Goal: Task Accomplishment & Management: Use online tool/utility

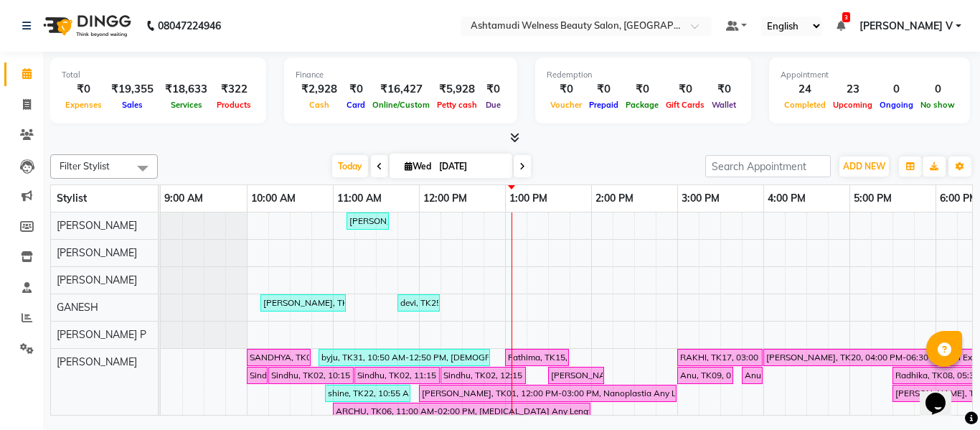
scroll to position [522, 0]
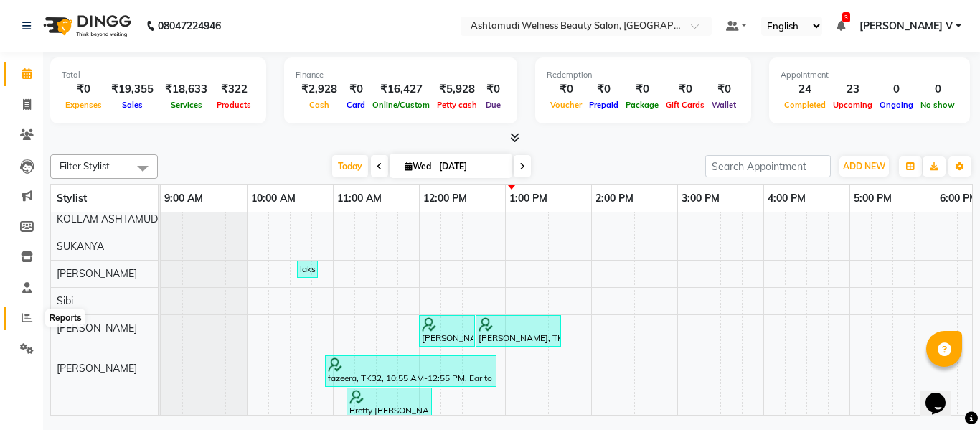
click at [23, 318] on icon at bounding box center [27, 317] width 11 height 11
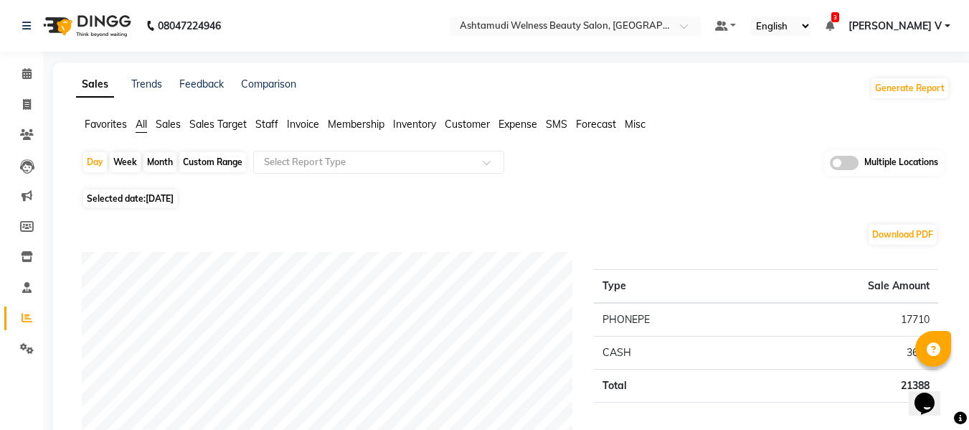
click at [847, 166] on span at bounding box center [844, 163] width 29 height 14
click at [830, 165] on input "checkbox" at bounding box center [830, 165] width 0 height 0
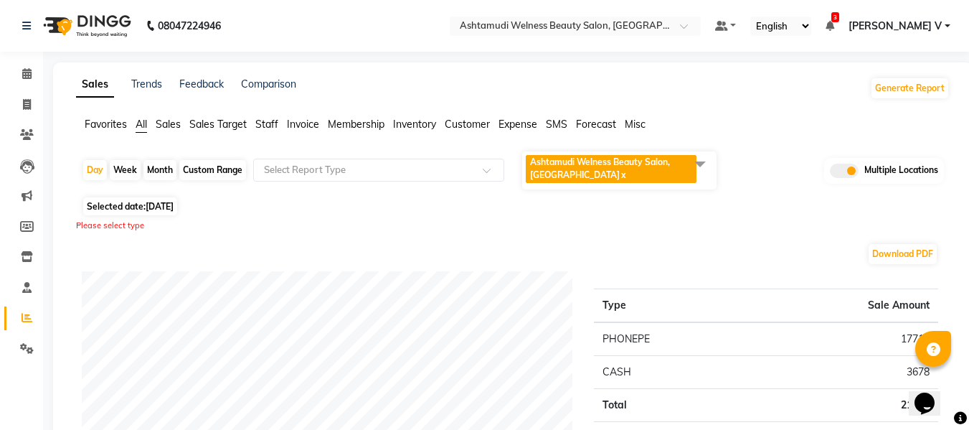
click at [644, 166] on span "Ashtamudi Welness Beauty Salon, [GEOGRAPHIC_DATA]" at bounding box center [600, 168] width 140 height 24
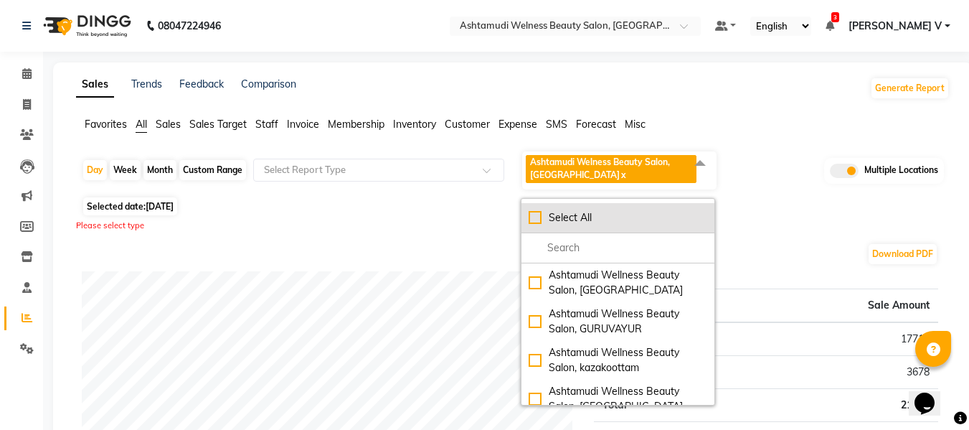
click at [593, 222] on div "Select All" at bounding box center [618, 217] width 179 height 15
checkbox input "true"
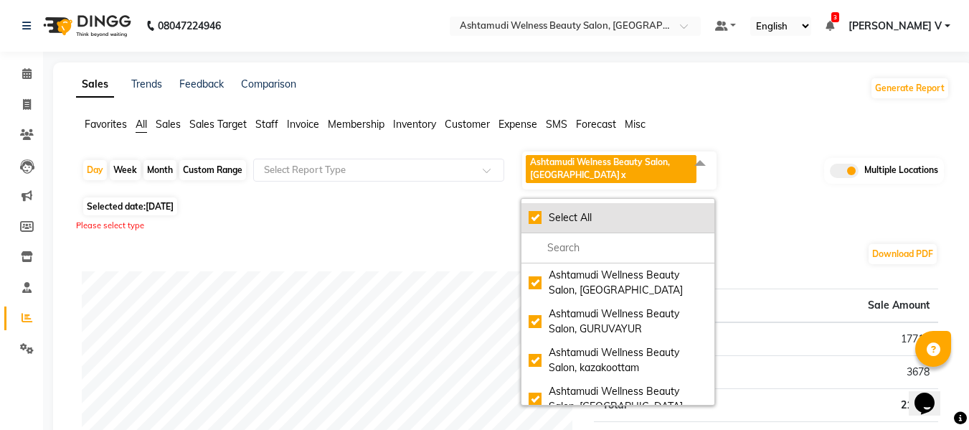
checkbox input "true"
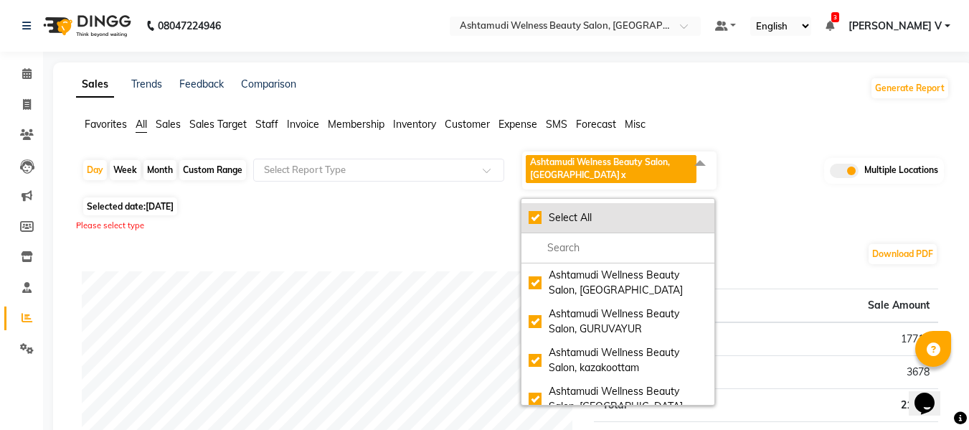
checkbox input "true"
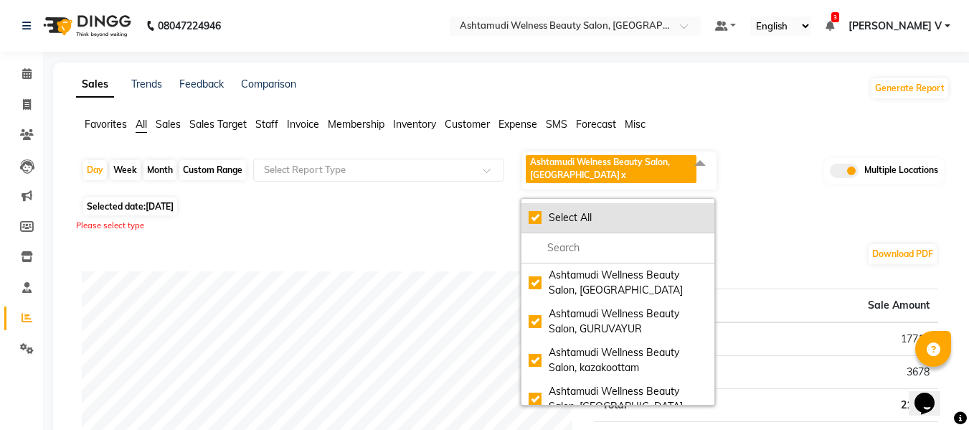
checkbox input "true"
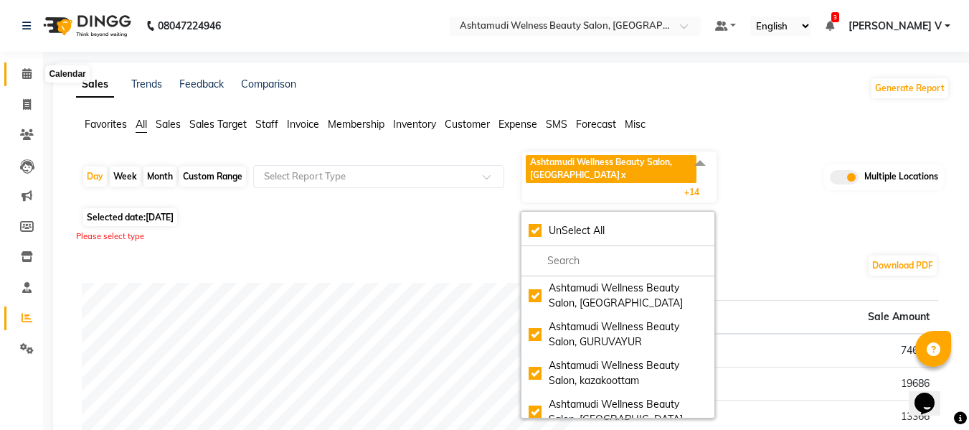
click at [26, 72] on icon at bounding box center [26, 73] width 9 height 11
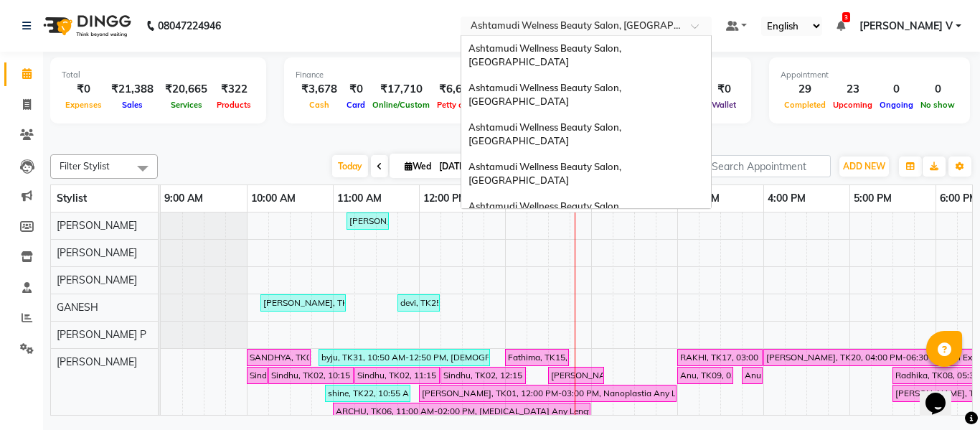
click at [609, 29] on input "text" at bounding box center [572, 27] width 208 height 14
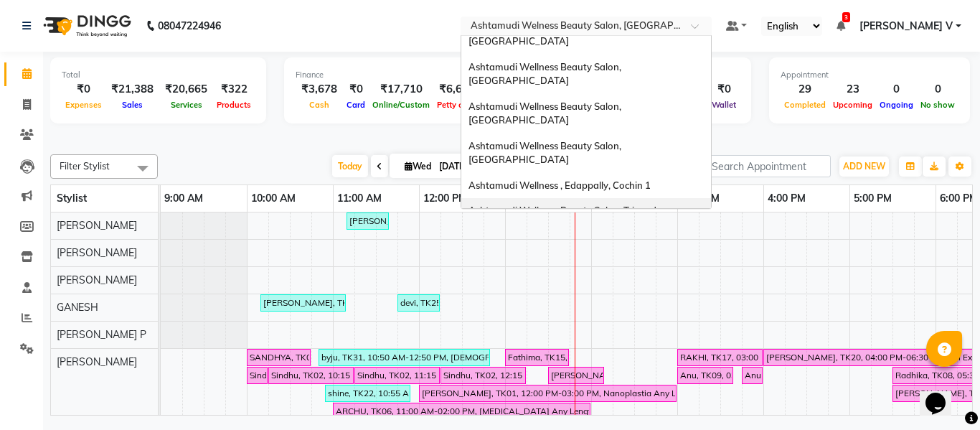
click at [675, 205] on span "Ashtamudi Wellness Beauty Salon, Trivandrum" at bounding box center [572, 210] width 206 height 11
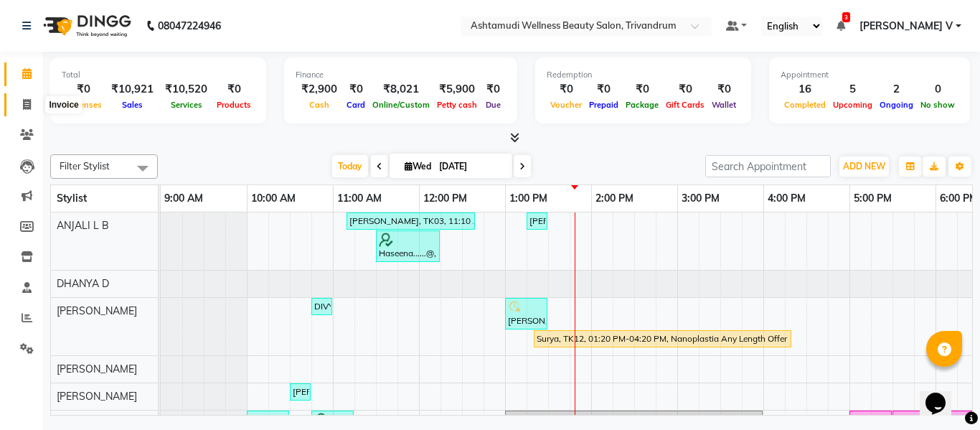
click at [19, 105] on span at bounding box center [26, 105] width 25 height 17
select select "4636"
select select "service"
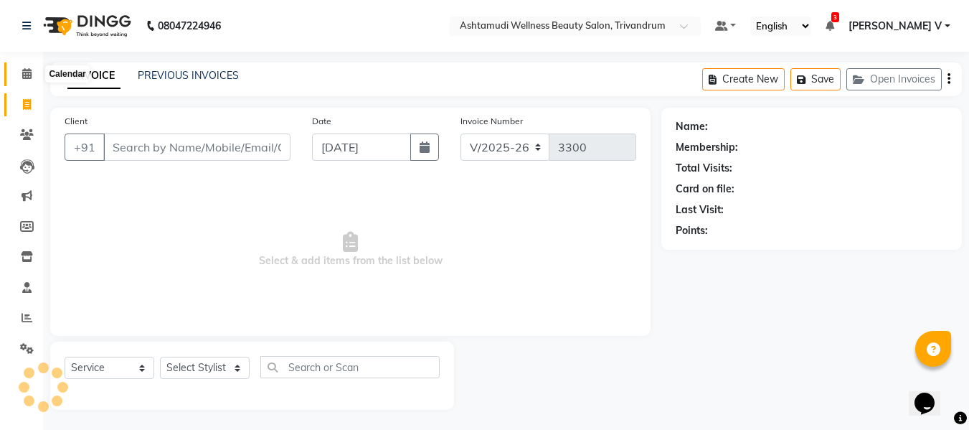
click at [24, 75] on icon at bounding box center [26, 73] width 9 height 11
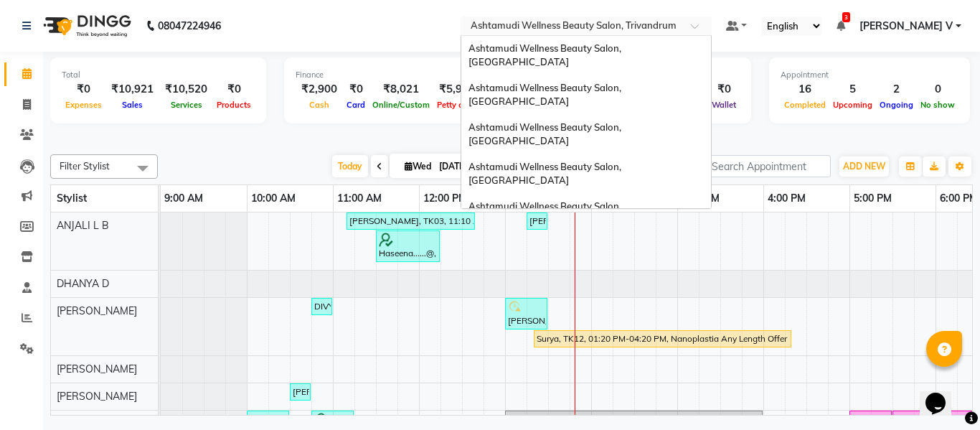
click at [676, 28] on input "text" at bounding box center [572, 27] width 208 height 14
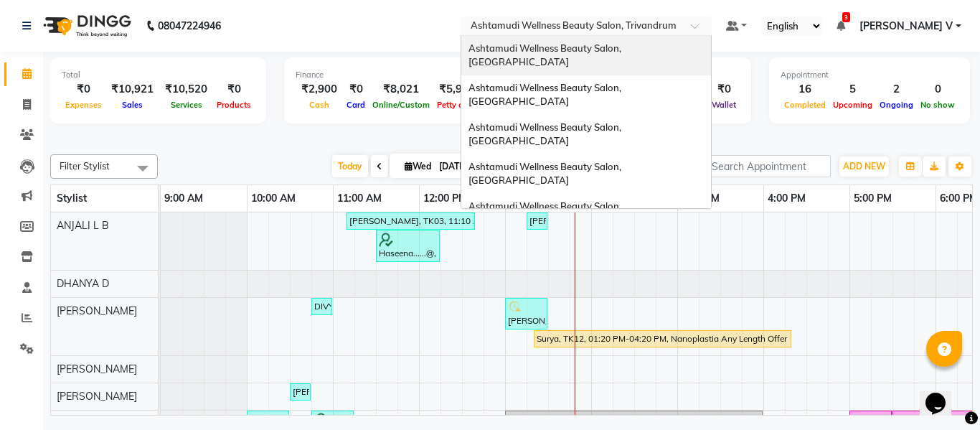
click at [711, 50] on div "Ashtamudi Wellness Beauty Salon, [GEOGRAPHIC_DATA]" at bounding box center [586, 55] width 250 height 39
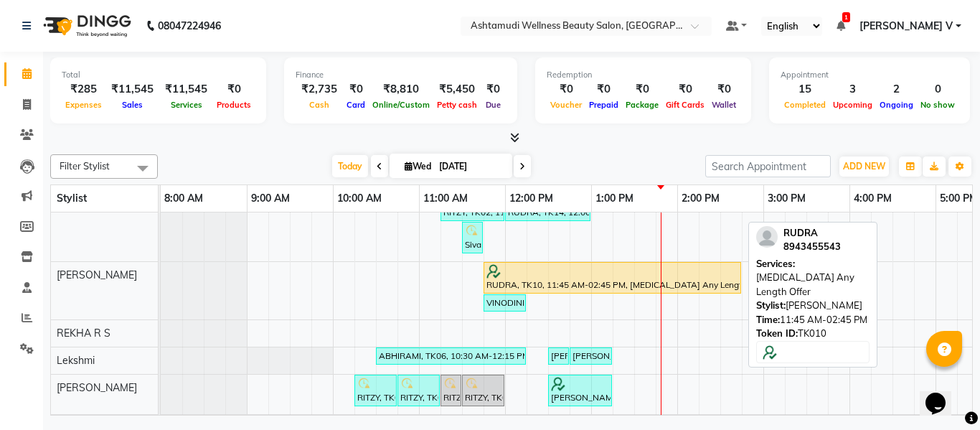
scroll to position [280, 0]
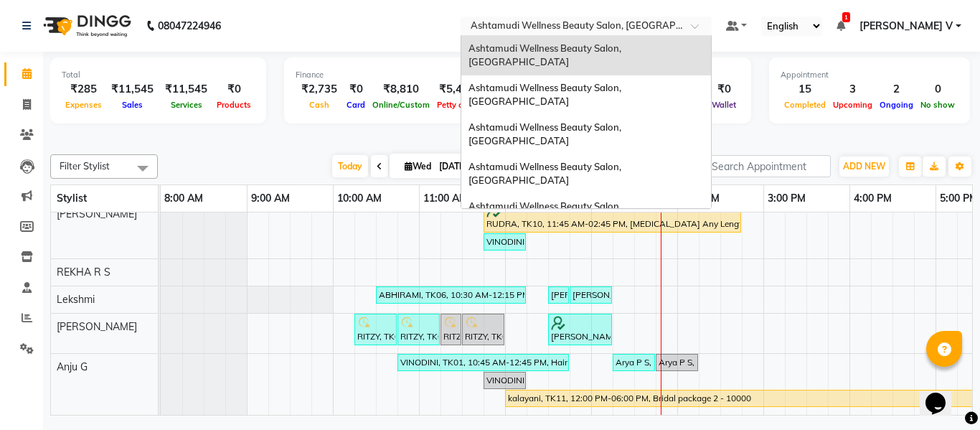
click at [673, 17] on div "Select Location × Ashtamudi Wellness Beauty Salon, [GEOGRAPHIC_DATA]" at bounding box center [586, 26] width 251 height 19
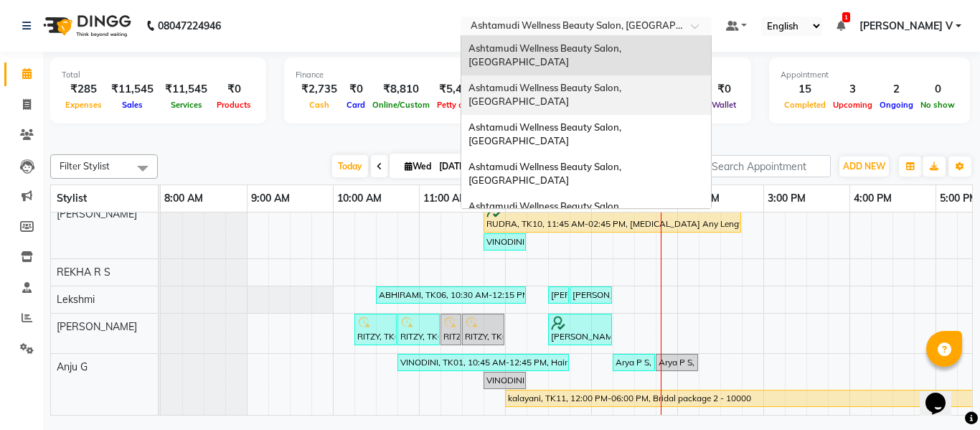
click at [624, 82] on span "Ashtamudi Wellness Beauty Salon, [GEOGRAPHIC_DATA]" at bounding box center [546, 95] width 155 height 26
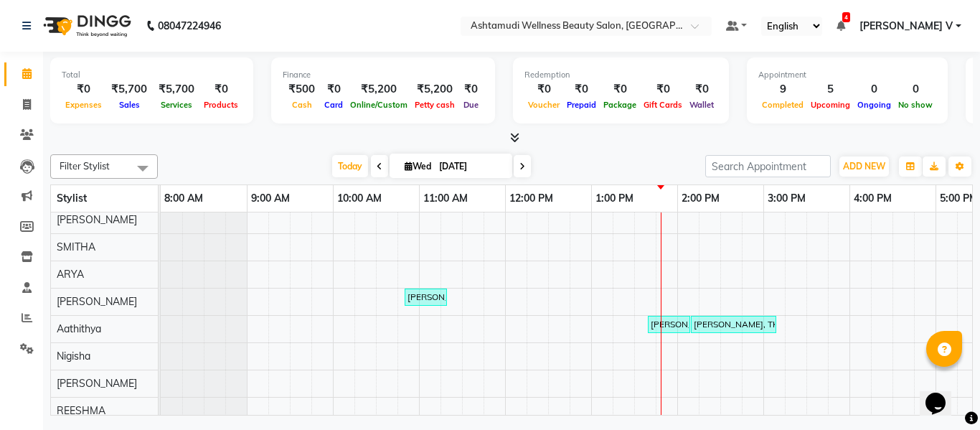
scroll to position [271, 0]
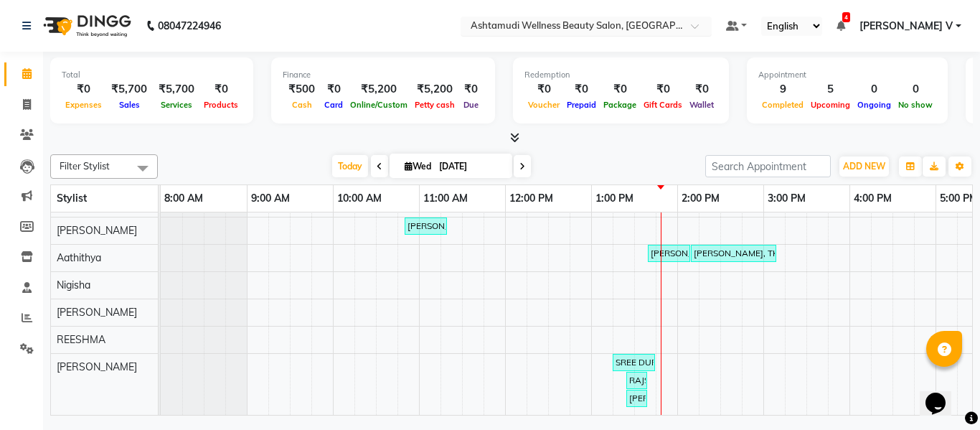
click at [676, 26] on input "text" at bounding box center [572, 27] width 208 height 14
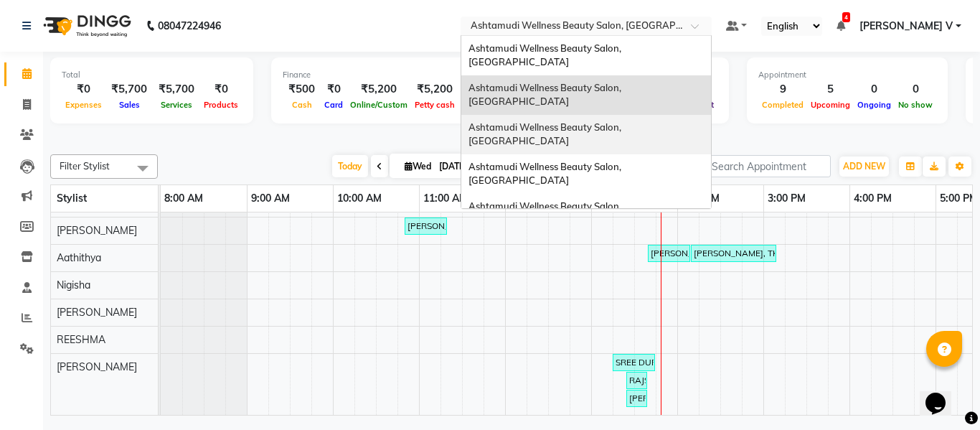
click at [624, 121] on span "Ashtamudi Wellness Beauty Salon, [GEOGRAPHIC_DATA]" at bounding box center [546, 134] width 155 height 26
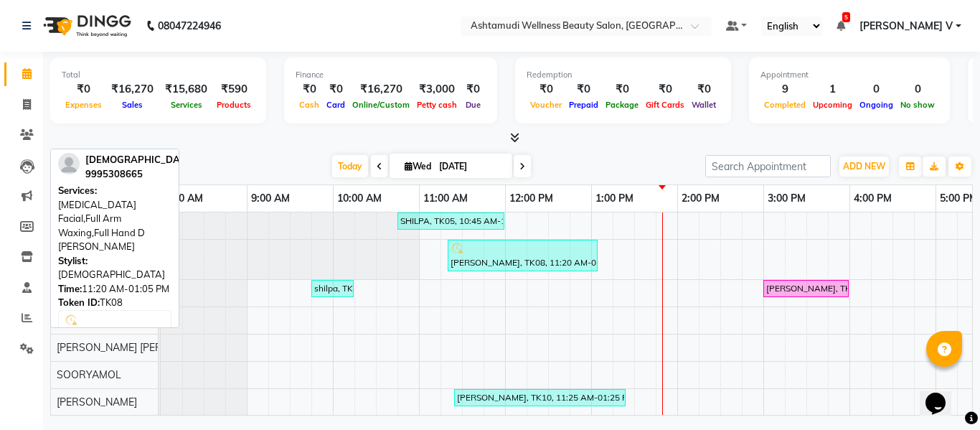
scroll to position [192, 0]
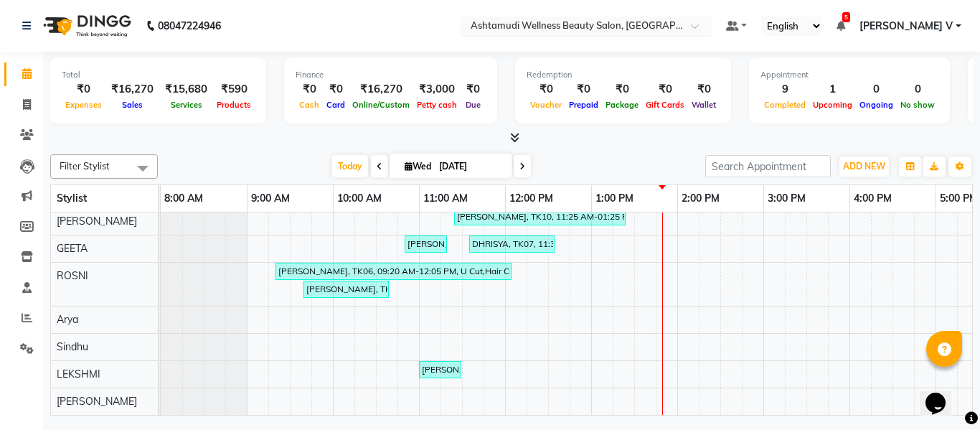
click at [675, 29] on input "text" at bounding box center [572, 27] width 208 height 14
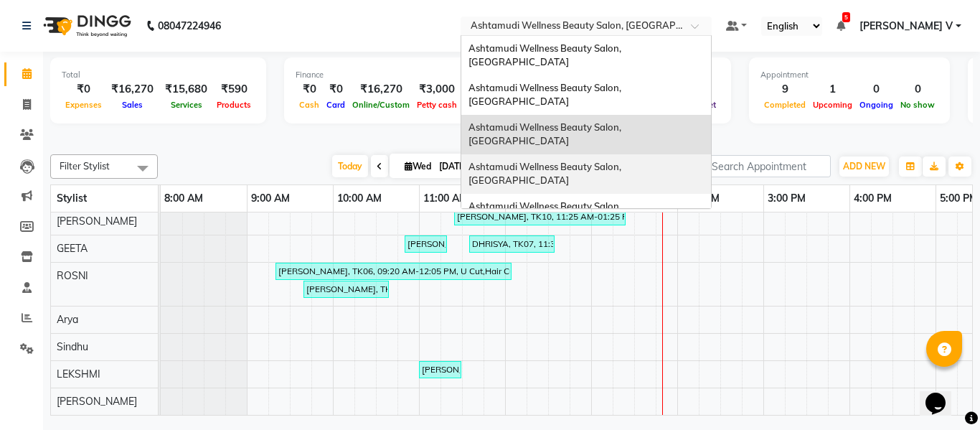
click at [624, 161] on span "Ashtamudi Wellness Beauty Salon, [GEOGRAPHIC_DATA]" at bounding box center [546, 174] width 155 height 26
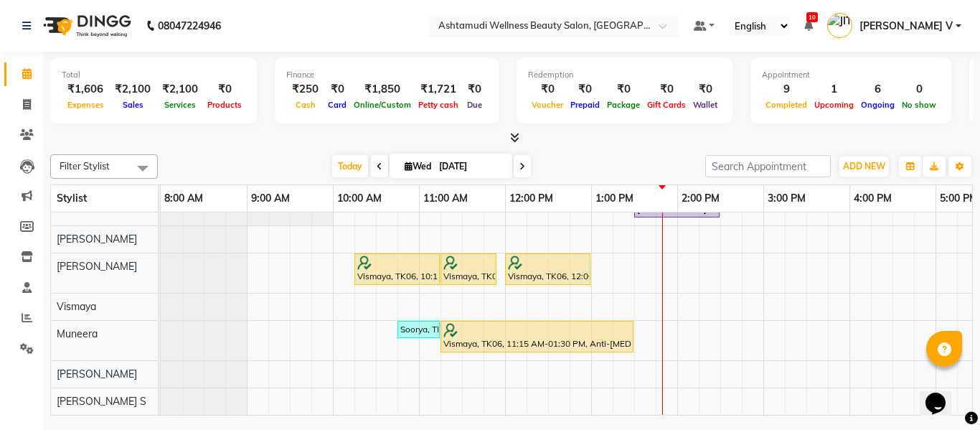
click at [654, 19] on div "× Ashtamudi Wellness Beauty Salon, Kottiyam" at bounding box center [546, 26] width 216 height 14
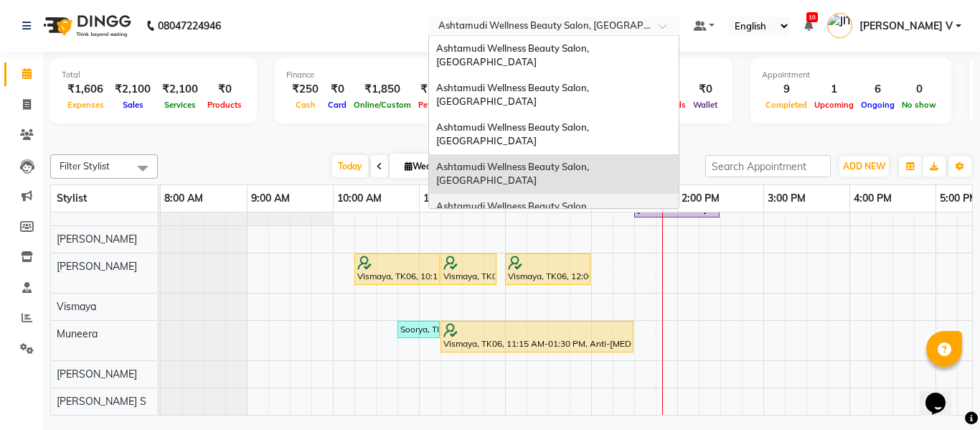
click at [591, 200] on span "Ashtamudi Wellness Beauty Salon, [GEOGRAPHIC_DATA]" at bounding box center [513, 213] width 155 height 26
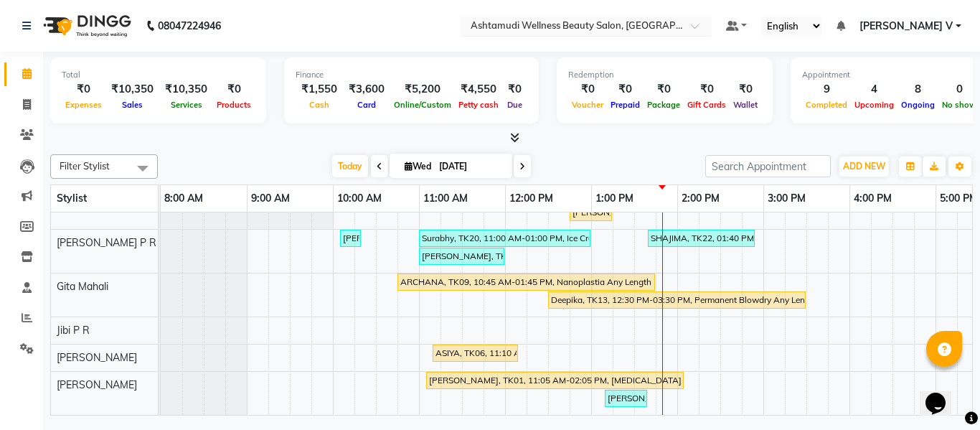
click at [676, 22] on input "text" at bounding box center [572, 27] width 208 height 14
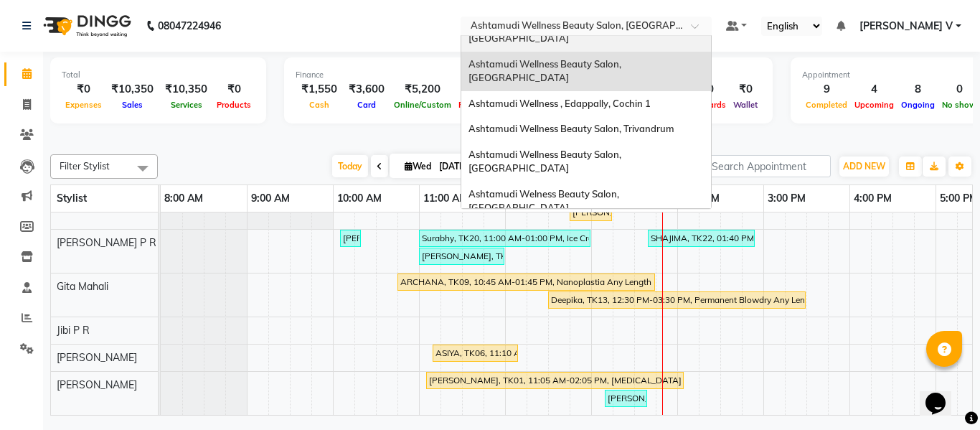
scroll to position [144, 0]
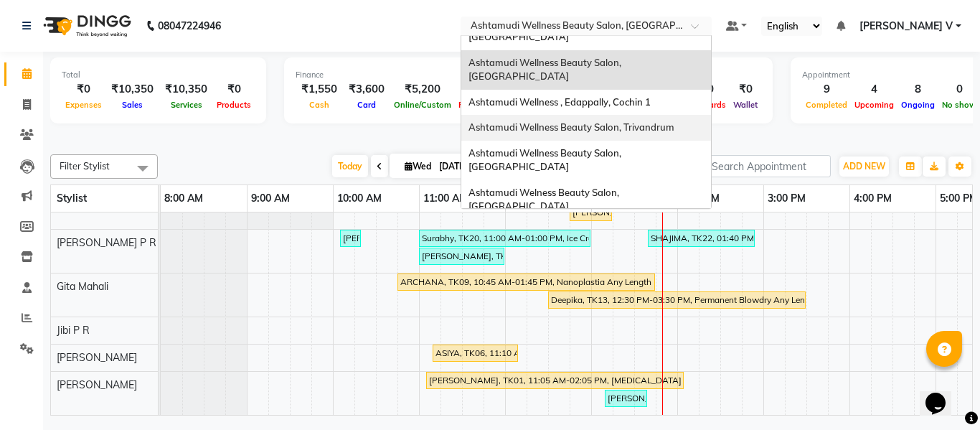
click at [675, 121] on span "Ashtamudi Wellness Beauty Salon, Trivandrum" at bounding box center [572, 126] width 206 height 11
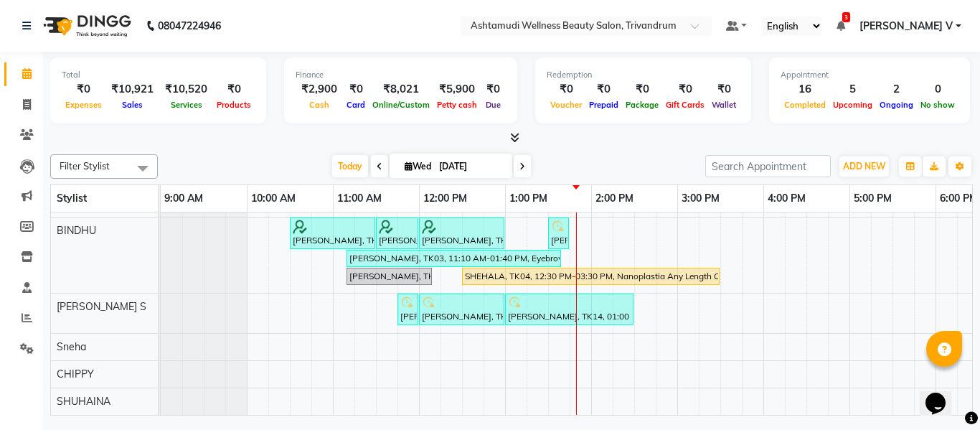
click at [685, 15] on nav "08047224946 Select Location × Ashtamudi Wellness Beauty Salon, Trivandrum Defau…" at bounding box center [490, 26] width 980 height 52
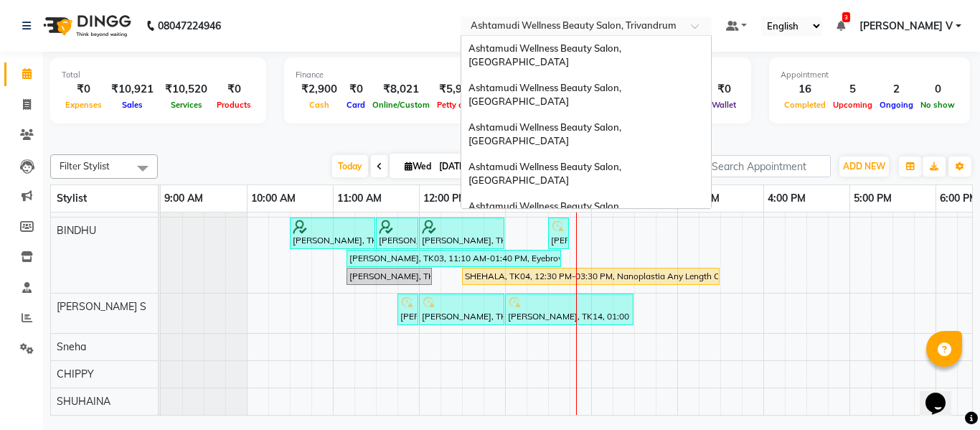
click at [676, 22] on input "text" at bounding box center [572, 27] width 208 height 14
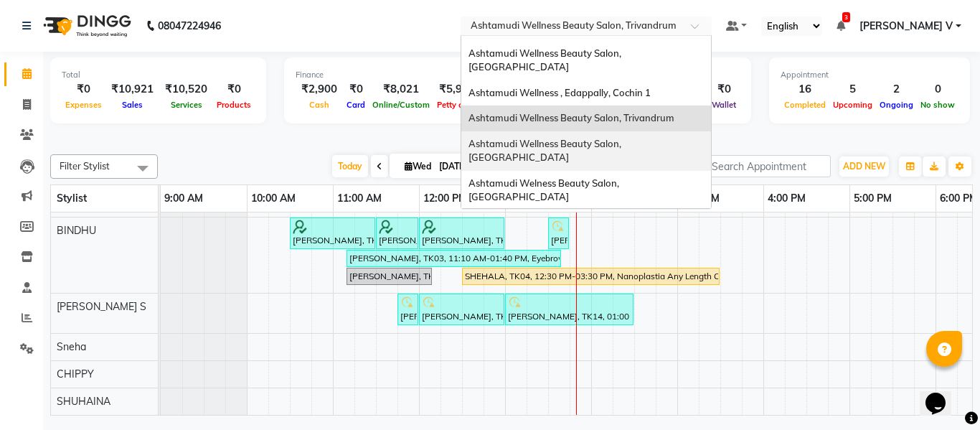
click at [624, 138] on span "Ashtamudi Wellness Beauty Salon, [GEOGRAPHIC_DATA]" at bounding box center [546, 151] width 155 height 26
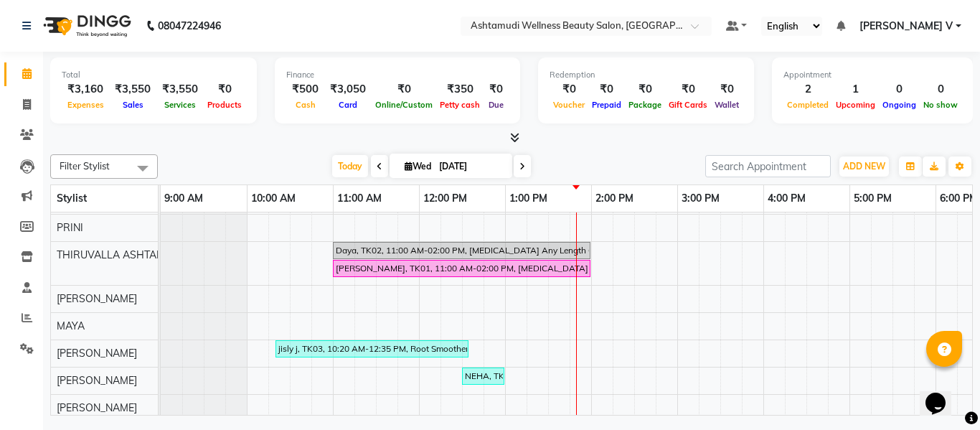
scroll to position [124, 0]
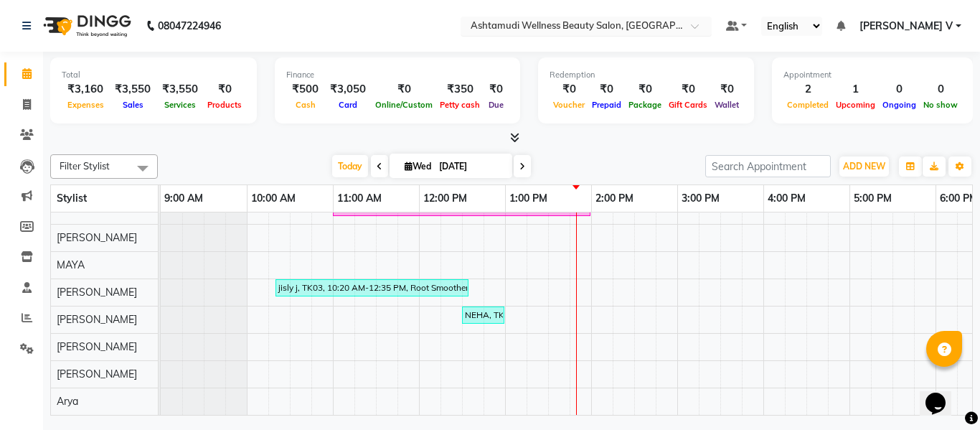
click at [676, 20] on input "text" at bounding box center [572, 27] width 208 height 14
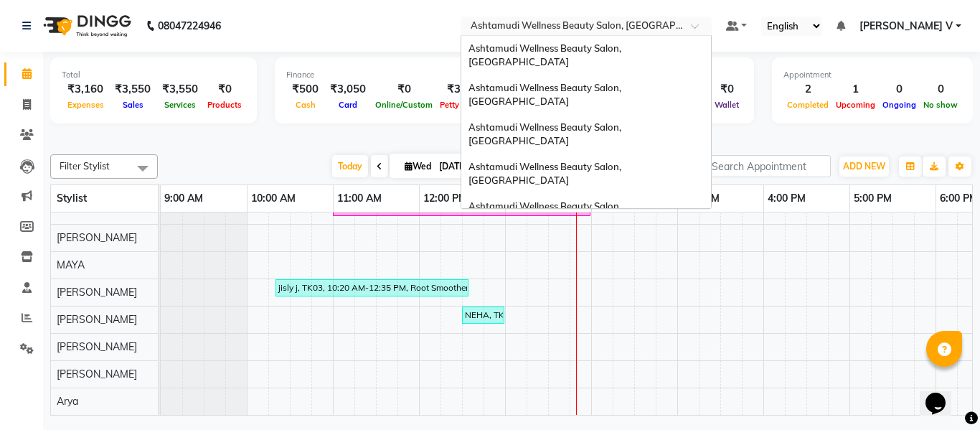
scroll to position [179, 0]
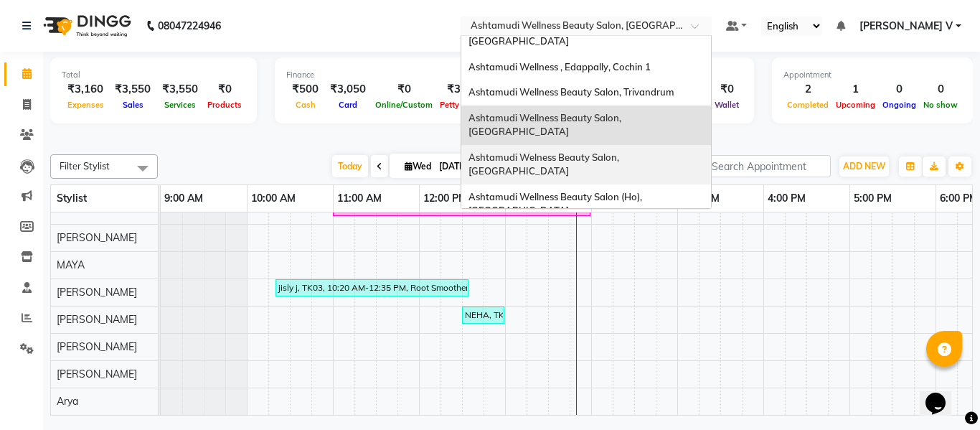
click at [621, 151] on span "Ashtamudi Welness Beauty Salon, [GEOGRAPHIC_DATA]" at bounding box center [545, 164] width 153 height 26
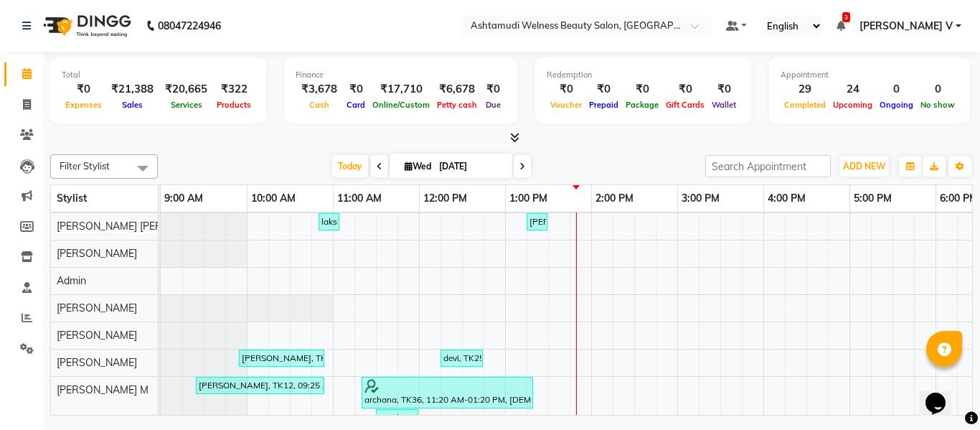
scroll to position [718, 0]
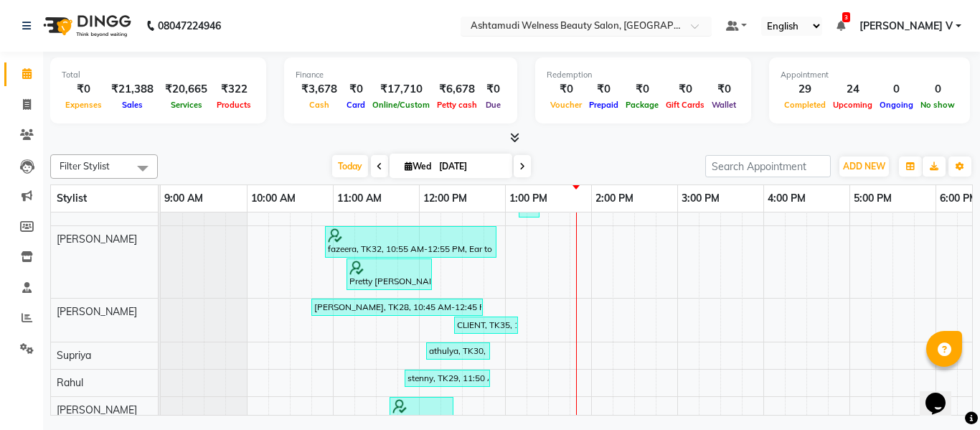
click at [676, 20] on input "text" at bounding box center [572, 27] width 208 height 14
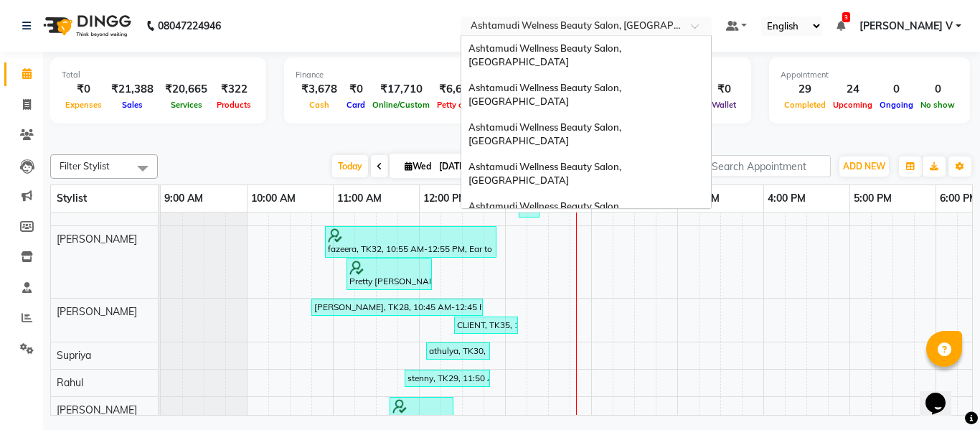
scroll to position [204, 0]
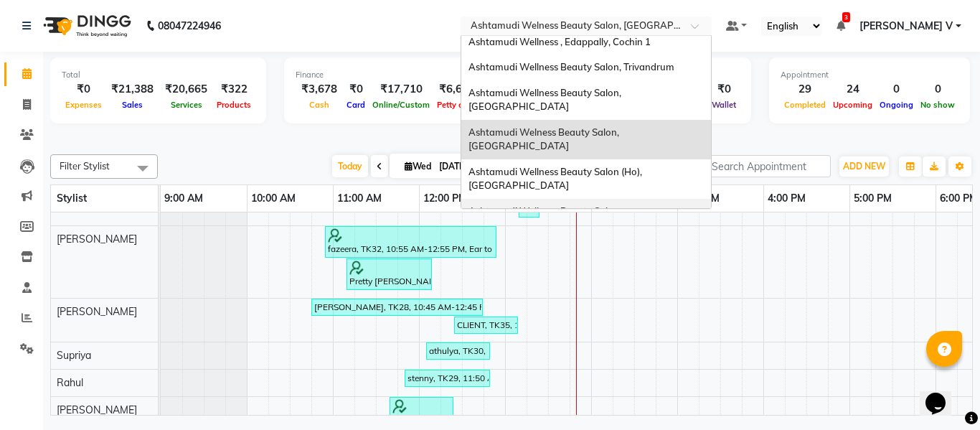
click at [711, 199] on div "Ashtamudi Wellness Beauty Salon, [GEOGRAPHIC_DATA]" at bounding box center [586, 218] width 250 height 39
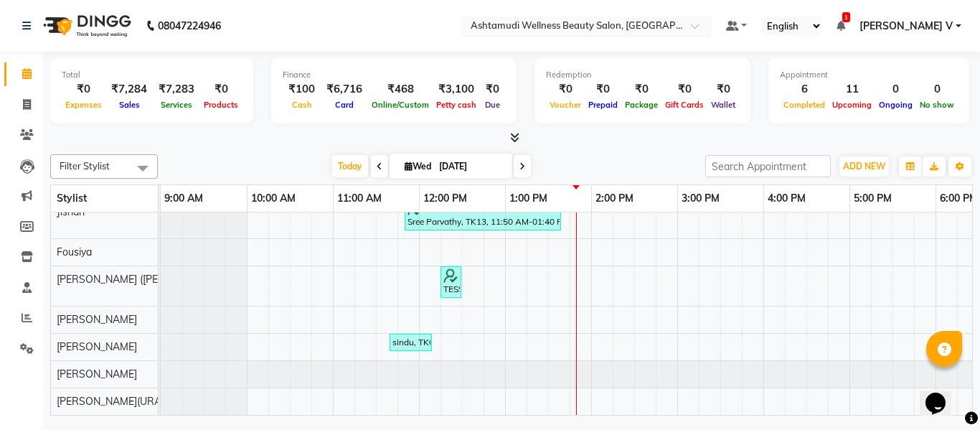
click at [676, 21] on input "text" at bounding box center [572, 27] width 208 height 14
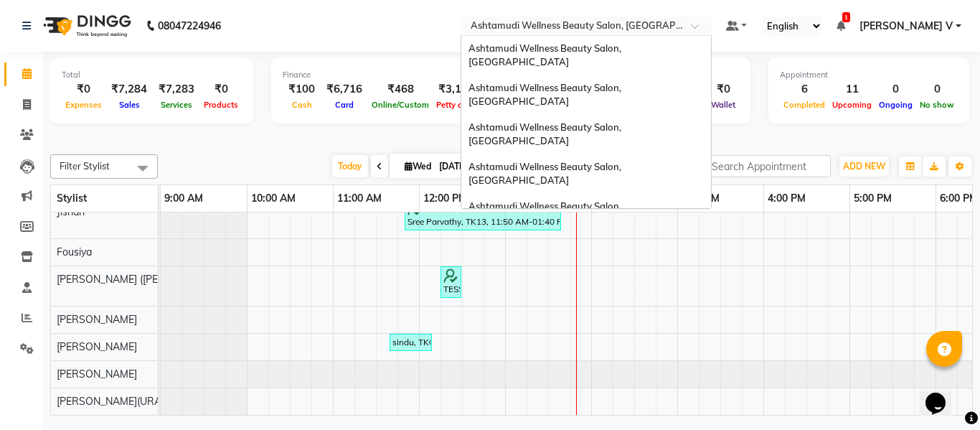
scroll to position [224, 0]
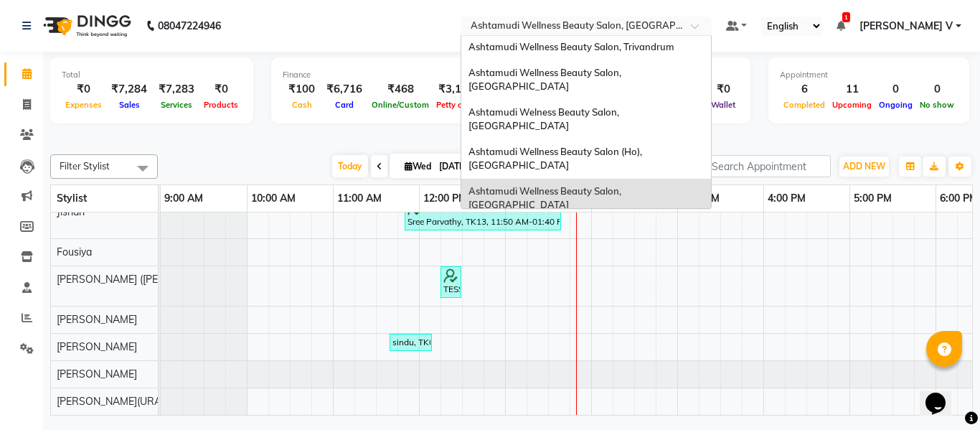
click at [711, 218] on div "Ashtamudi Wellness Beauty Salon, [GEOGRAPHIC_DATA]" at bounding box center [586, 237] width 250 height 39
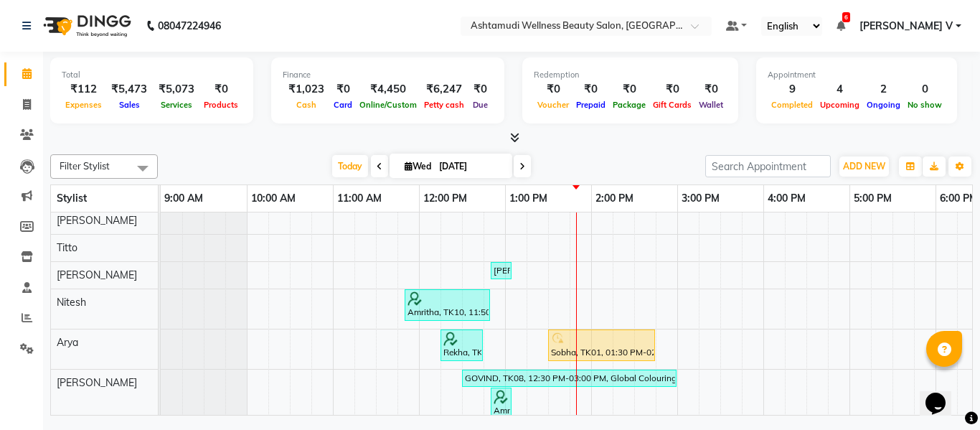
scroll to position [339, 0]
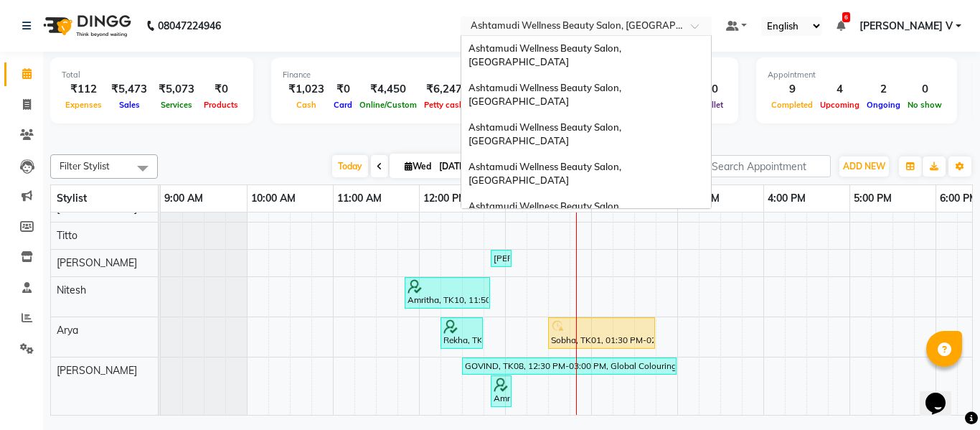
click at [669, 32] on input "text" at bounding box center [572, 27] width 208 height 14
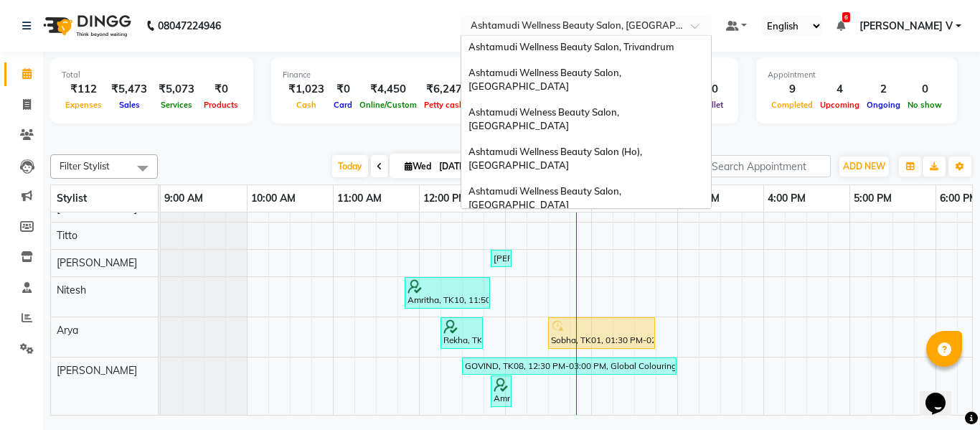
click at [696, 258] on div "Ashtamudi Beauty Lounge, [GEOGRAPHIC_DATA]" at bounding box center [586, 271] width 250 height 26
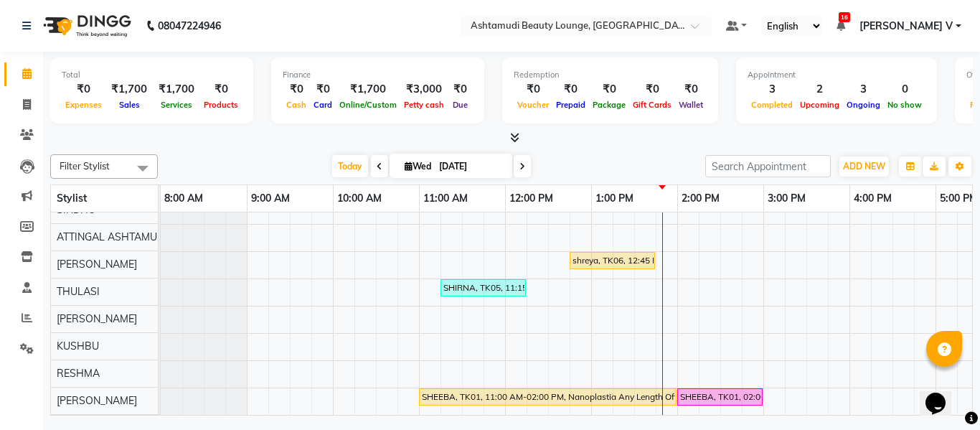
scroll to position [151, 0]
click at [676, 20] on input "text" at bounding box center [572, 27] width 208 height 14
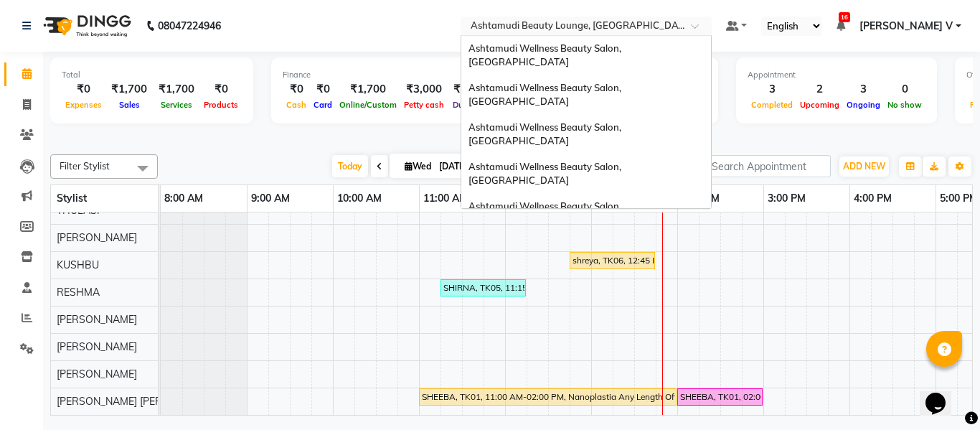
scroll to position [224, 0]
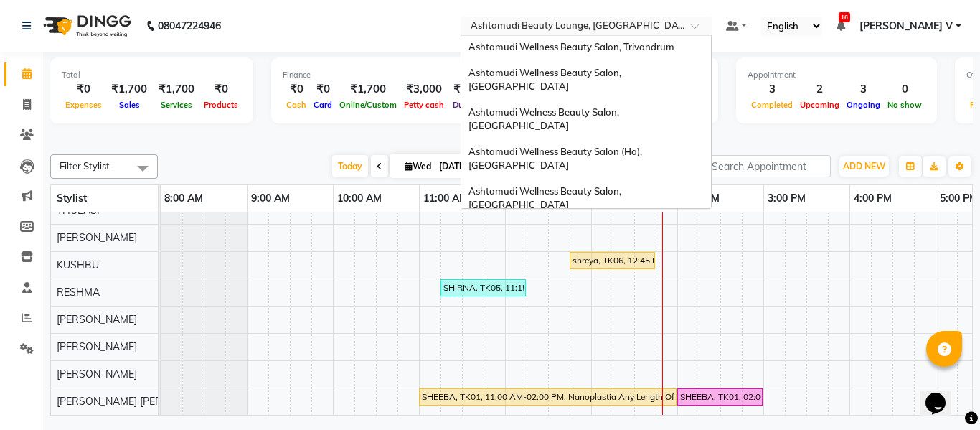
click at [624, 289] on span "Ashtamudi Wellness Beauty Salon, [GEOGRAPHIC_DATA]" at bounding box center [546, 302] width 155 height 26
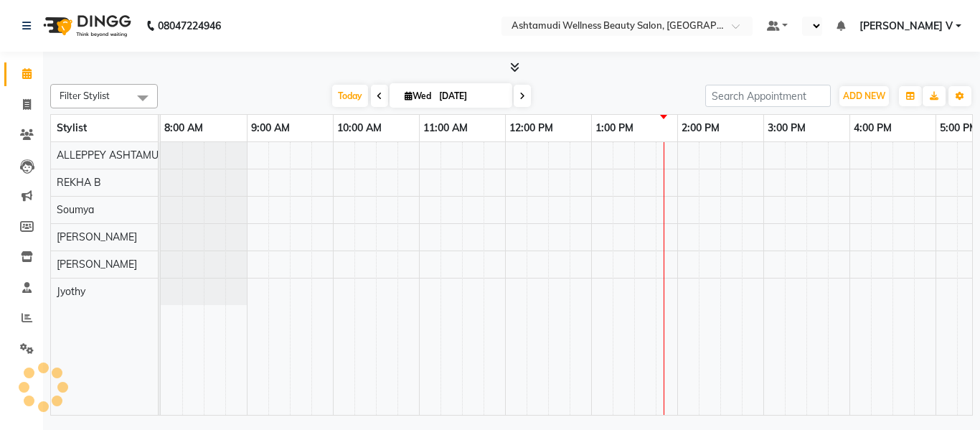
select select "en"
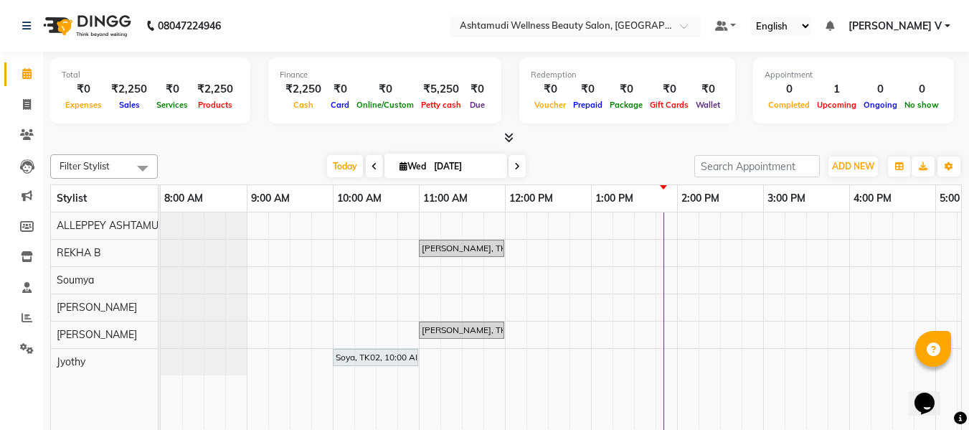
click at [665, 32] on input "text" at bounding box center [561, 27] width 208 height 14
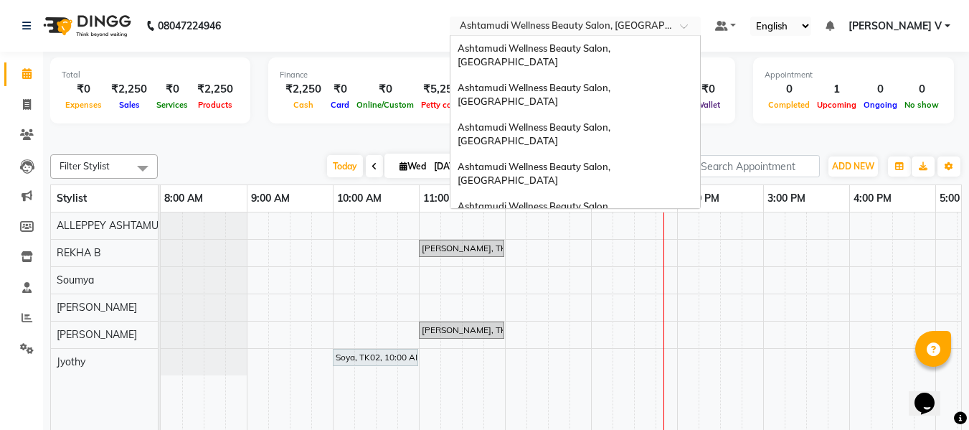
scroll to position [224, 0]
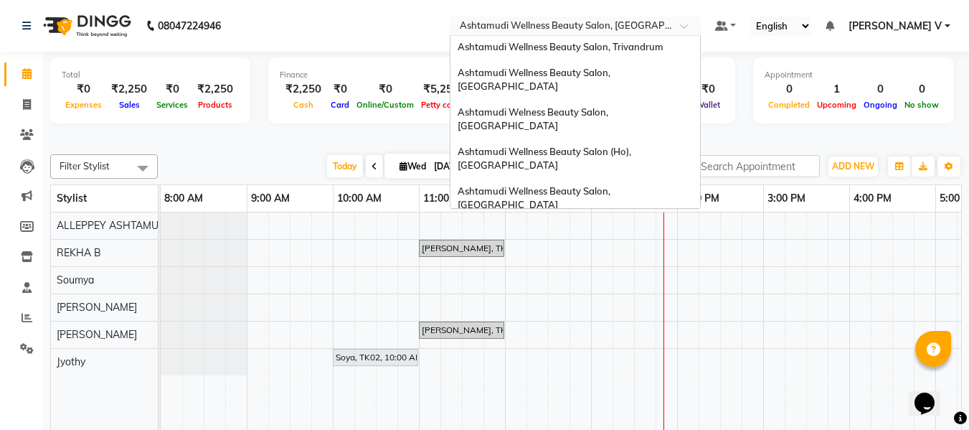
click at [675, 329] on span "Ashtamudi Unisex Salon, Dreams Mall, Dreams Mall Kottiyam" at bounding box center [571, 342] width 227 height 26
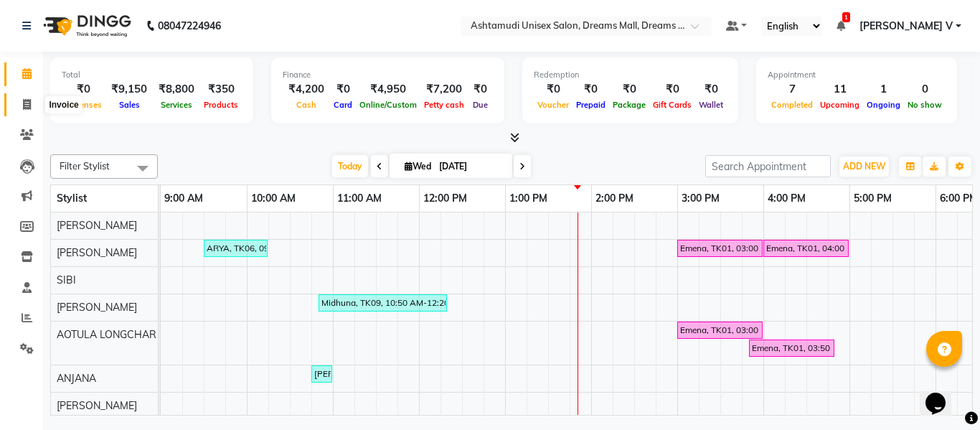
click at [33, 108] on span at bounding box center [26, 105] width 25 height 17
select select "service"
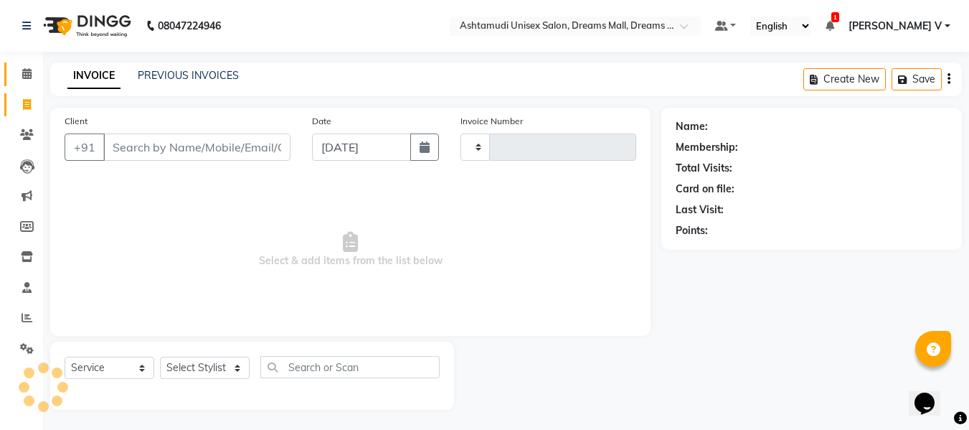
type input "3880"
select select "7264"
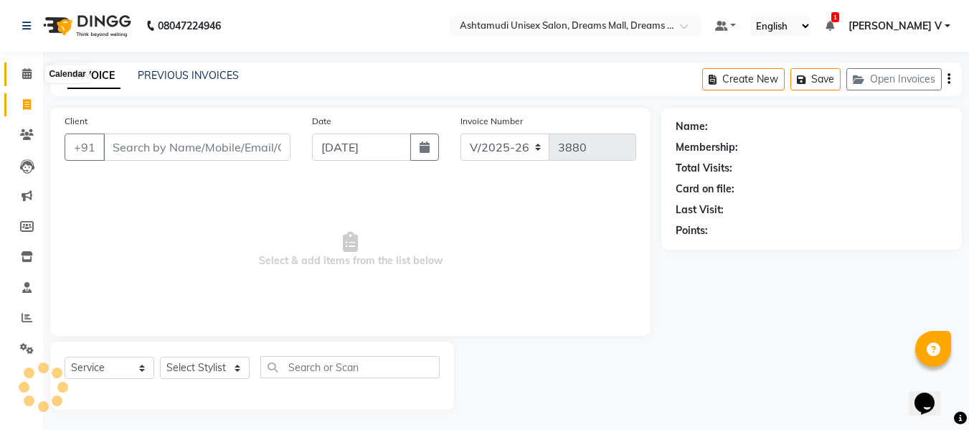
click at [29, 70] on icon at bounding box center [26, 73] width 9 height 11
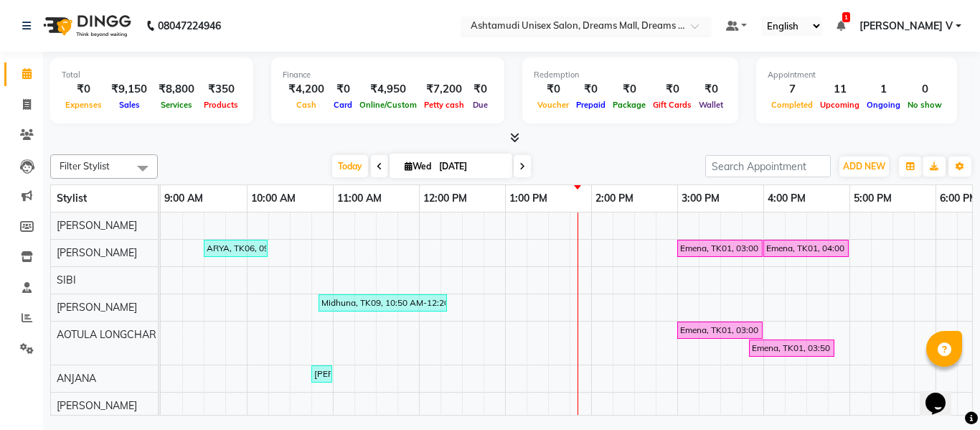
click at [676, 30] on input "text" at bounding box center [572, 27] width 208 height 14
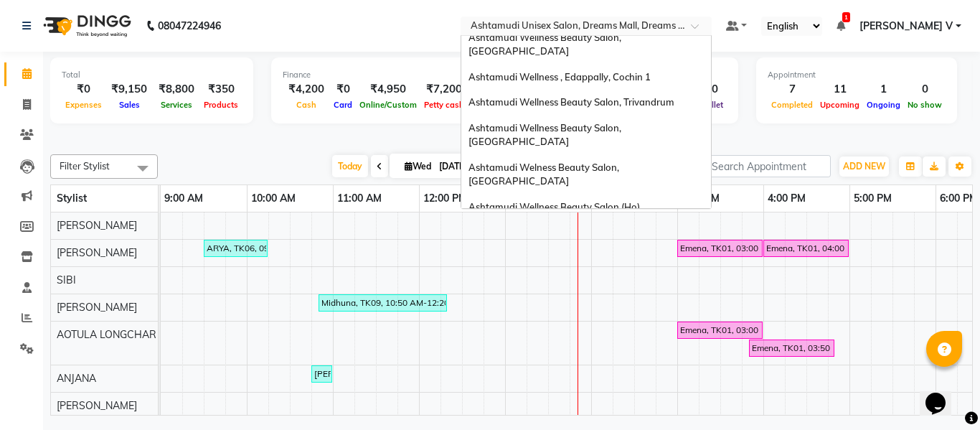
scroll to position [152, 0]
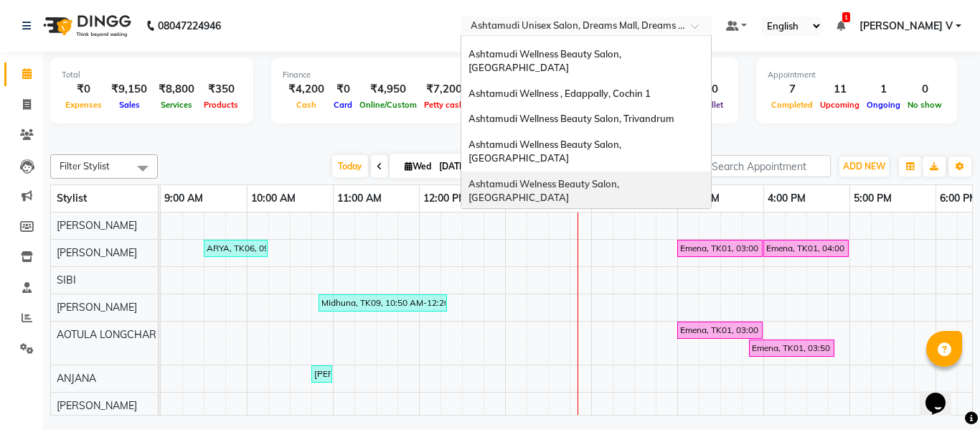
click at [621, 178] on span "Ashtamudi Welness Beauty Salon, [GEOGRAPHIC_DATA]" at bounding box center [545, 191] width 153 height 26
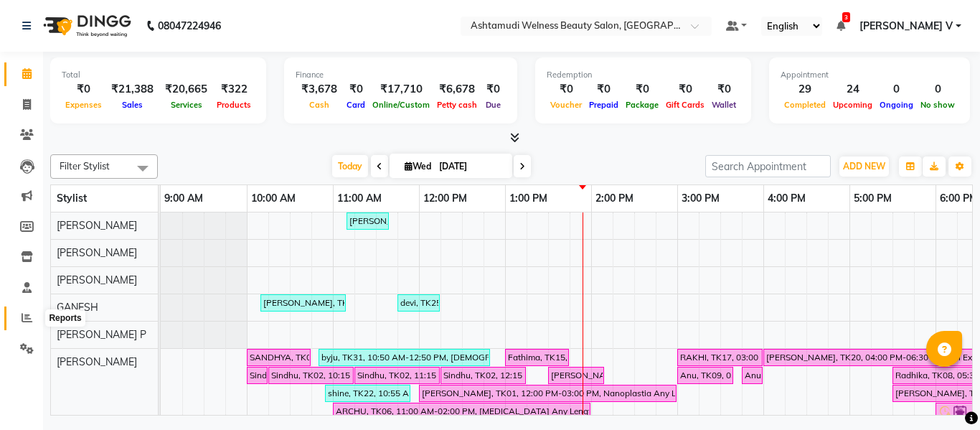
click at [28, 319] on icon at bounding box center [27, 317] width 11 height 11
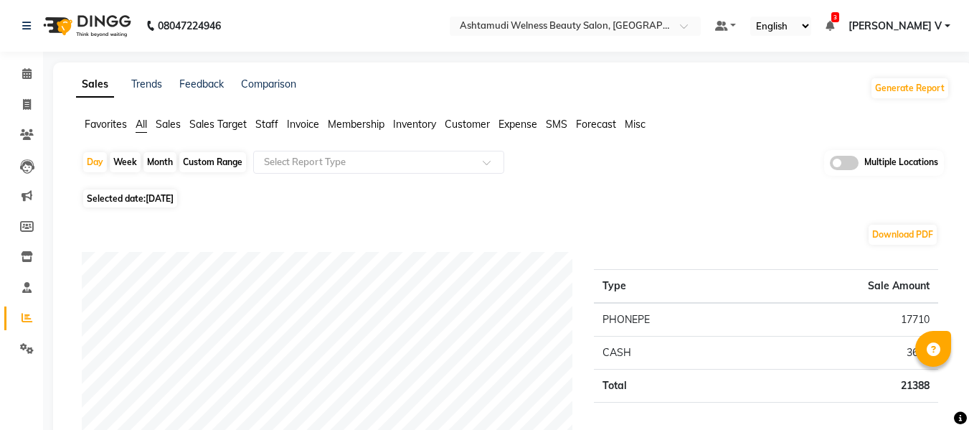
click at [854, 165] on span at bounding box center [844, 163] width 29 height 14
click at [830, 165] on input "checkbox" at bounding box center [830, 165] width 0 height 0
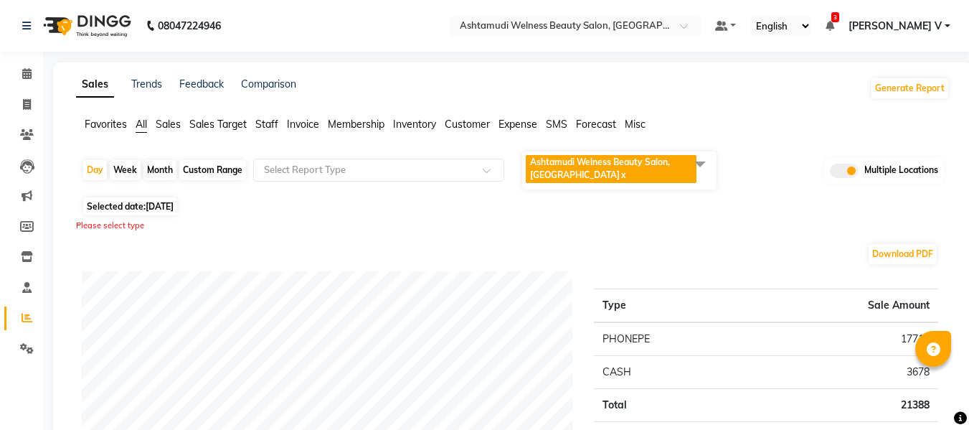
click at [639, 171] on span "Ashtamudi Welness Beauty Salon, [GEOGRAPHIC_DATA] x" at bounding box center [611, 169] width 171 height 28
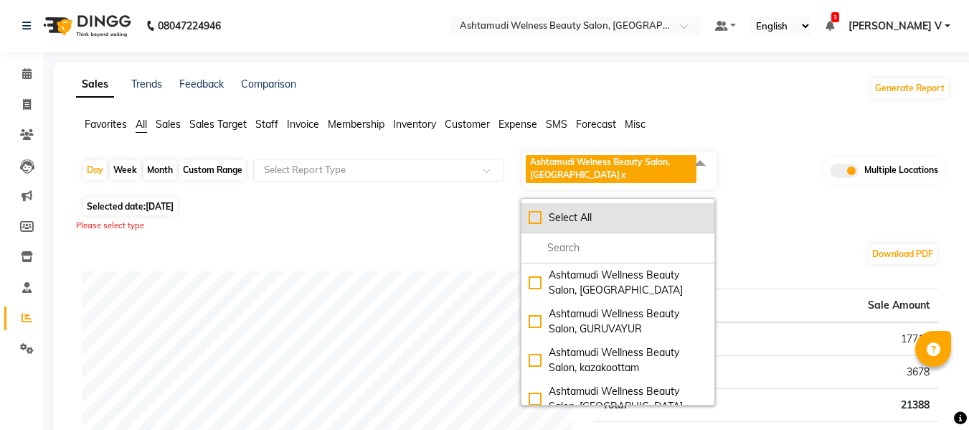
click at [608, 230] on li "Select All" at bounding box center [618, 218] width 193 height 30
checkbox input "true"
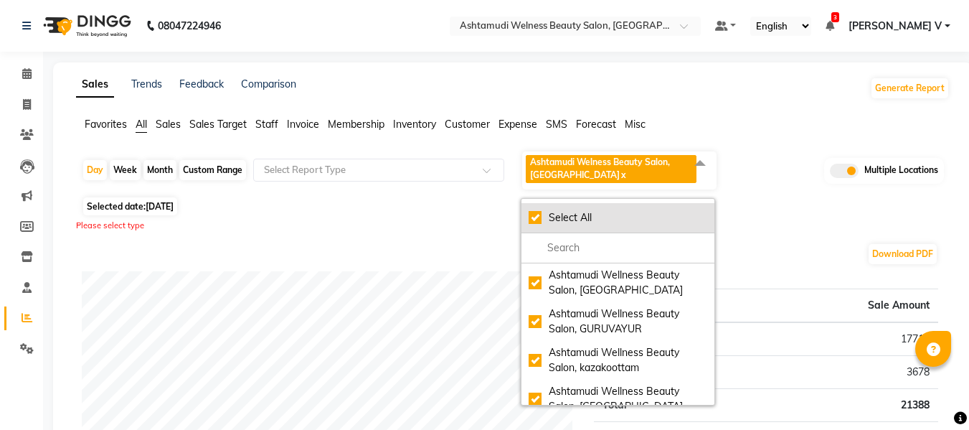
checkbox input "true"
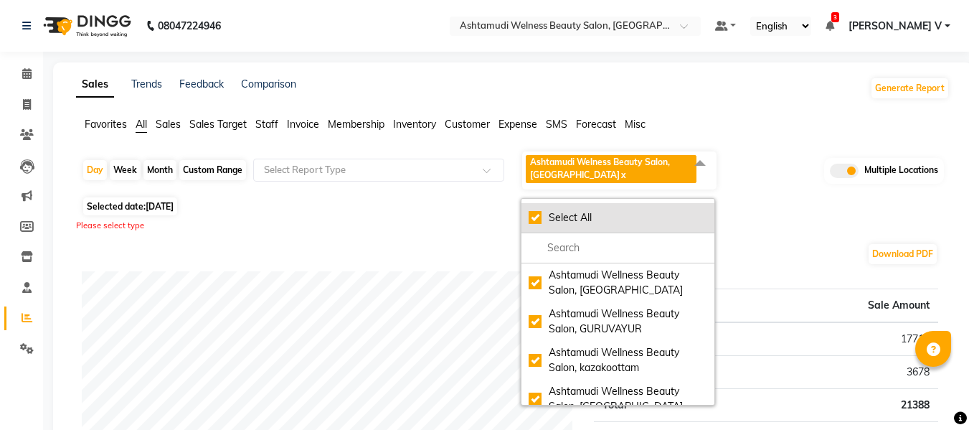
checkbox input "true"
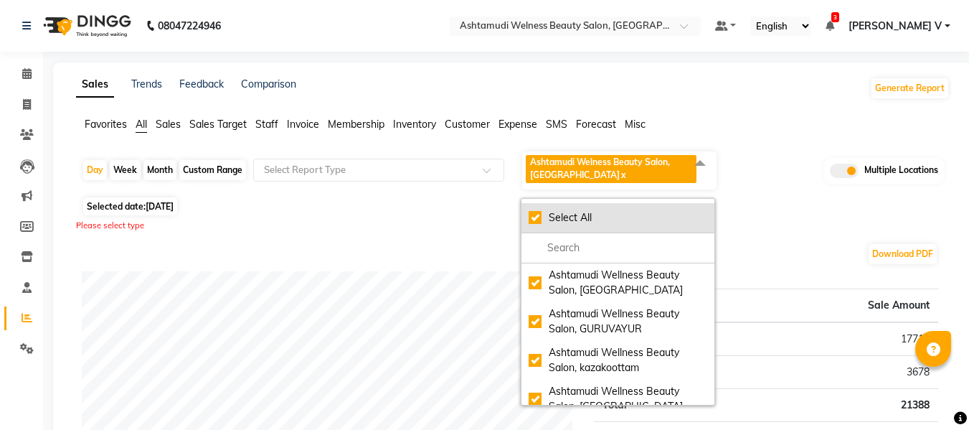
checkbox input "true"
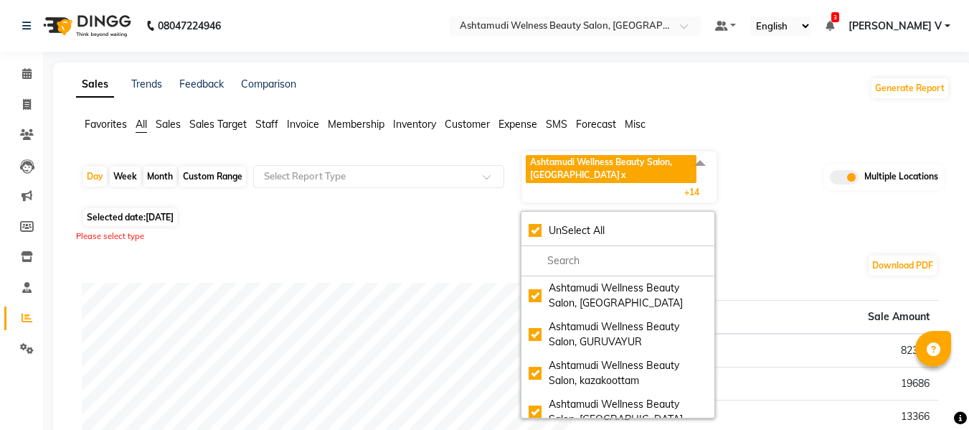
click at [382, 238] on div "Please select type" at bounding box center [513, 236] width 874 height 12
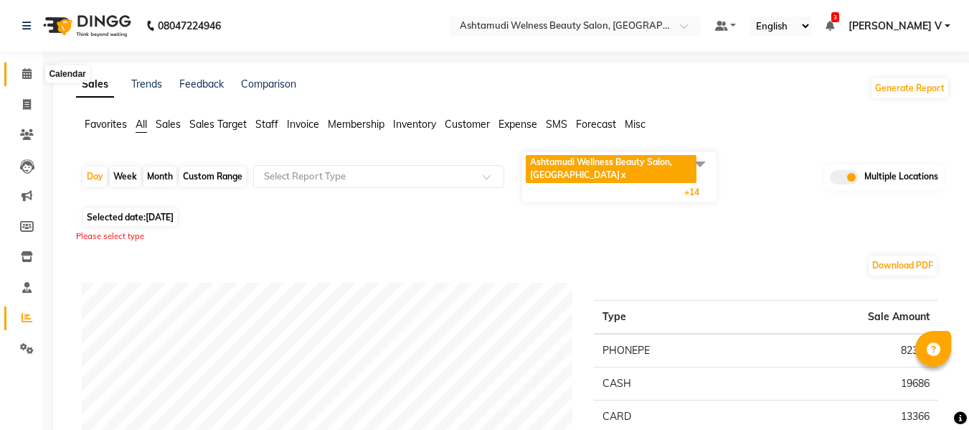
click at [26, 70] on icon at bounding box center [26, 73] width 9 height 11
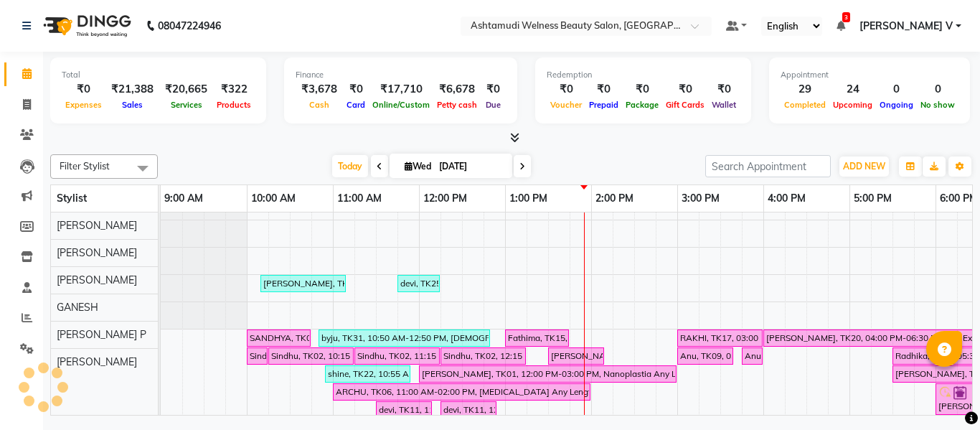
scroll to position [19, 0]
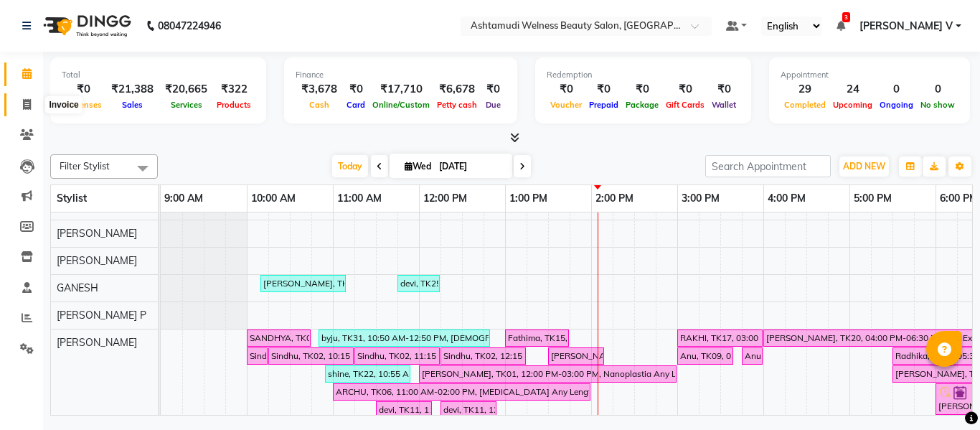
click at [31, 100] on icon at bounding box center [27, 104] width 8 height 11
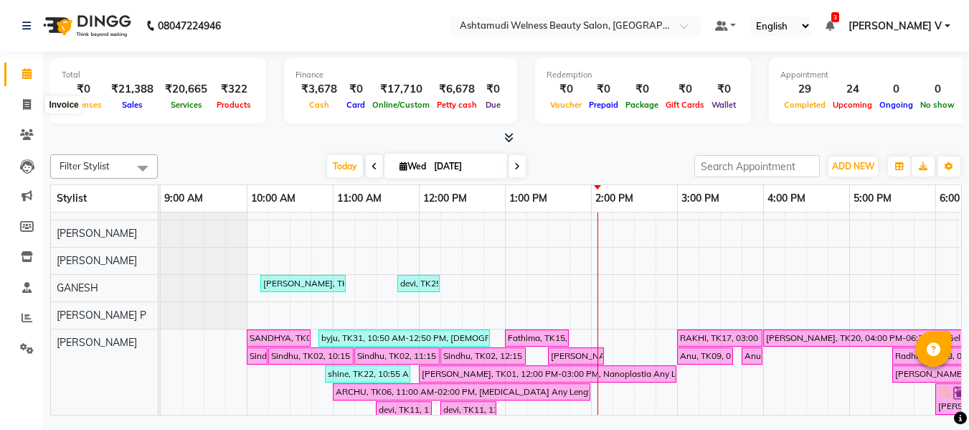
select select "service"
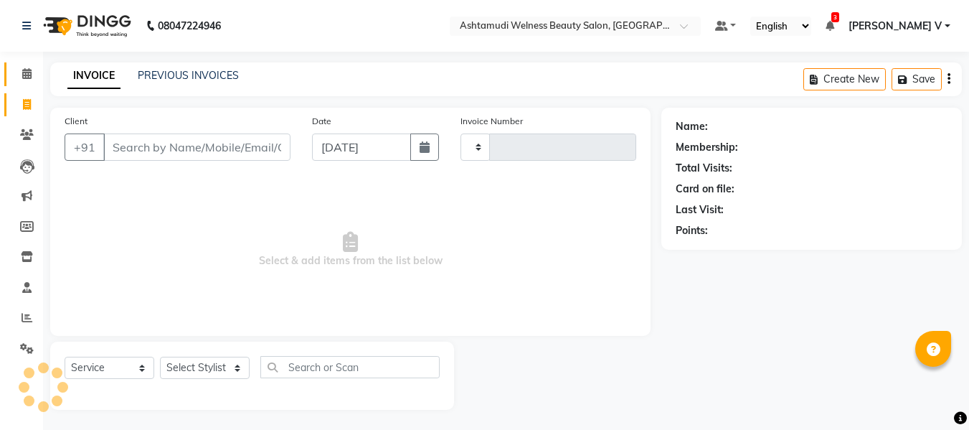
type input "7640"
select select "4529"
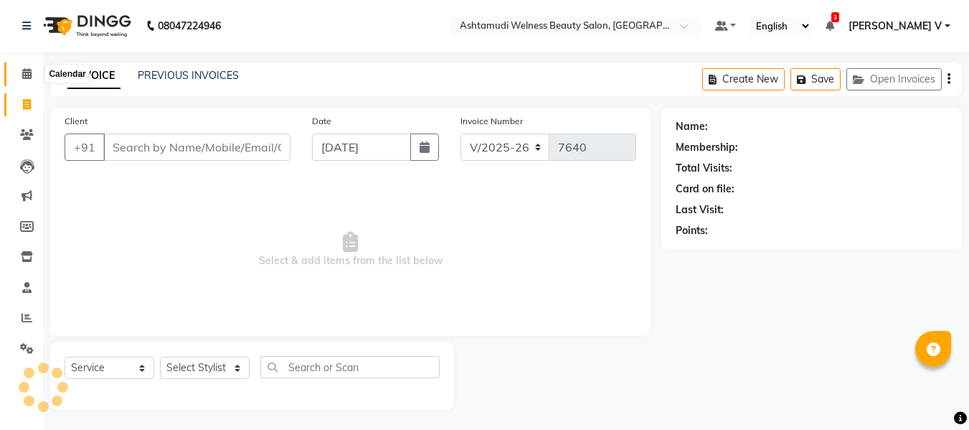
click at [32, 80] on span at bounding box center [26, 74] width 25 height 17
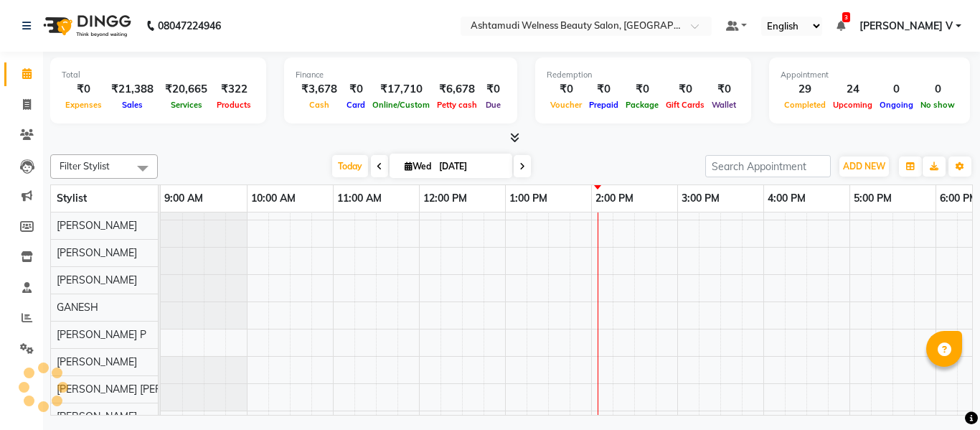
scroll to position [19, 0]
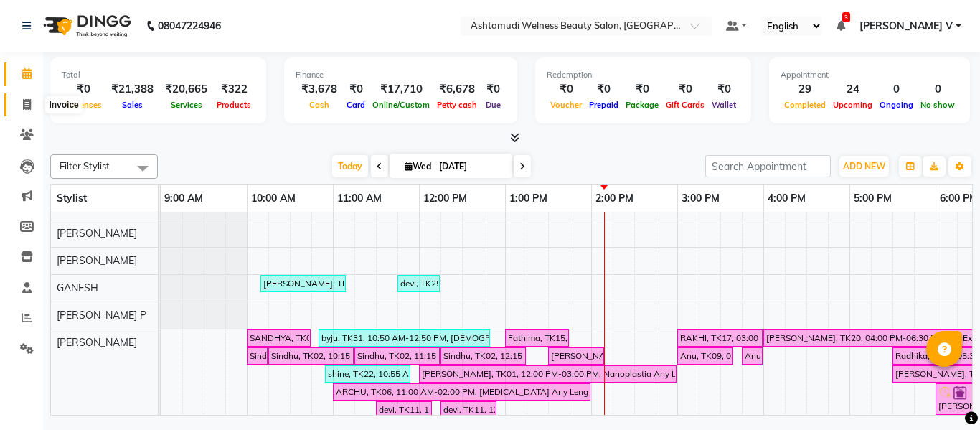
click at [27, 101] on icon at bounding box center [27, 104] width 8 height 11
select select "service"
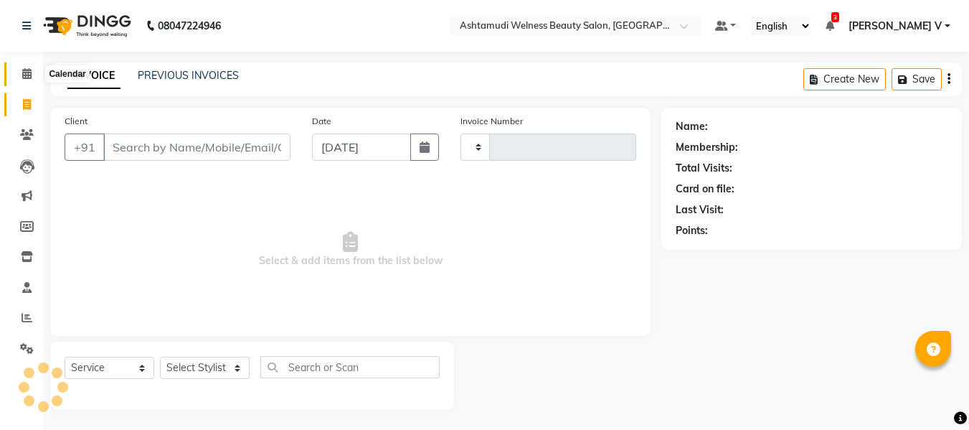
click at [19, 76] on span at bounding box center [26, 74] width 25 height 17
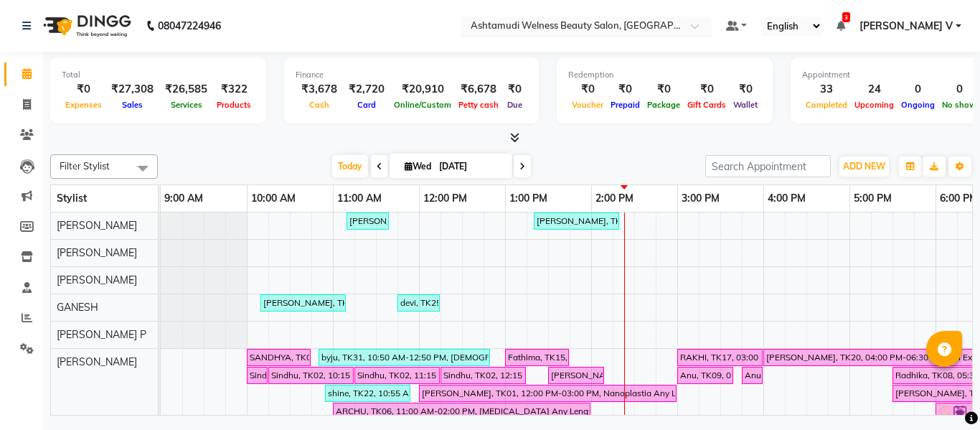
click at [632, 29] on input "text" at bounding box center [572, 27] width 208 height 14
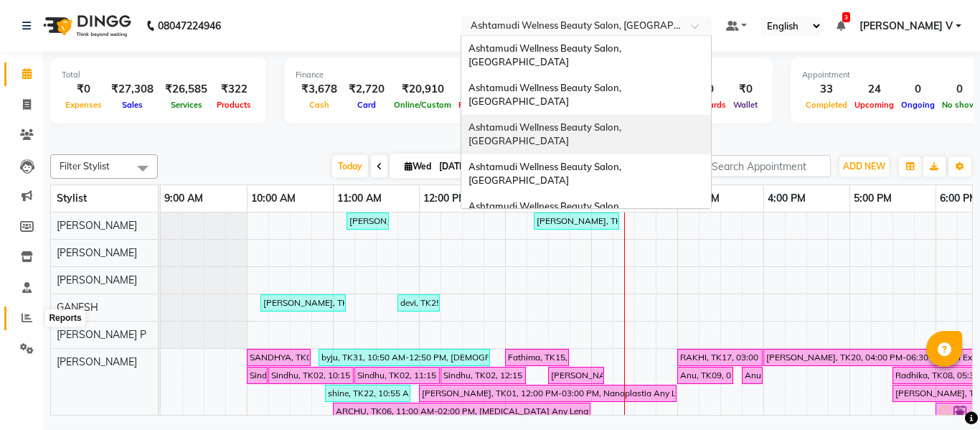
click at [29, 319] on icon at bounding box center [27, 317] width 11 height 11
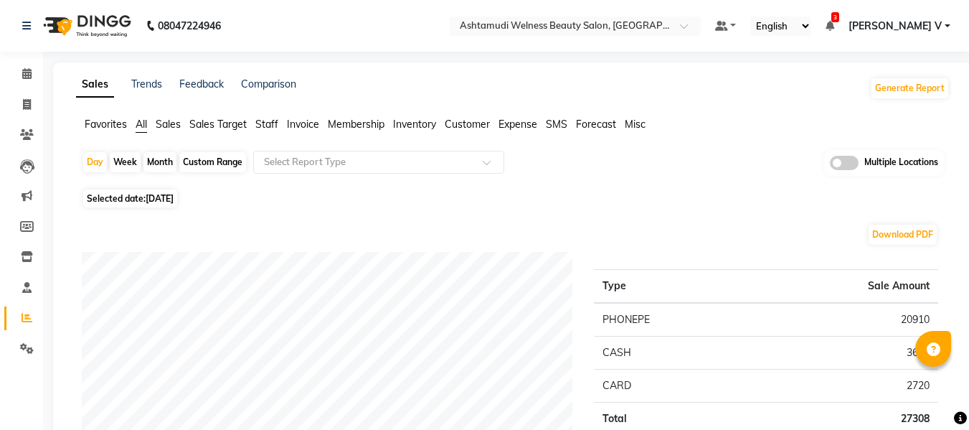
click at [855, 167] on span at bounding box center [844, 163] width 29 height 14
click at [830, 165] on input "checkbox" at bounding box center [830, 165] width 0 height 0
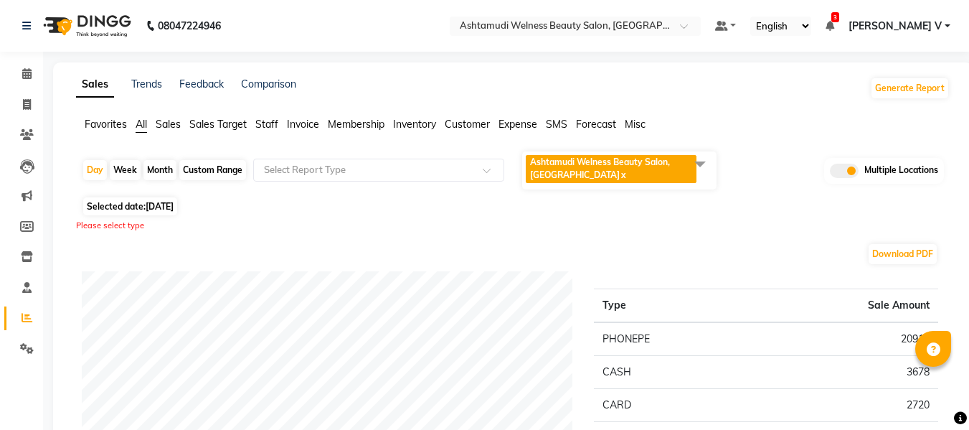
click at [586, 185] on span "Ashtamudi Welness Beauty Salon, [GEOGRAPHIC_DATA] x" at bounding box center [613, 170] width 174 height 31
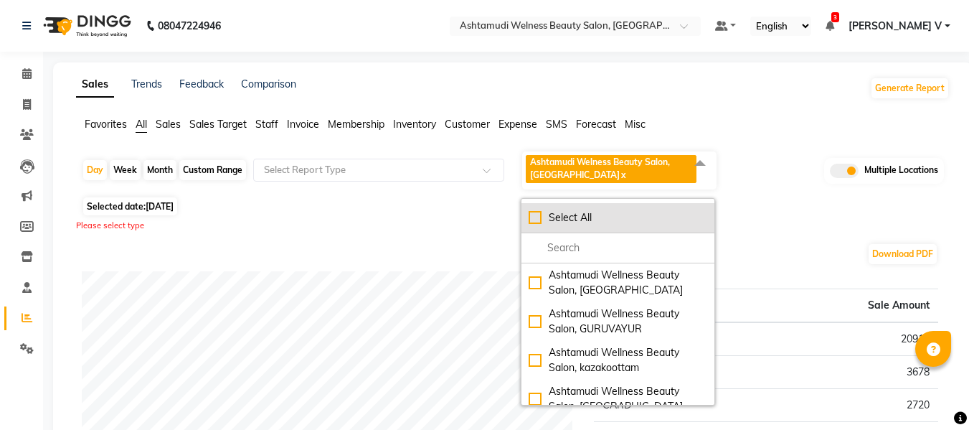
click at [601, 223] on div "Select All" at bounding box center [618, 217] width 179 height 15
checkbox input "true"
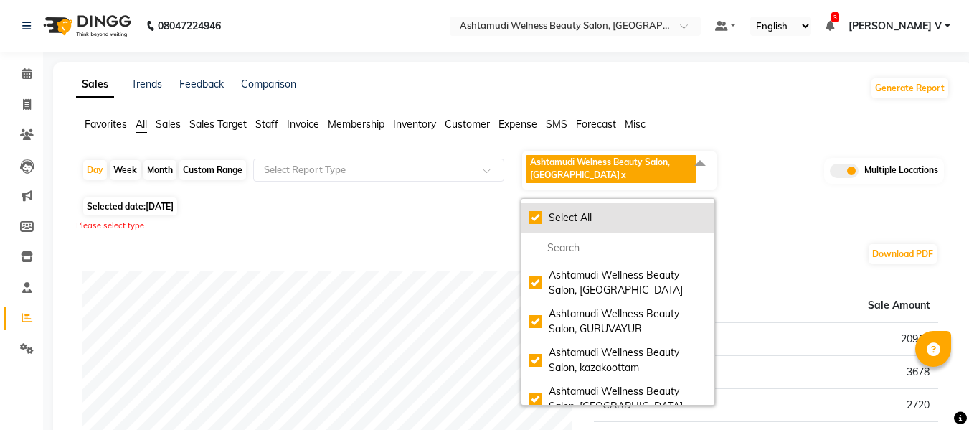
checkbox input "true"
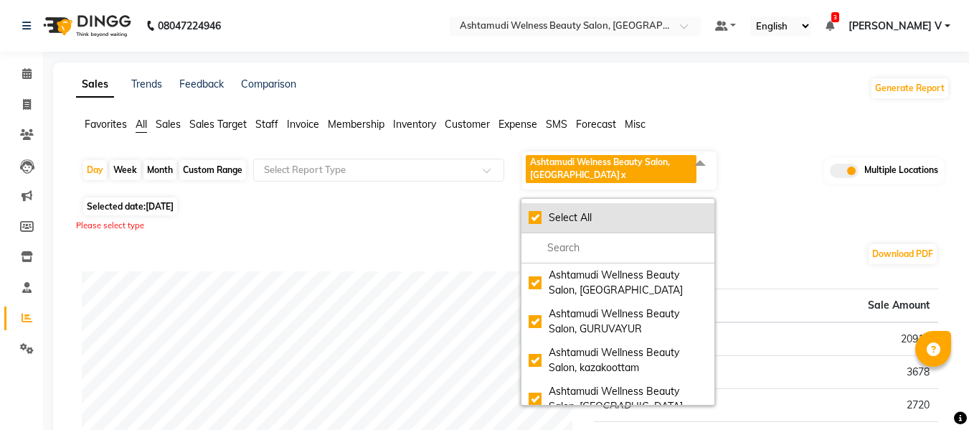
checkbox input "true"
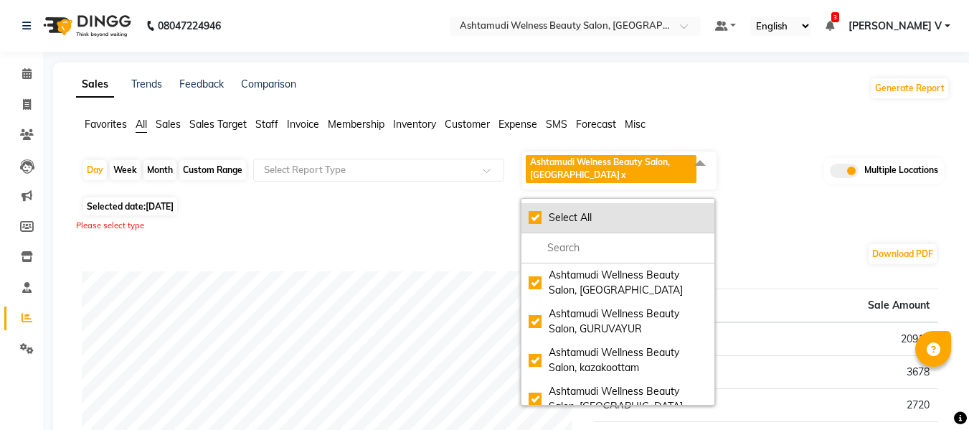
checkbox input "true"
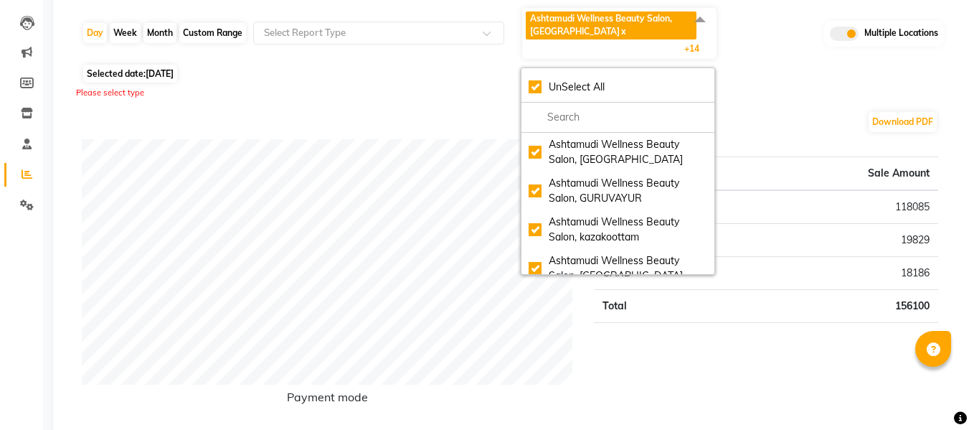
scroll to position [63, 0]
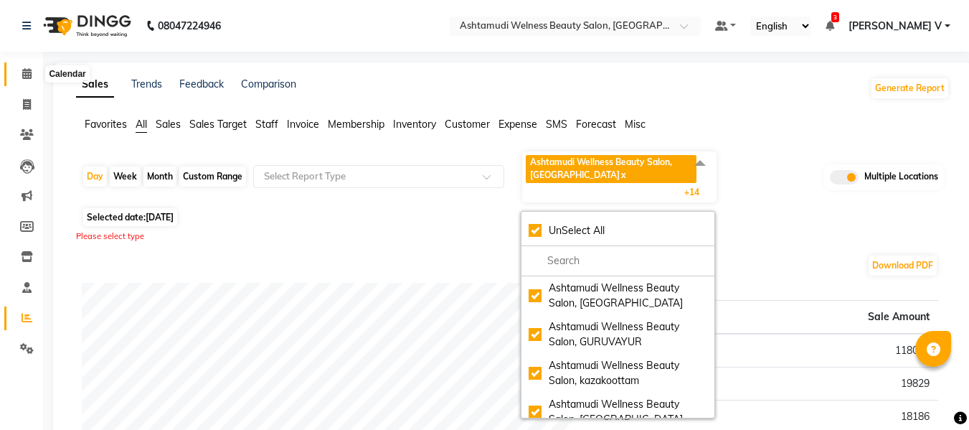
click at [34, 80] on span at bounding box center [26, 74] width 25 height 17
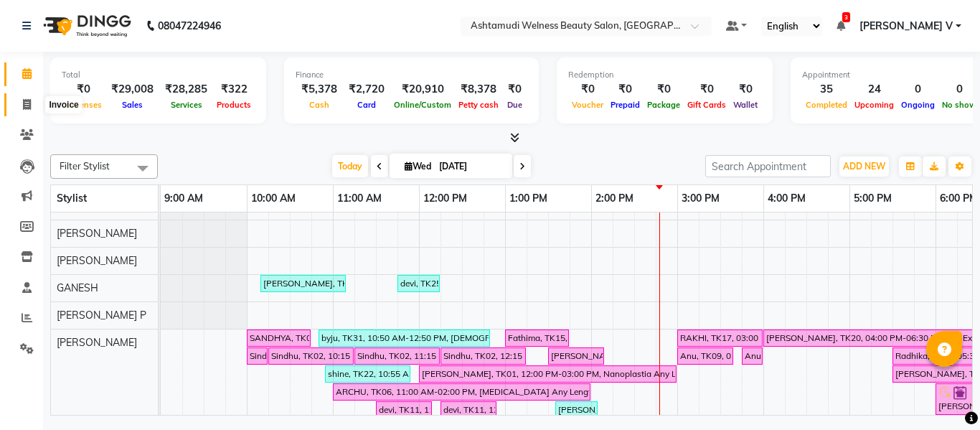
click at [17, 98] on span at bounding box center [26, 105] width 25 height 17
select select "service"
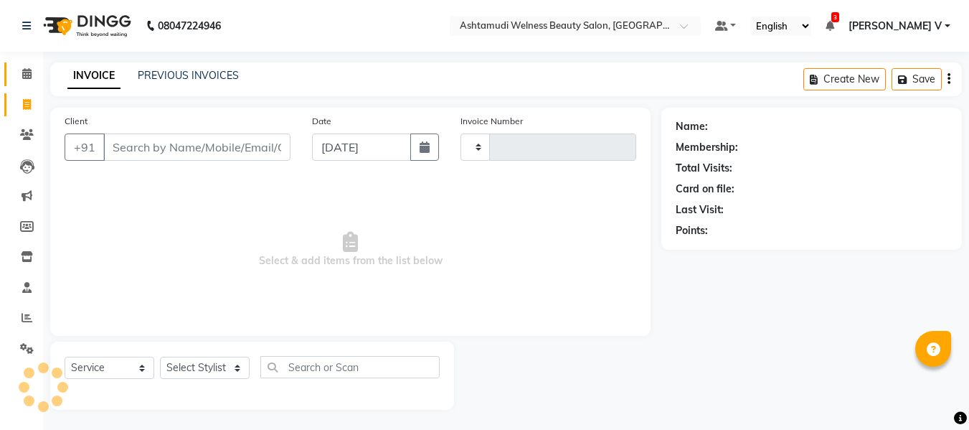
type input "7646"
select select "4529"
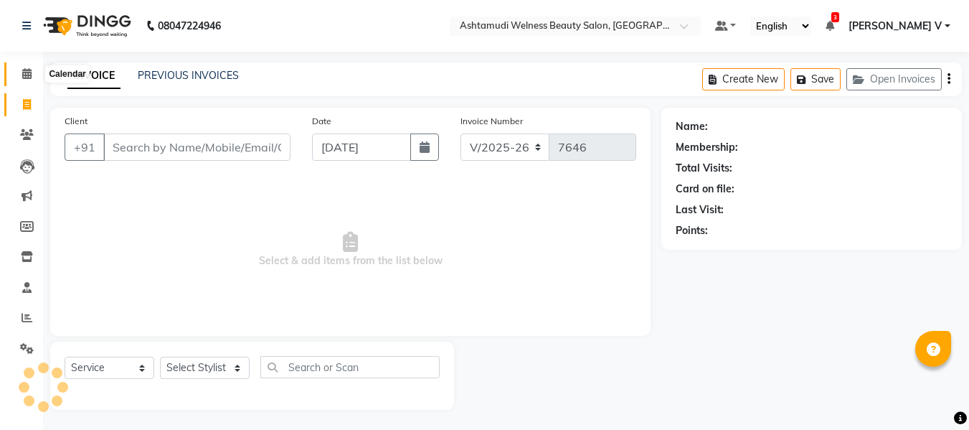
click at [28, 75] on icon at bounding box center [26, 73] width 9 height 11
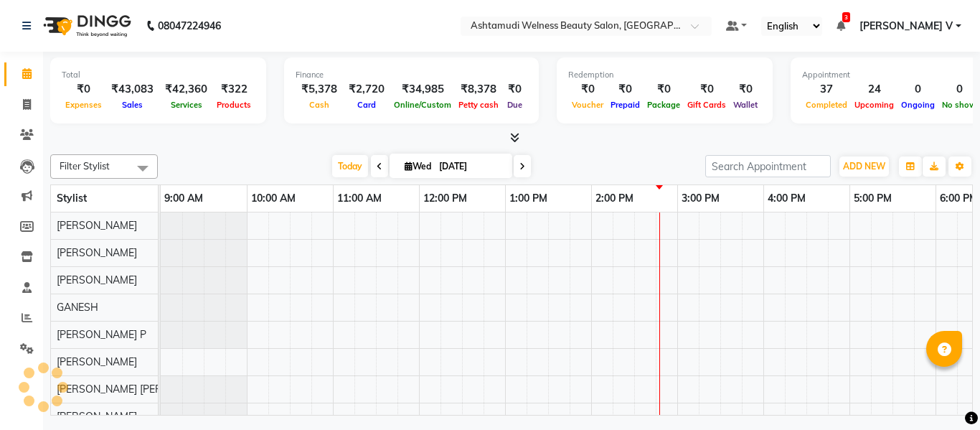
scroll to position [19, 0]
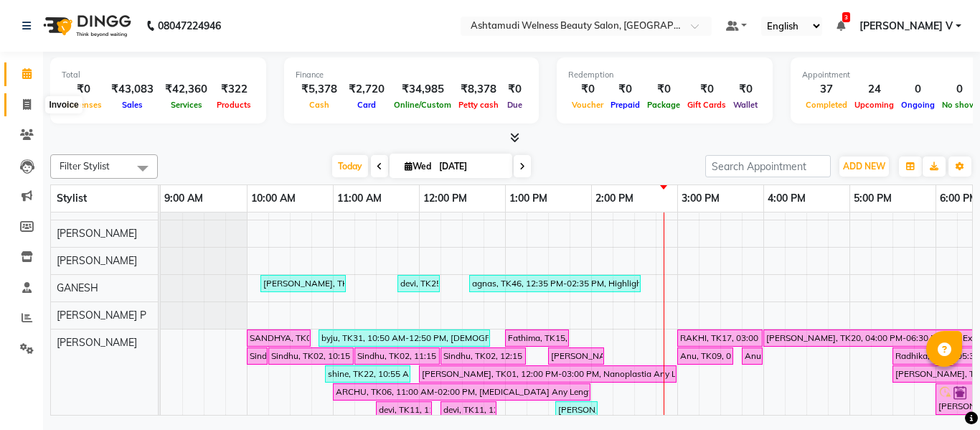
click at [29, 102] on icon at bounding box center [27, 104] width 8 height 11
select select "service"
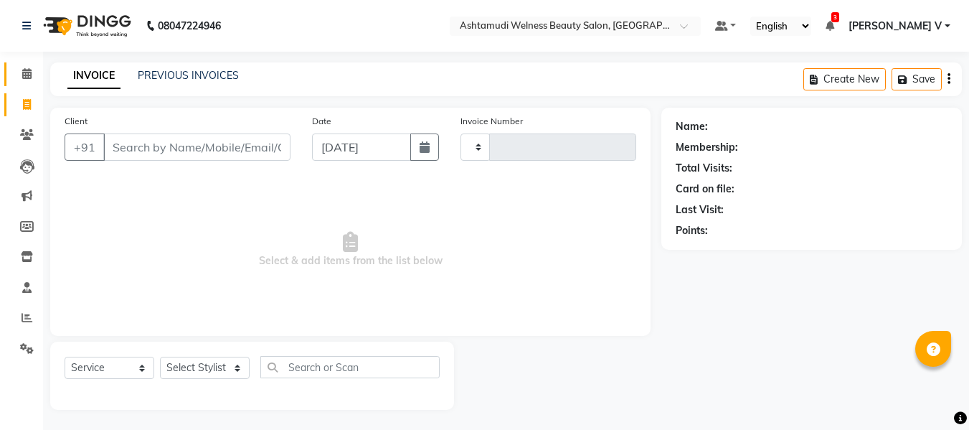
type input "7647"
select select "4529"
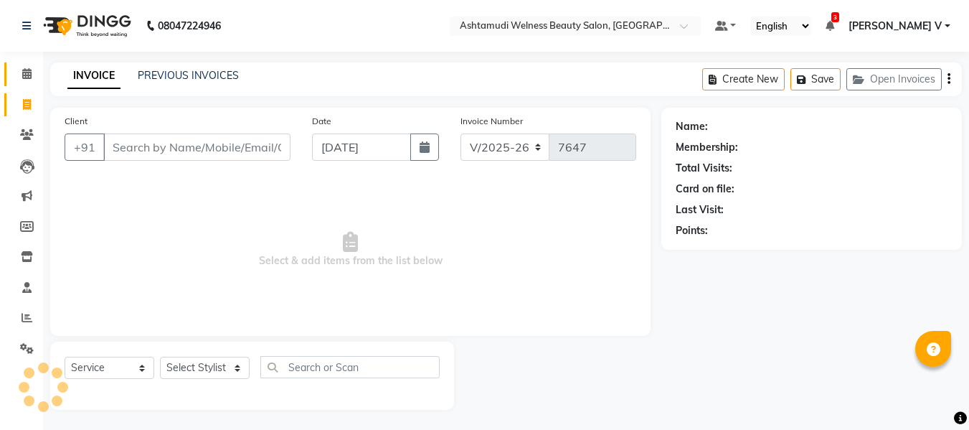
click at [34, 65] on link "Calendar" at bounding box center [21, 74] width 34 height 24
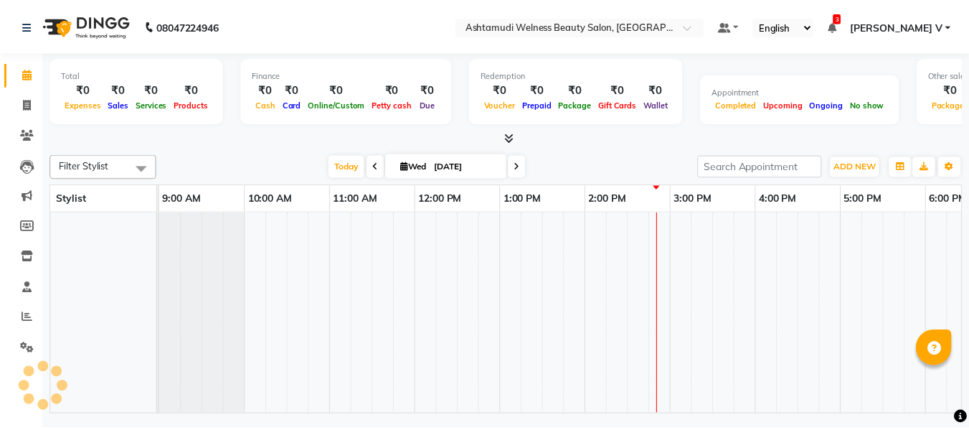
scroll to position [19, 0]
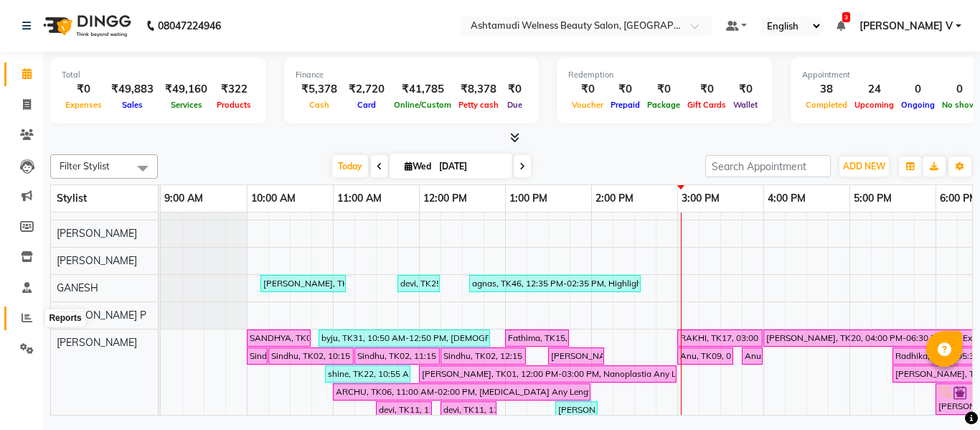
click at [27, 314] on icon at bounding box center [27, 317] width 11 height 11
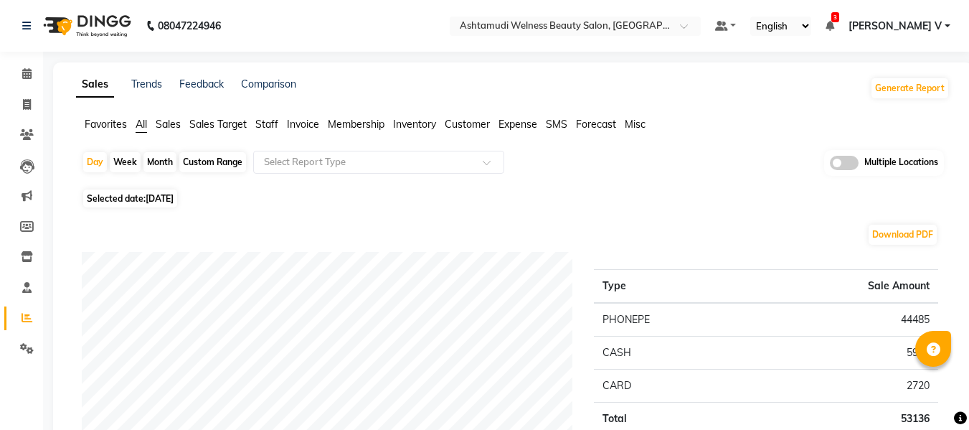
click at [847, 161] on span at bounding box center [844, 163] width 29 height 14
click at [830, 165] on input "checkbox" at bounding box center [830, 165] width 0 height 0
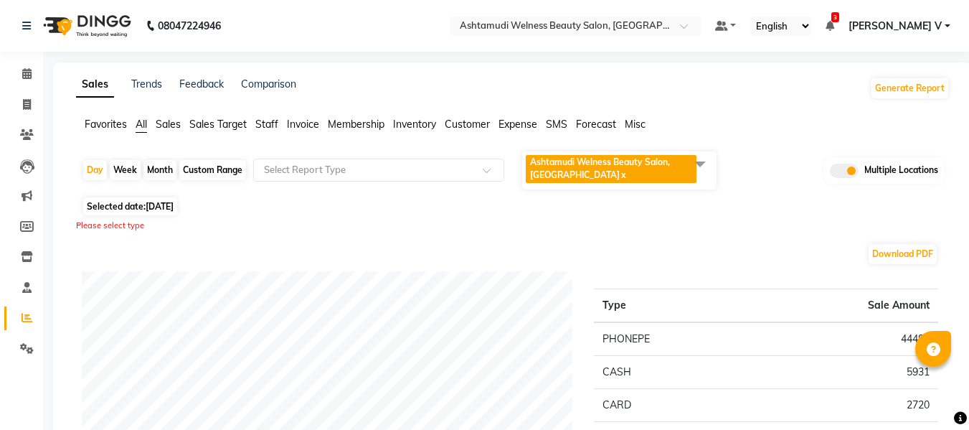
click at [615, 164] on span "Ashtamudi Welness Beauty Salon, [GEOGRAPHIC_DATA]" at bounding box center [600, 168] width 140 height 24
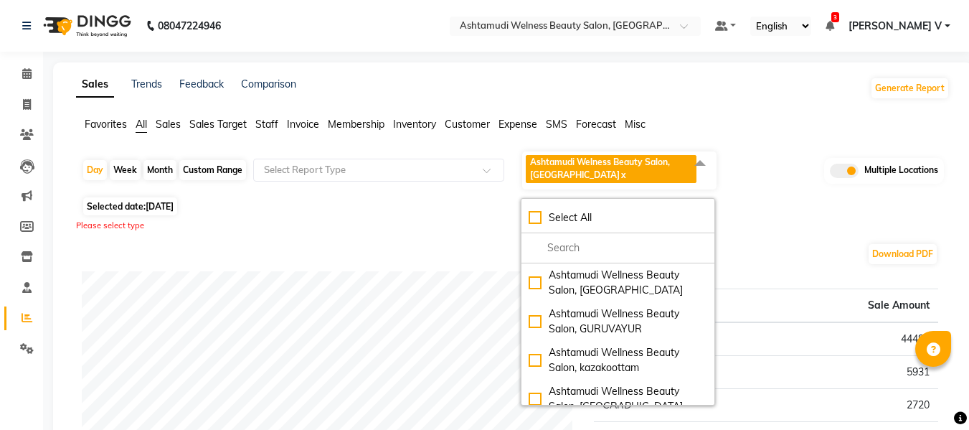
click at [548, 199] on div "Select All Ashtamudi Wellness Beauty Salon, Kowdiar Ashtamudi Wellness Beauty S…" at bounding box center [618, 301] width 194 height 207
click at [555, 237] on li at bounding box center [618, 248] width 193 height 30
click at [553, 226] on li "Select All" at bounding box center [618, 218] width 193 height 30
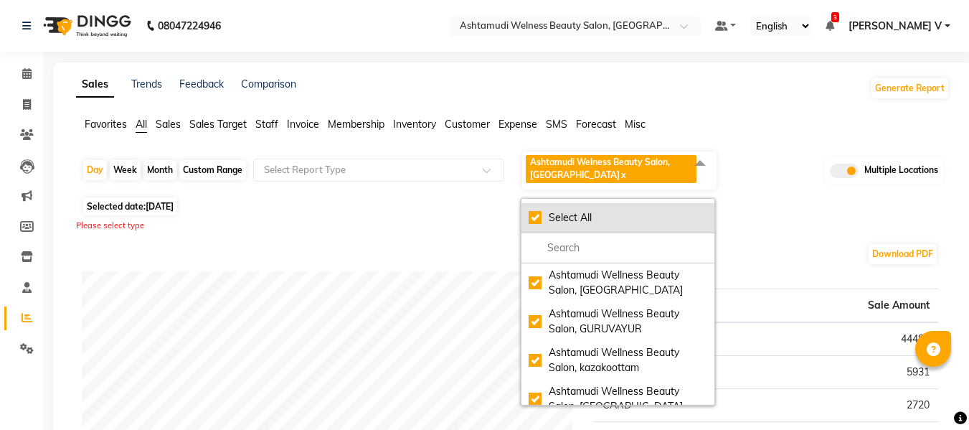
checkbox input "true"
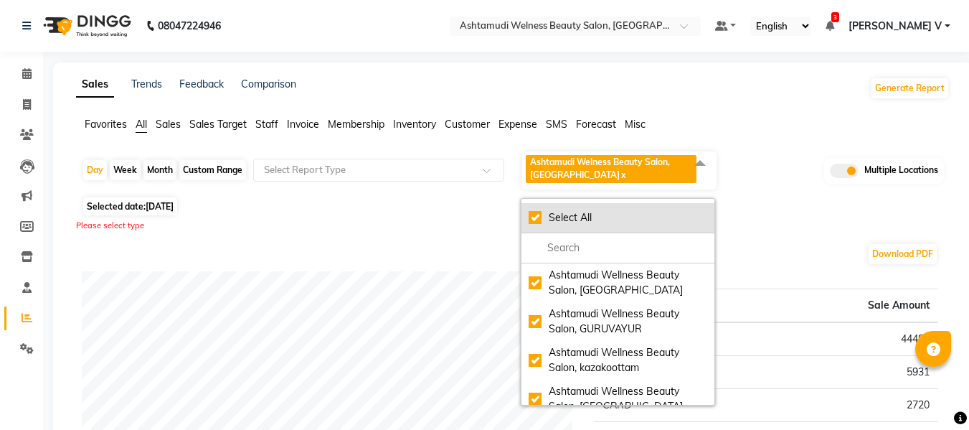
checkbox input "true"
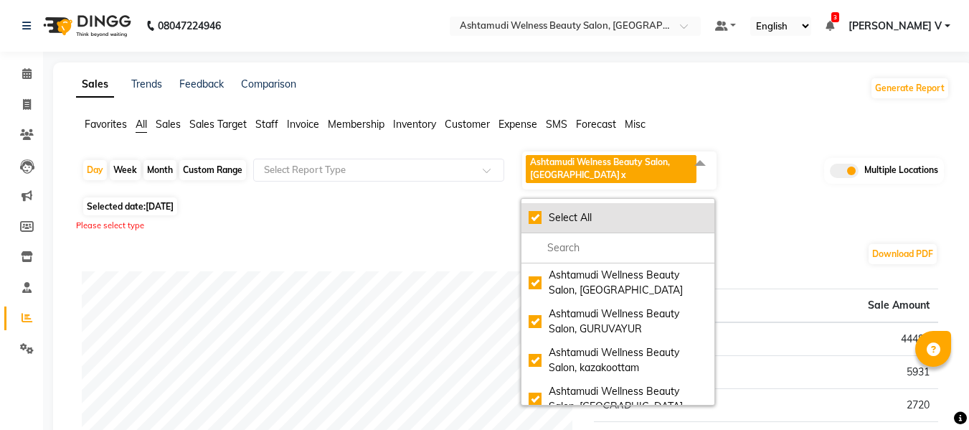
checkbox input "true"
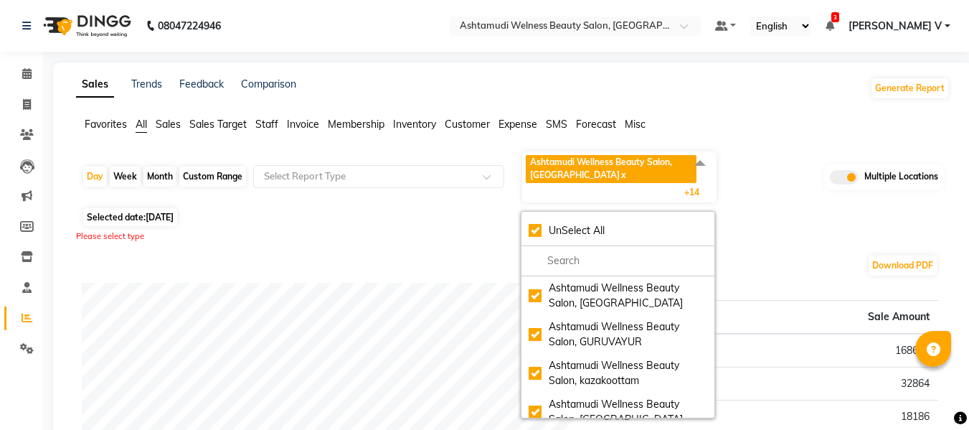
click at [755, 217] on div "Selected date: [DATE]" at bounding box center [516, 217] width 868 height 15
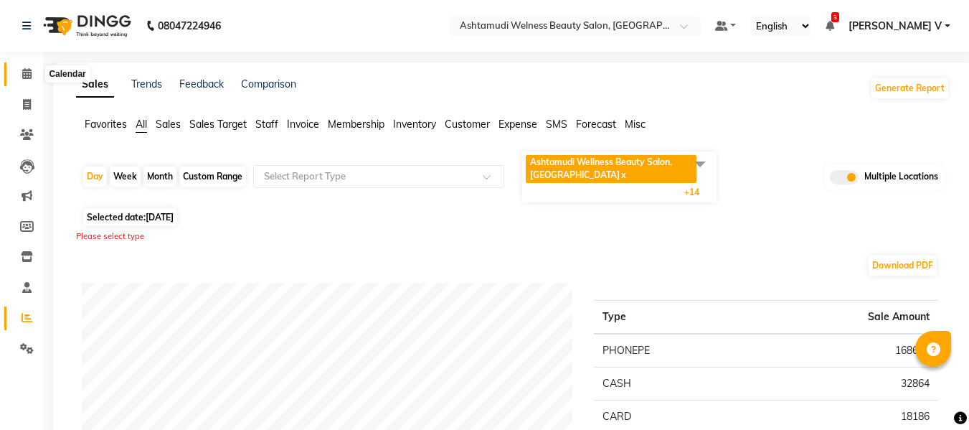
click at [23, 70] on icon at bounding box center [26, 73] width 9 height 11
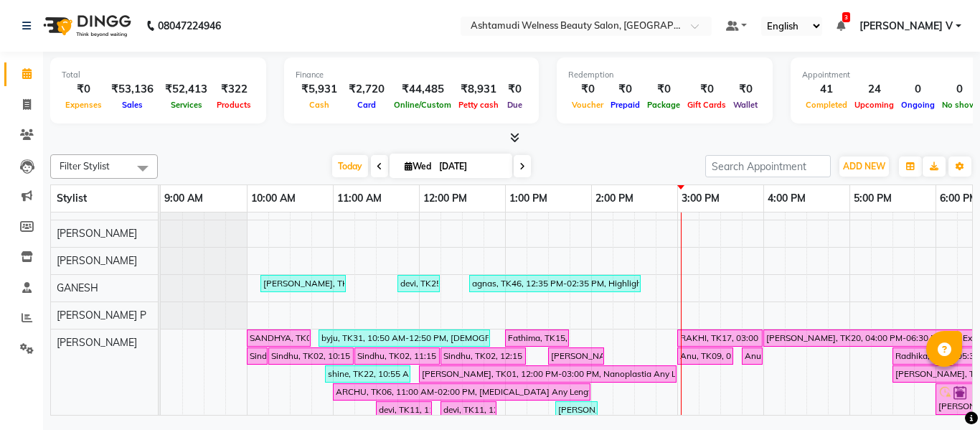
scroll to position [19, 0]
click at [23, 100] on icon at bounding box center [27, 104] width 8 height 11
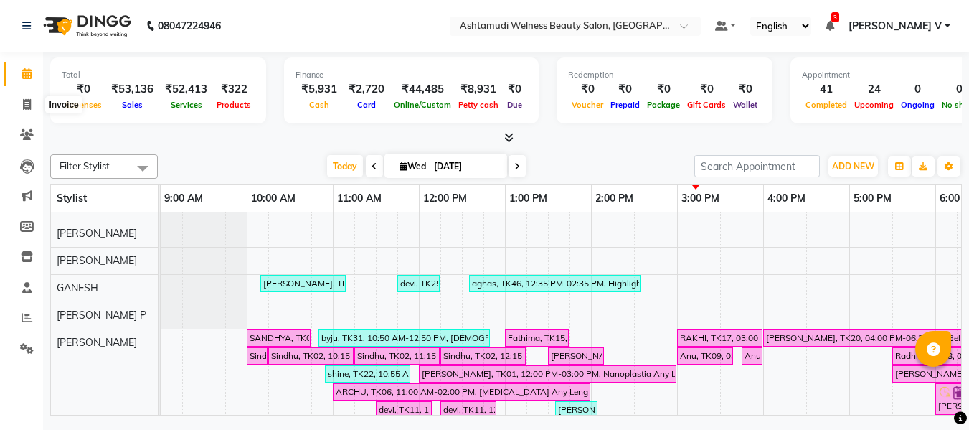
select select "service"
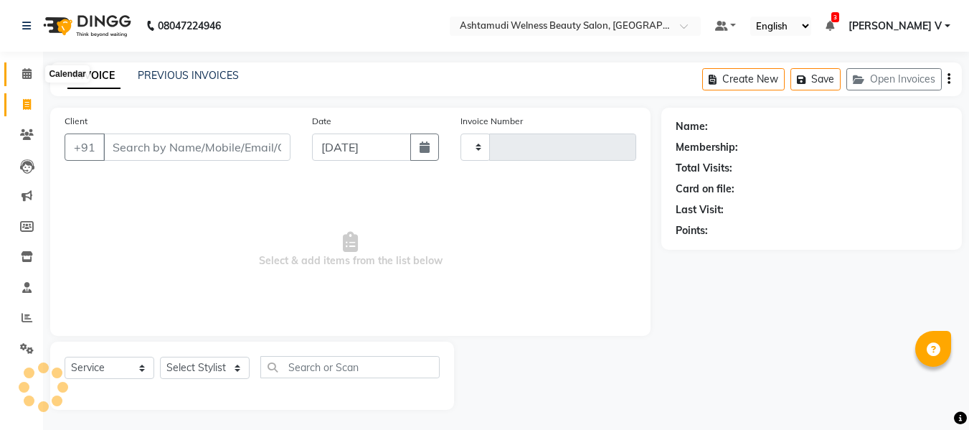
click at [19, 74] on span at bounding box center [26, 74] width 25 height 17
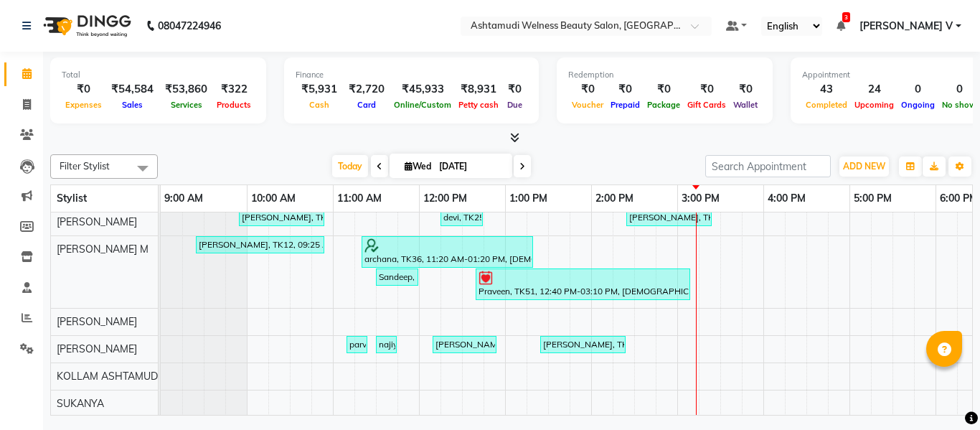
scroll to position [450, 0]
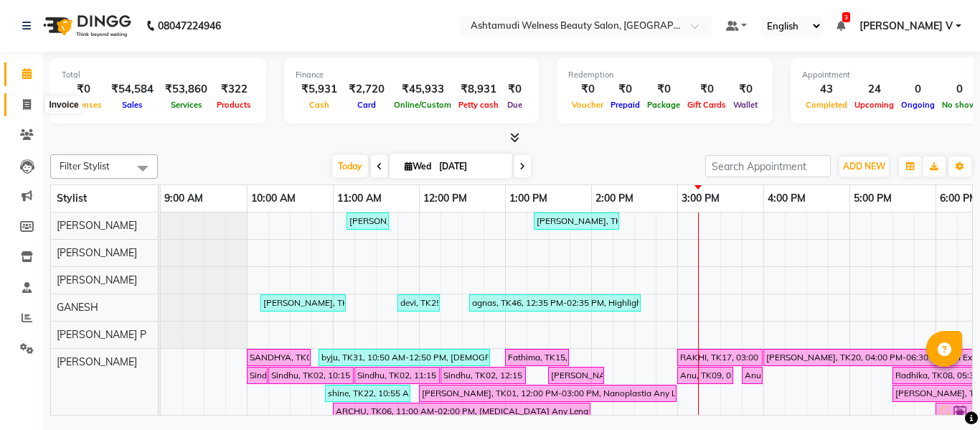
drag, startPoint x: 34, startPoint y: 101, endPoint x: 32, endPoint y: 72, distance: 29.5
click at [34, 101] on span at bounding box center [26, 105] width 25 height 17
select select "service"
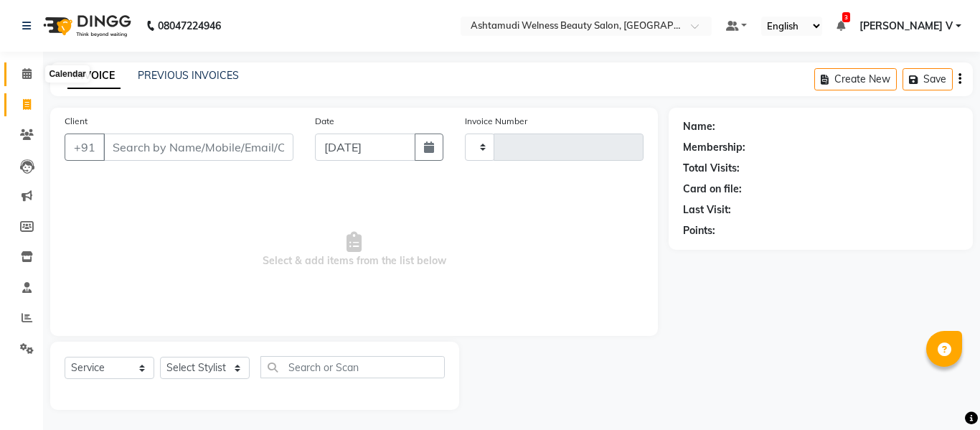
type input "7651"
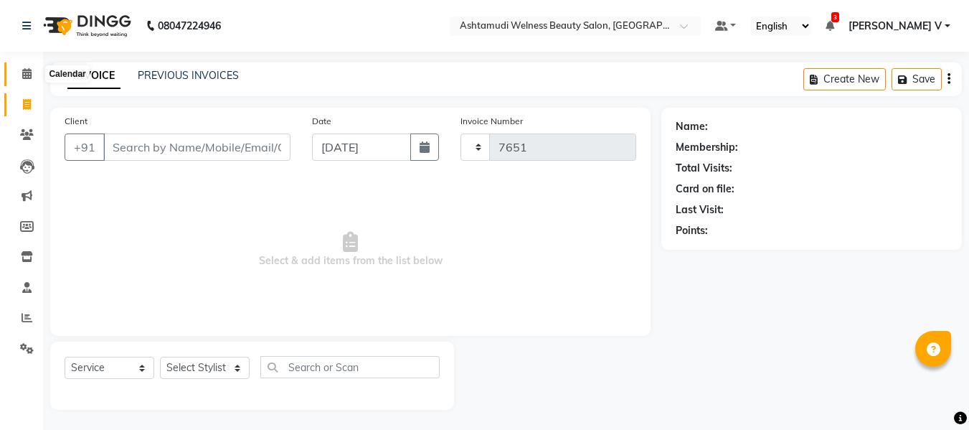
click at [32, 70] on span at bounding box center [26, 74] width 25 height 17
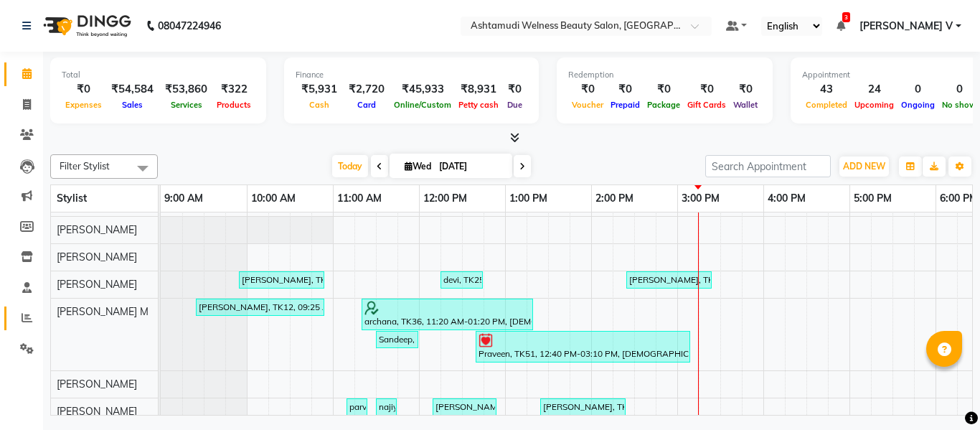
click at [25, 309] on link "Reports" at bounding box center [21, 318] width 34 height 24
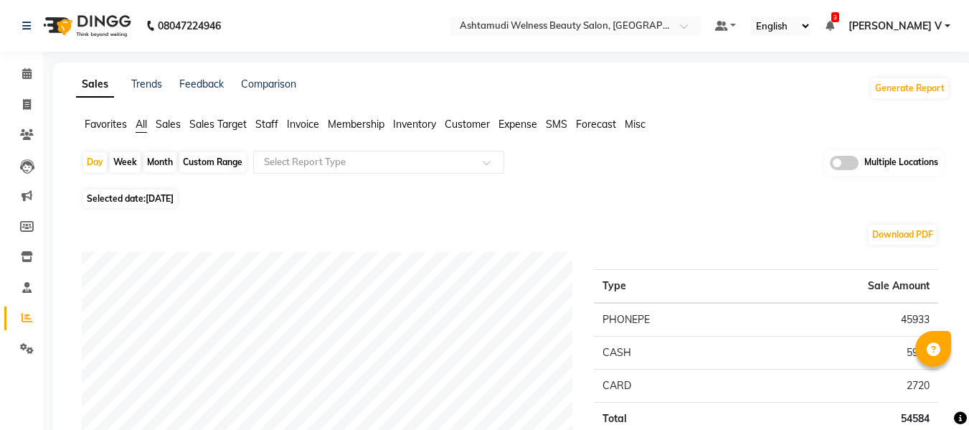
click at [855, 164] on span at bounding box center [844, 163] width 29 height 14
click at [830, 165] on input "checkbox" at bounding box center [830, 165] width 0 height 0
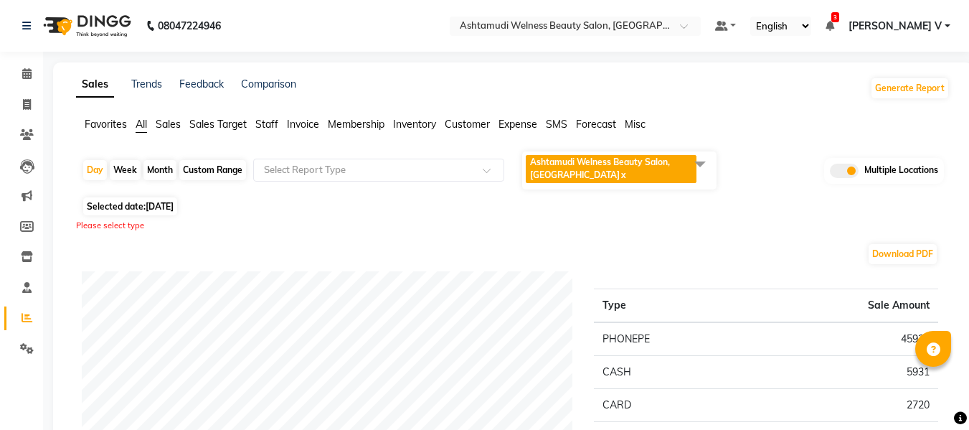
click at [654, 164] on span "Ashtamudi Welness Beauty Salon, [GEOGRAPHIC_DATA]" at bounding box center [600, 168] width 140 height 24
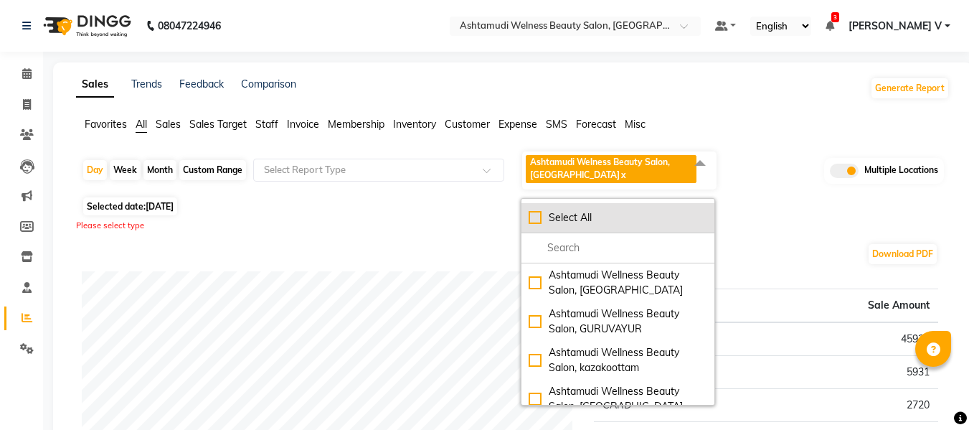
click at [596, 212] on div "Select All" at bounding box center [618, 217] width 179 height 15
checkbox input "true"
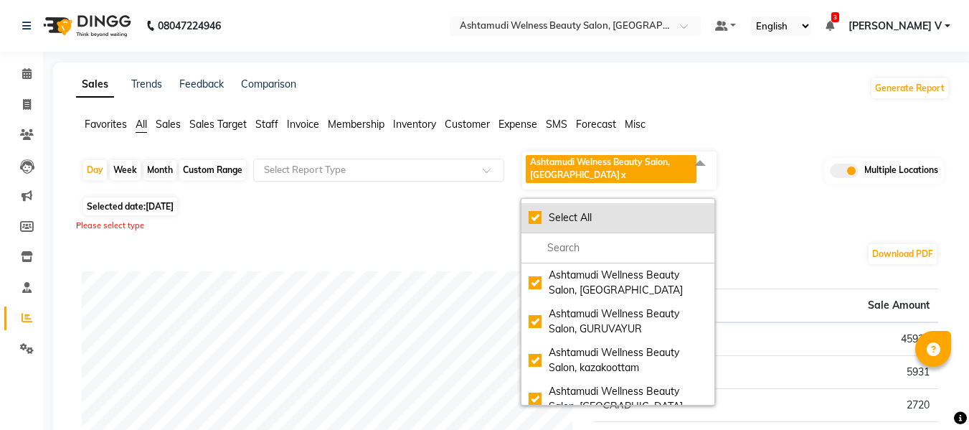
checkbox input "true"
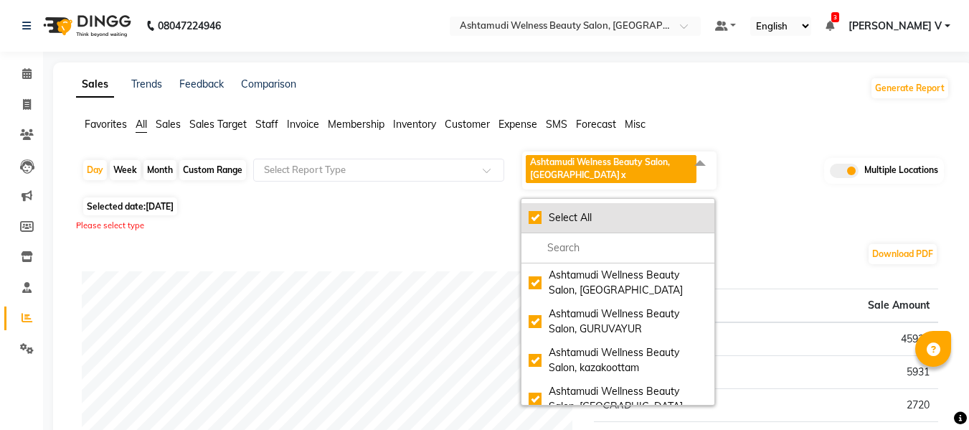
checkbox input "true"
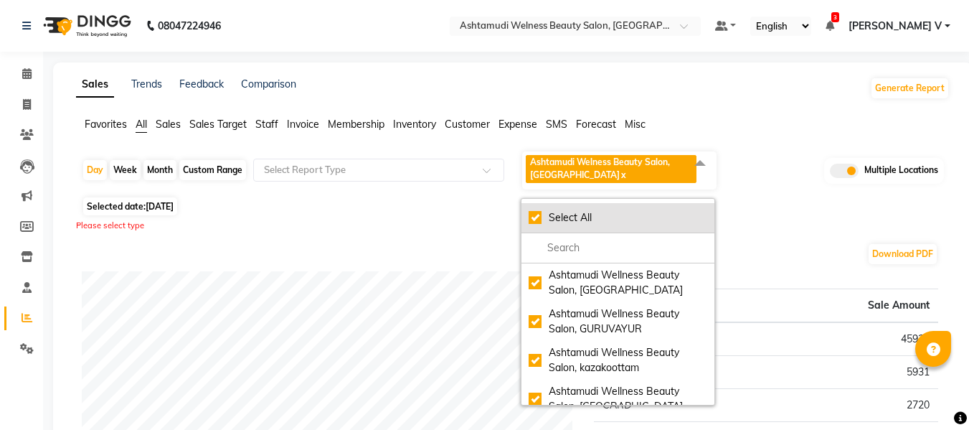
checkbox input "true"
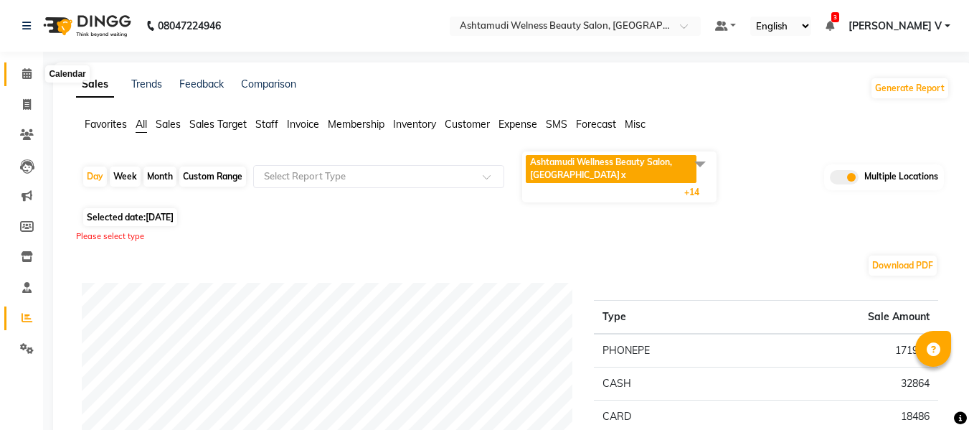
click at [29, 71] on icon at bounding box center [26, 73] width 9 height 11
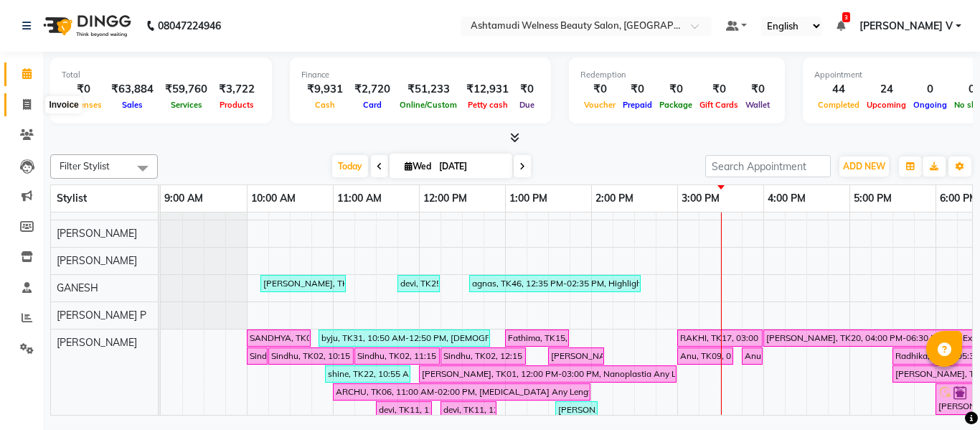
click at [29, 106] on icon at bounding box center [27, 104] width 8 height 11
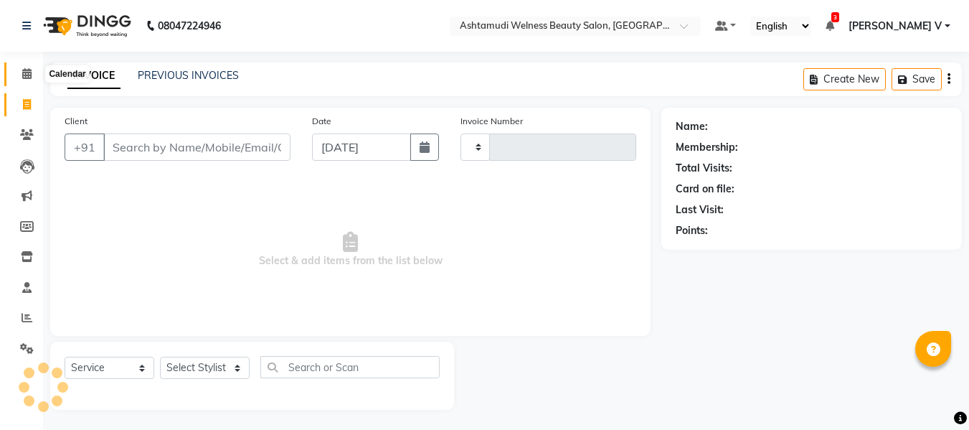
click at [29, 71] on icon at bounding box center [26, 73] width 9 height 11
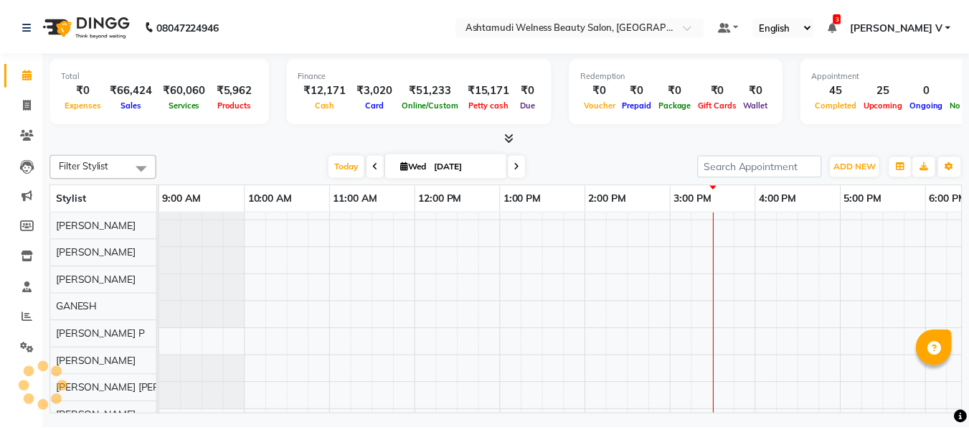
scroll to position [19, 0]
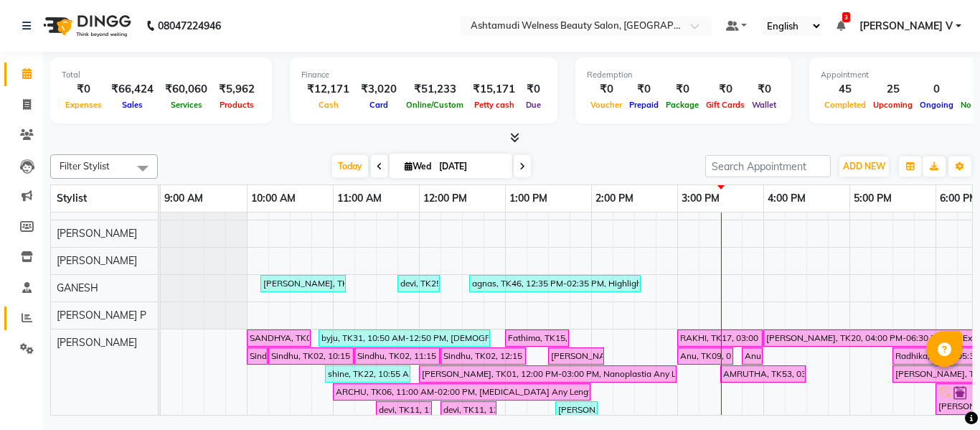
click at [22, 318] on icon at bounding box center [27, 317] width 11 height 11
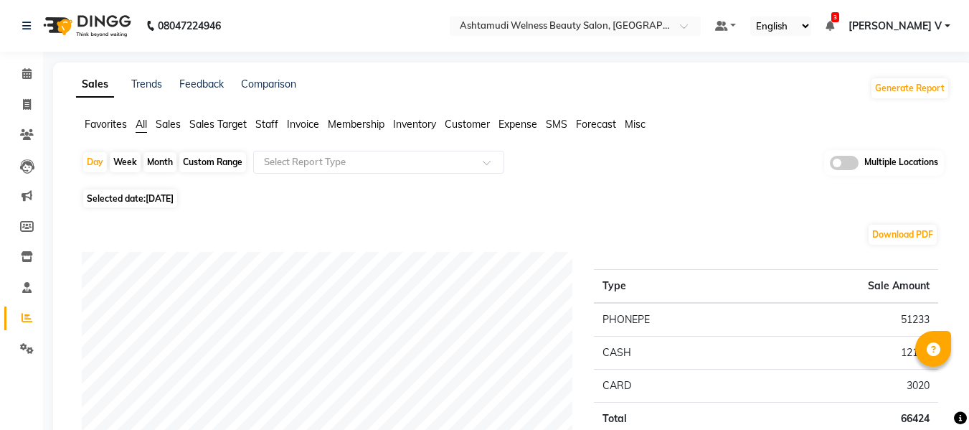
click at [850, 161] on span at bounding box center [844, 163] width 29 height 14
click at [830, 165] on input "checkbox" at bounding box center [830, 165] width 0 height 0
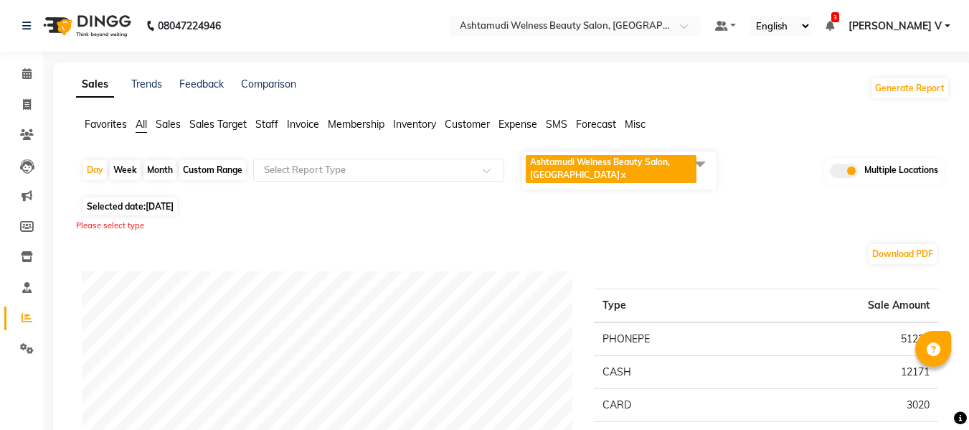
click at [636, 166] on span "Ashtamudi Welness Beauty Salon, [GEOGRAPHIC_DATA]" at bounding box center [600, 168] width 140 height 24
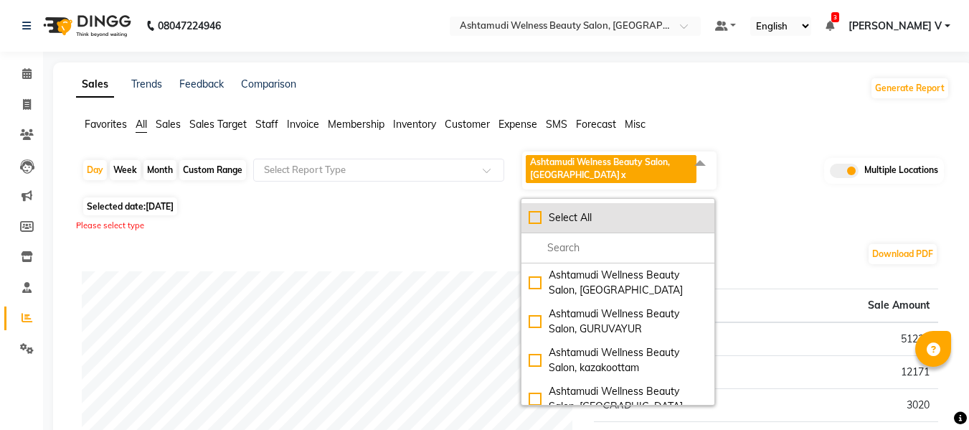
click at [592, 225] on div "Select All" at bounding box center [618, 217] width 179 height 15
checkbox input "true"
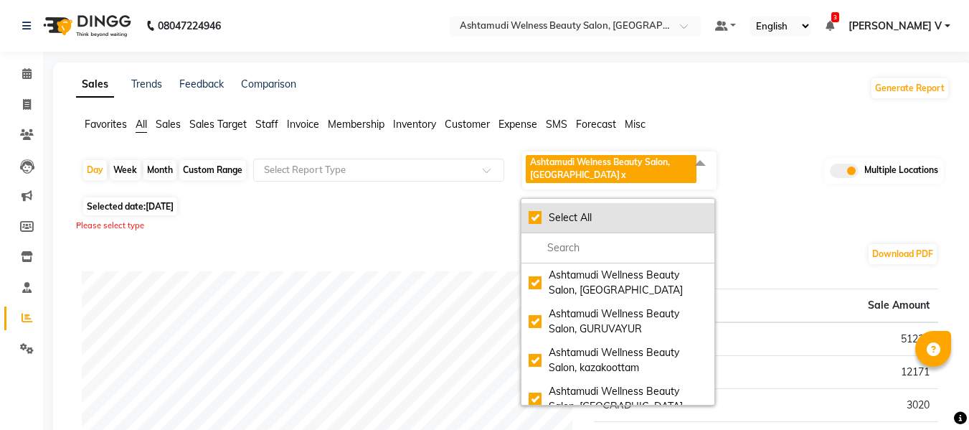
checkbox input "true"
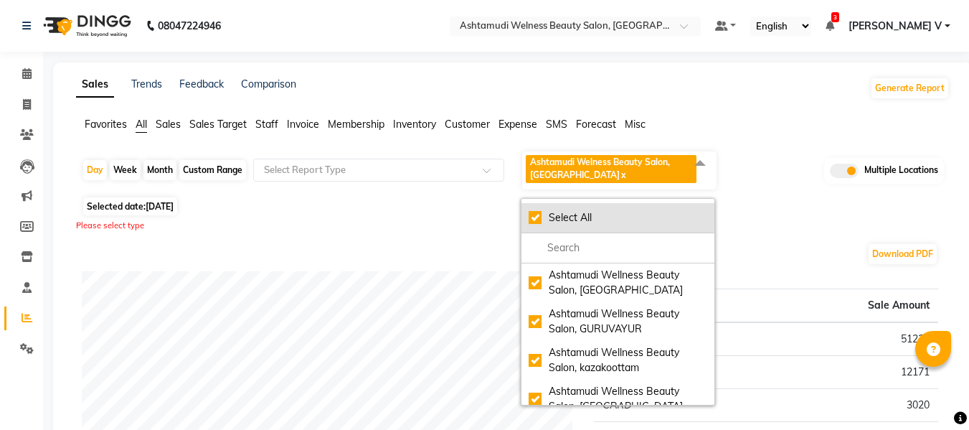
checkbox input "true"
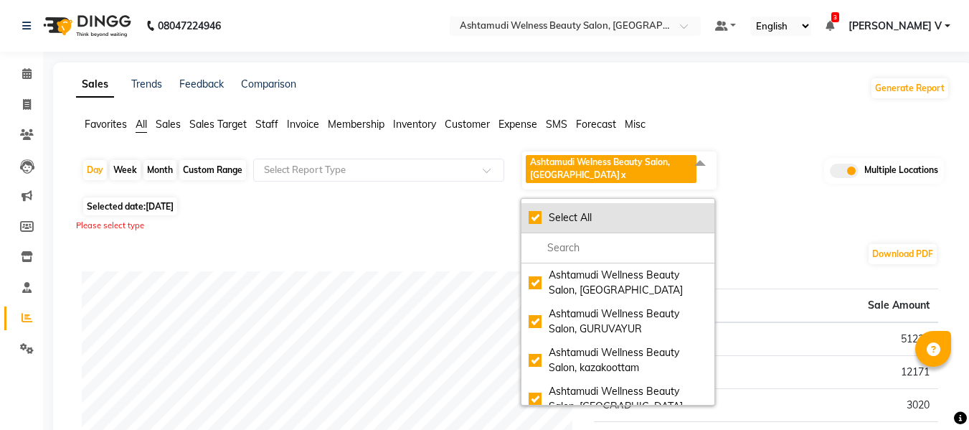
checkbox input "true"
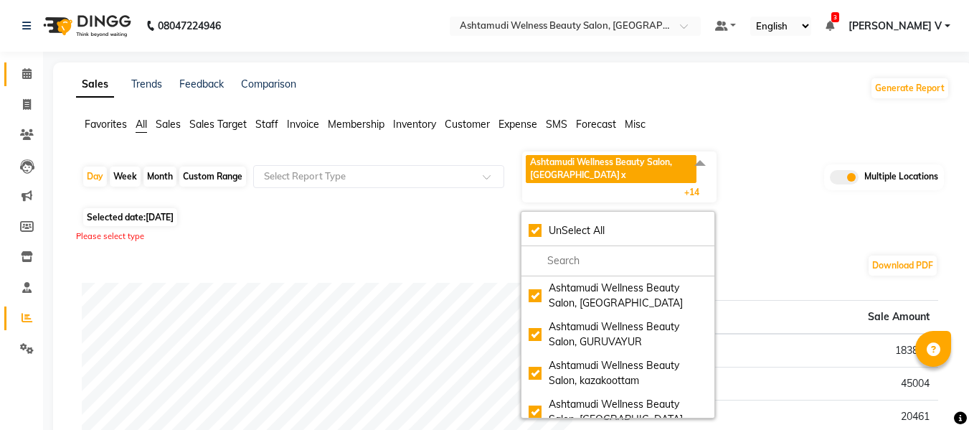
click at [24, 65] on link "Calendar" at bounding box center [21, 74] width 34 height 24
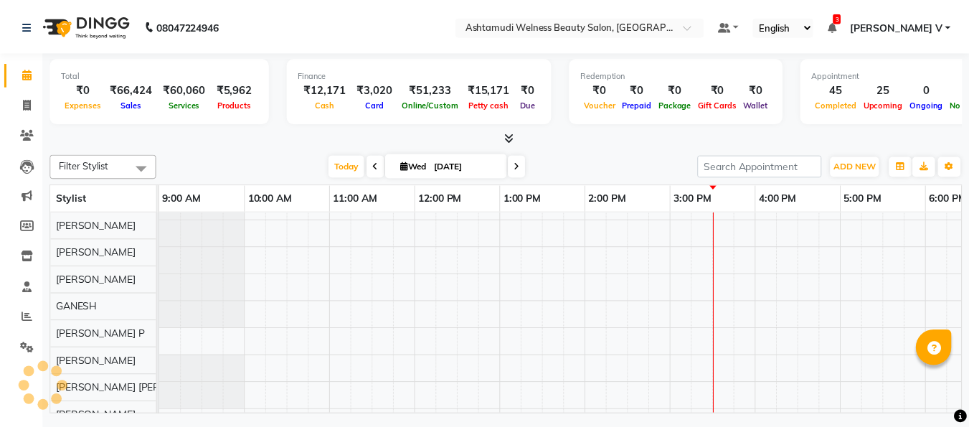
scroll to position [19, 0]
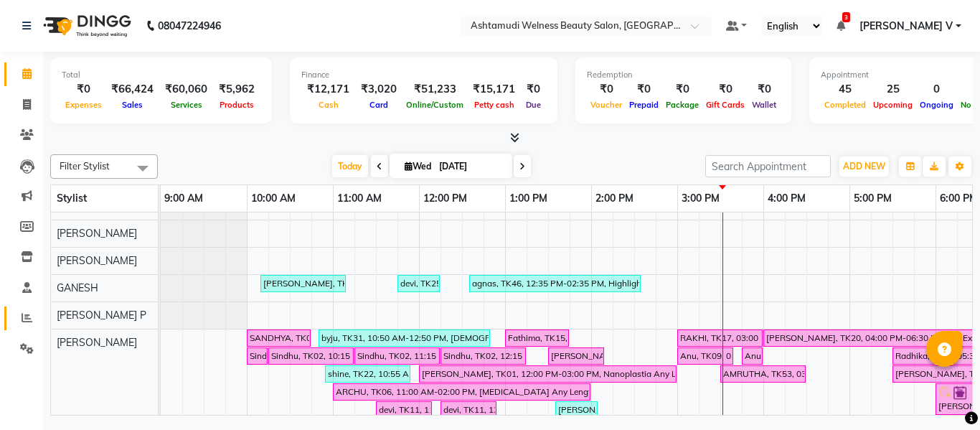
click at [10, 315] on link "Reports" at bounding box center [21, 318] width 34 height 24
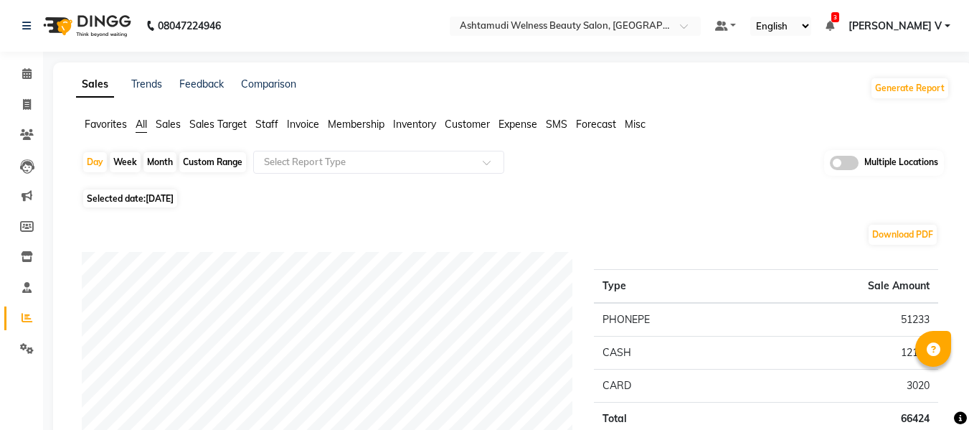
click at [859, 158] on div "Multiple Locations" at bounding box center [884, 163] width 120 height 26
click at [847, 161] on span at bounding box center [844, 163] width 29 height 14
click at [830, 165] on input "checkbox" at bounding box center [830, 165] width 0 height 0
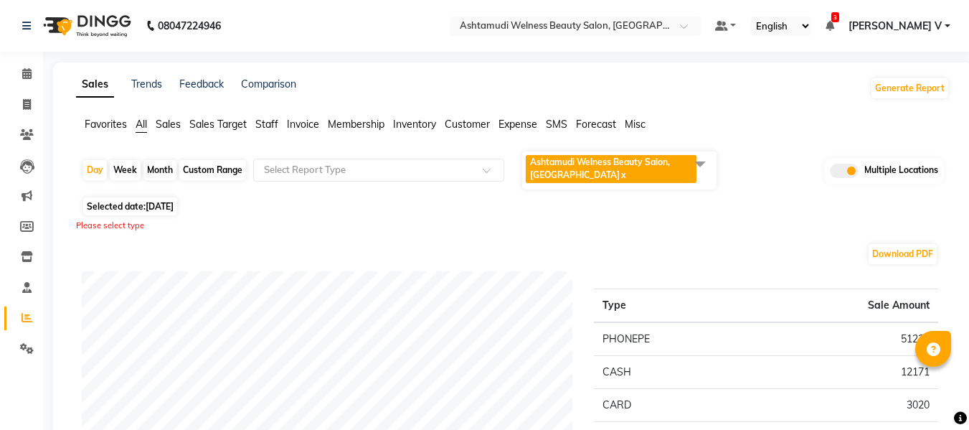
click at [572, 169] on span "Ashtamudi Welness Beauty Salon, [GEOGRAPHIC_DATA] x" at bounding box center [611, 169] width 171 height 28
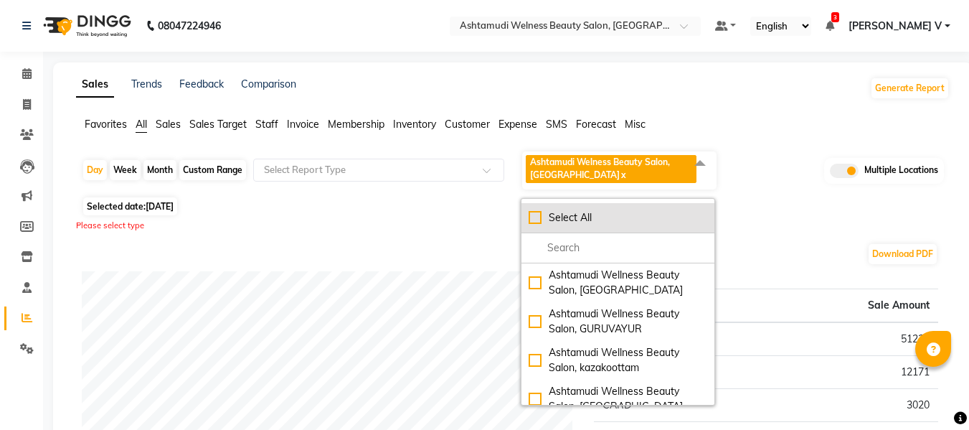
click at [576, 207] on li "Select All" at bounding box center [618, 218] width 193 height 30
checkbox input "true"
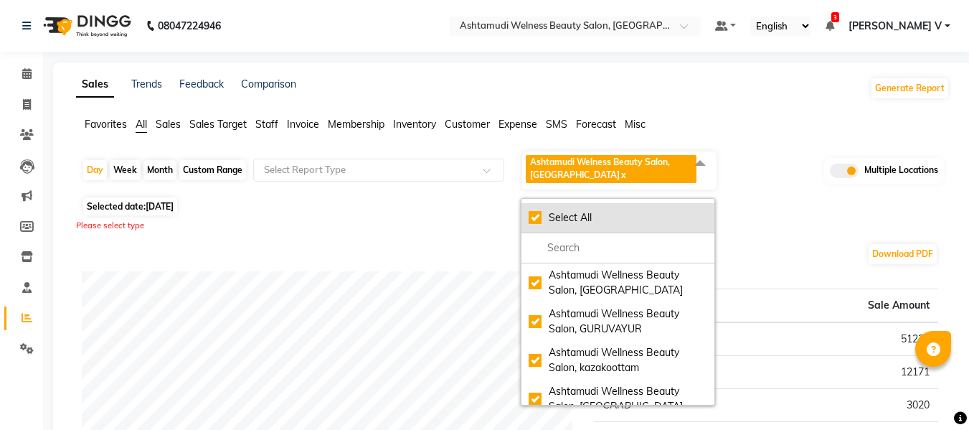
checkbox input "true"
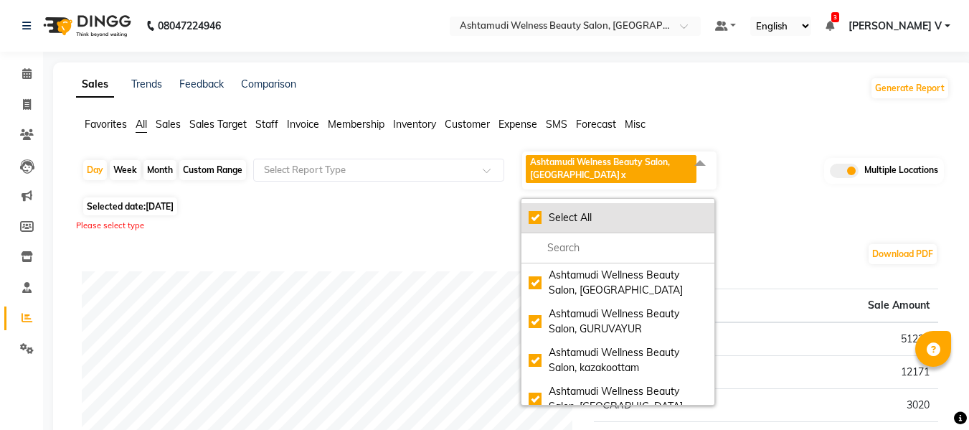
checkbox input "true"
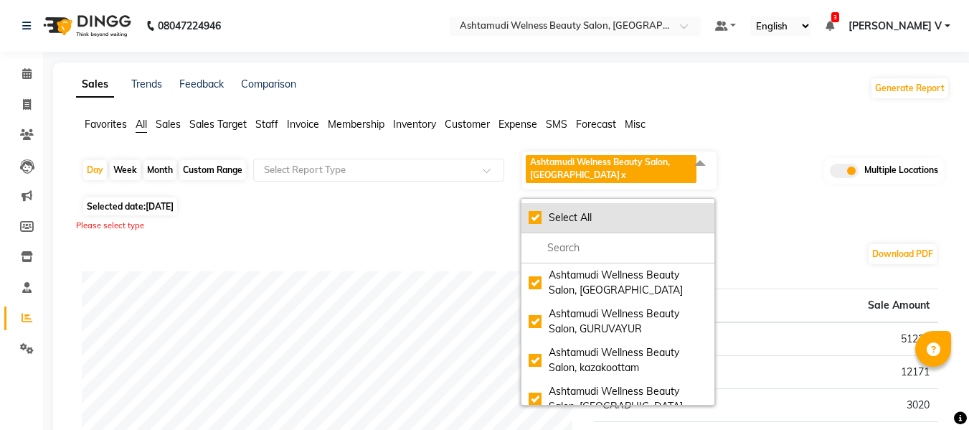
checkbox input "true"
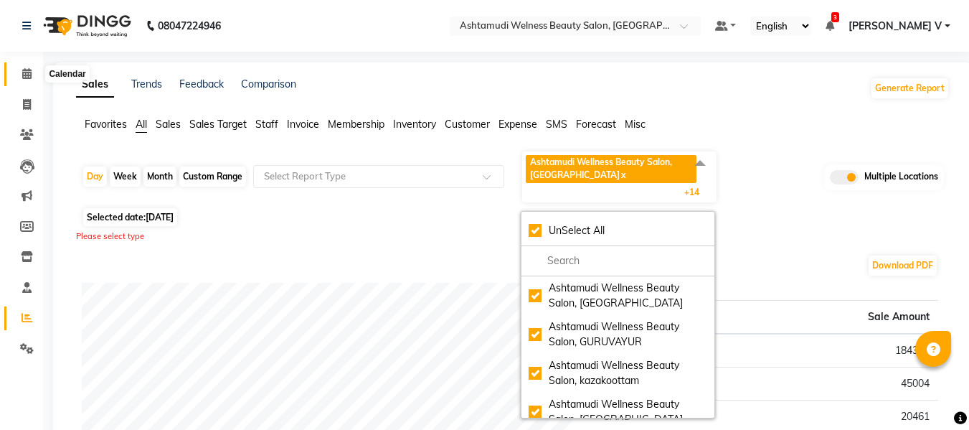
click at [24, 66] on span at bounding box center [26, 74] width 25 height 17
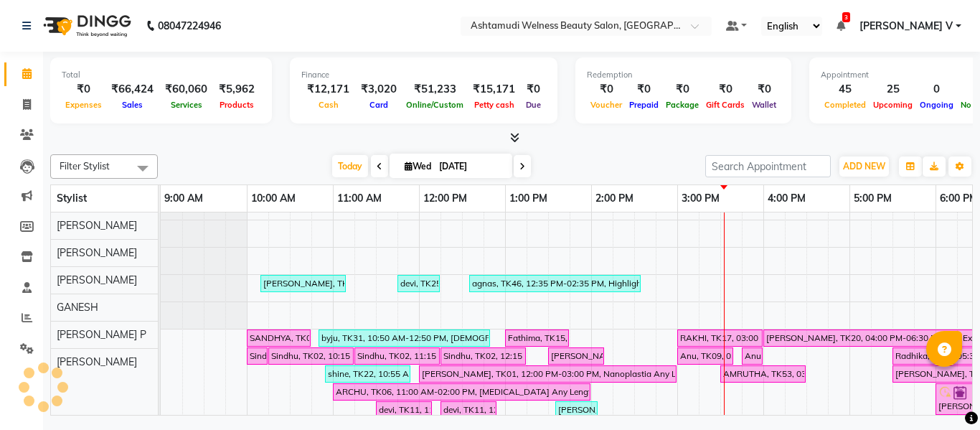
scroll to position [19, 0]
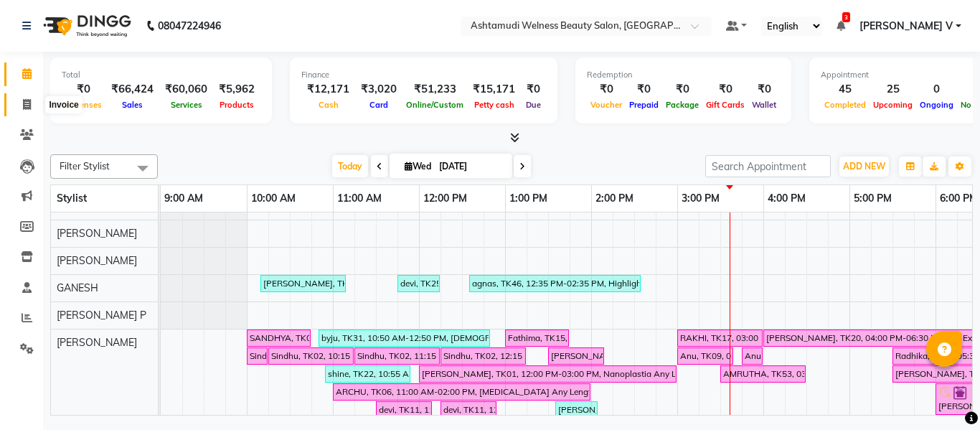
click at [28, 105] on icon at bounding box center [27, 104] width 8 height 11
select select "service"
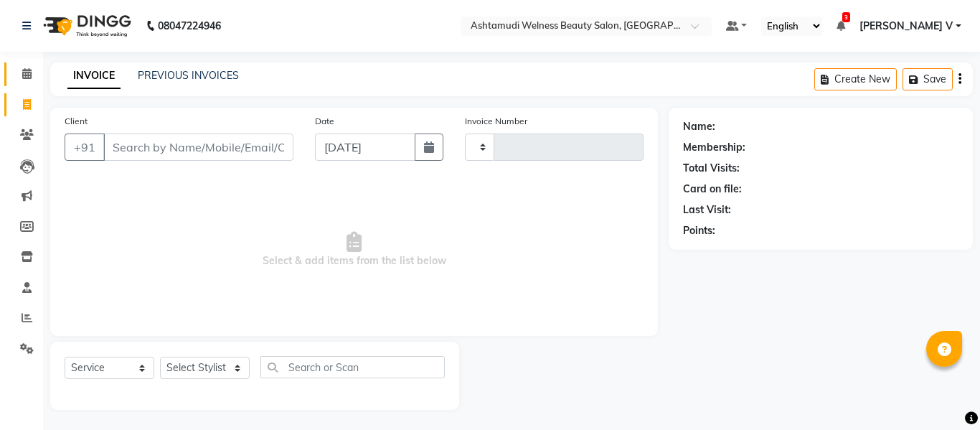
type input "7655"
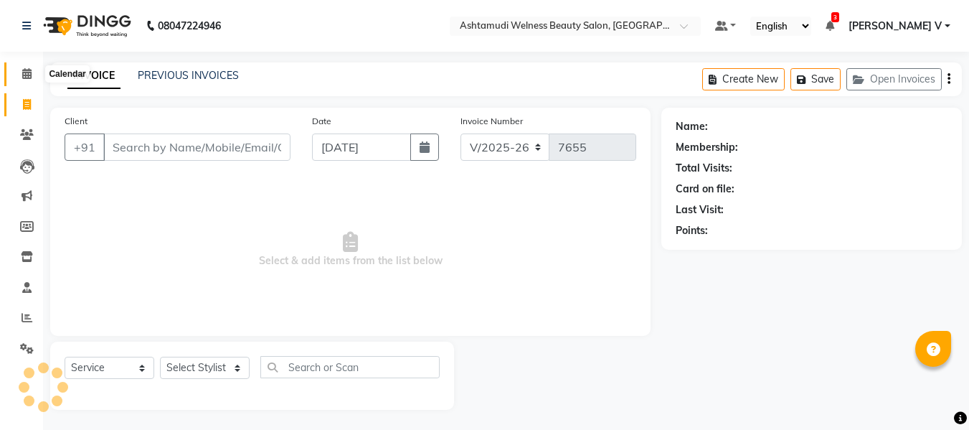
click at [19, 67] on span at bounding box center [26, 74] width 25 height 17
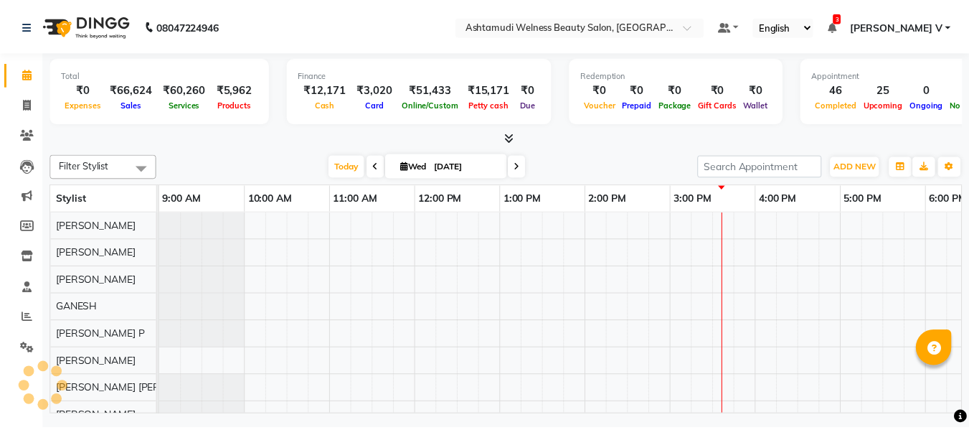
scroll to position [19, 0]
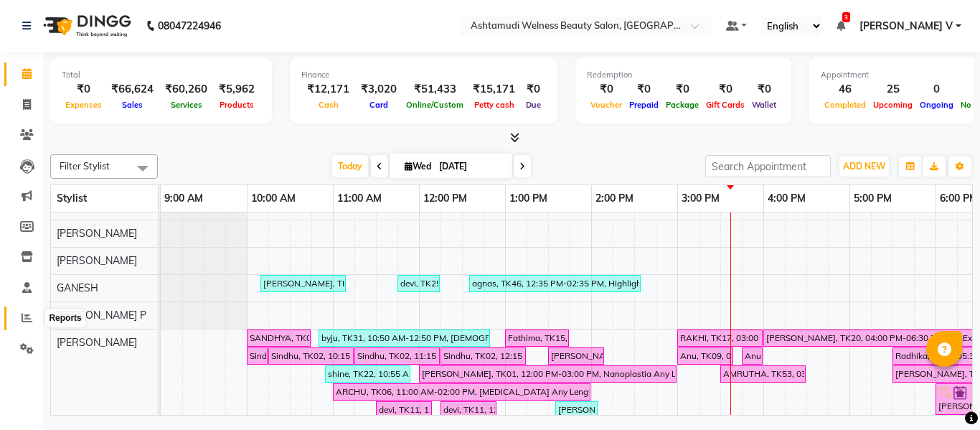
click at [29, 319] on icon at bounding box center [27, 317] width 11 height 11
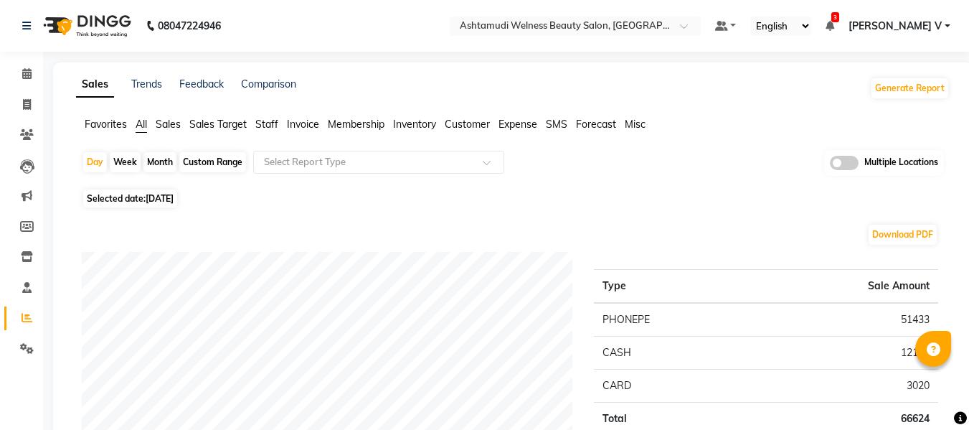
click at [850, 162] on span at bounding box center [844, 163] width 29 height 14
click at [830, 165] on input "checkbox" at bounding box center [830, 165] width 0 height 0
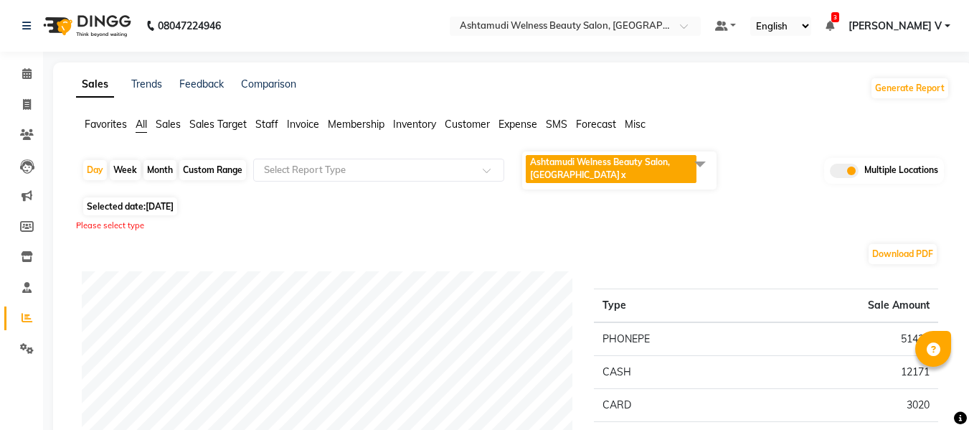
click at [648, 162] on span "Ashtamudi Welness Beauty Salon, [GEOGRAPHIC_DATA]" at bounding box center [600, 168] width 140 height 24
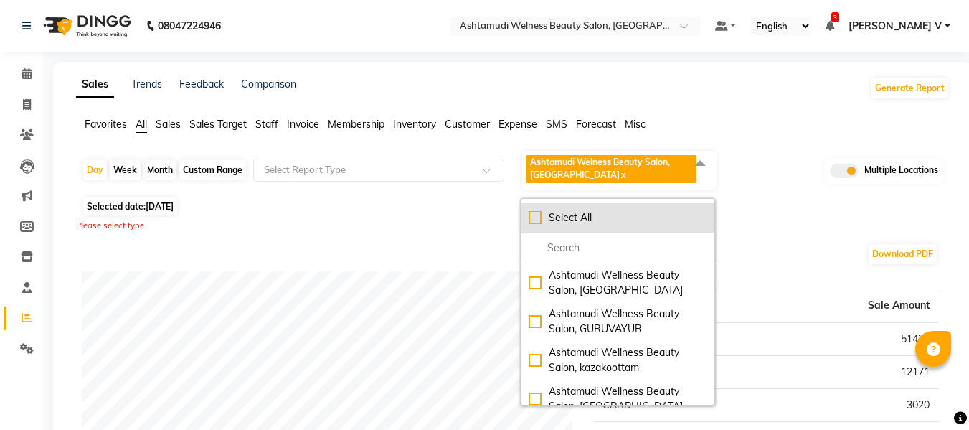
click at [585, 221] on div "Select All" at bounding box center [618, 217] width 179 height 15
checkbox input "true"
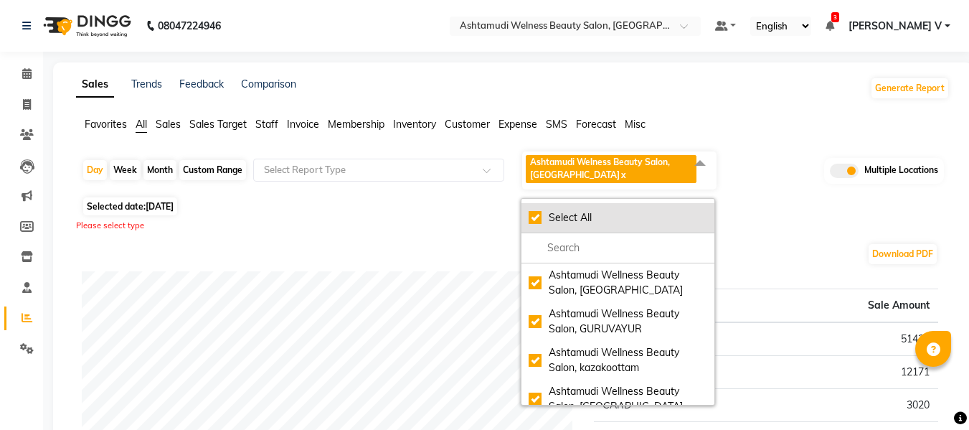
checkbox input "true"
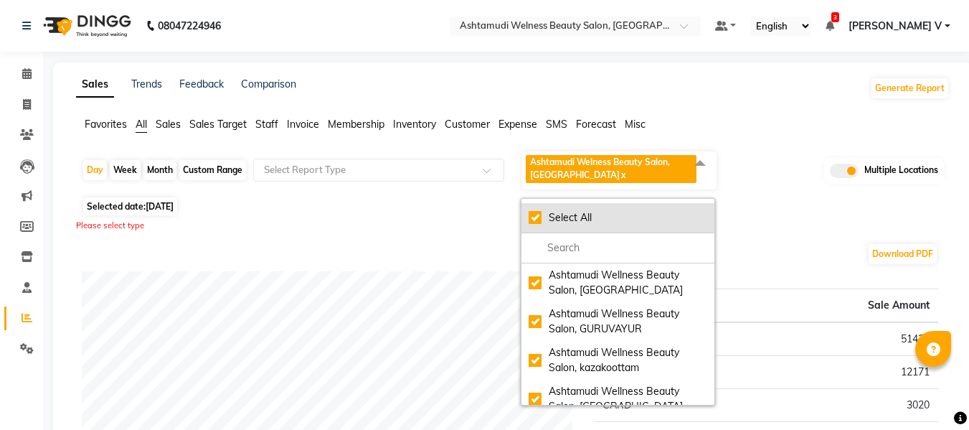
checkbox input "true"
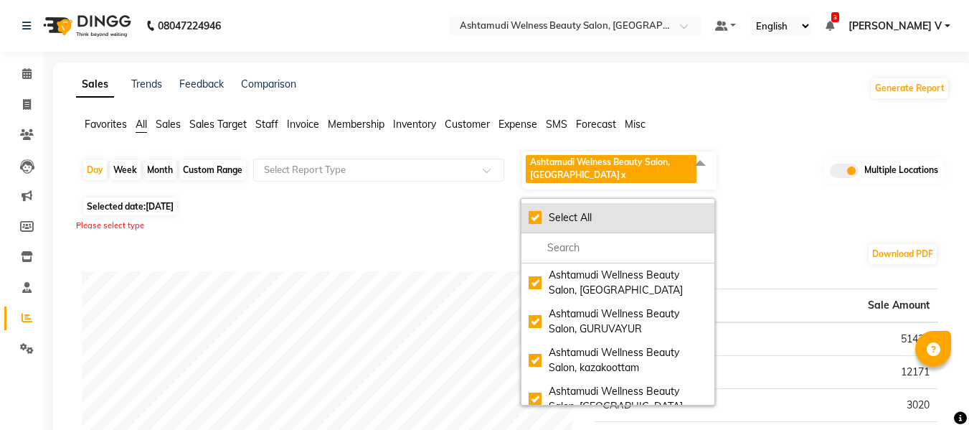
checkbox input "true"
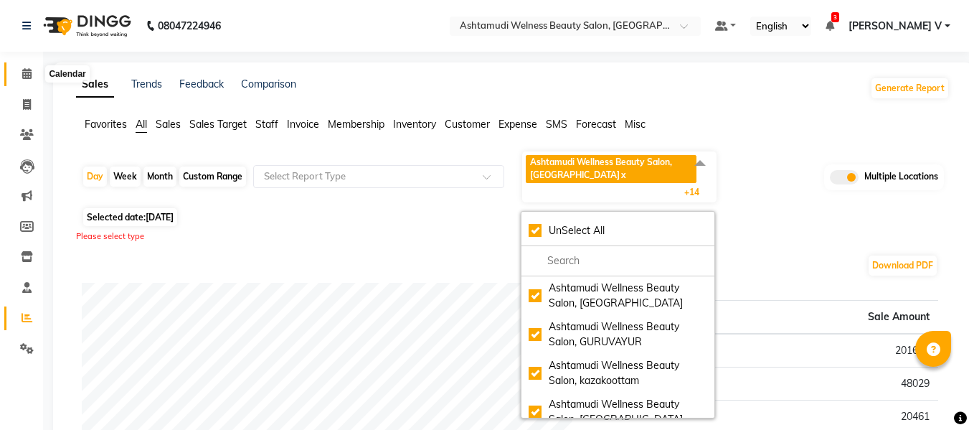
click at [27, 74] on icon at bounding box center [26, 73] width 9 height 11
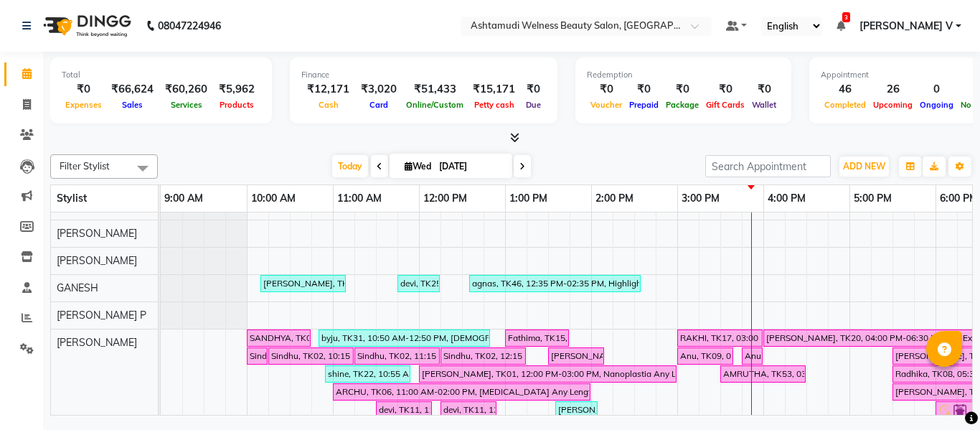
scroll to position [19, 0]
click at [21, 105] on span at bounding box center [26, 105] width 25 height 17
select select "service"
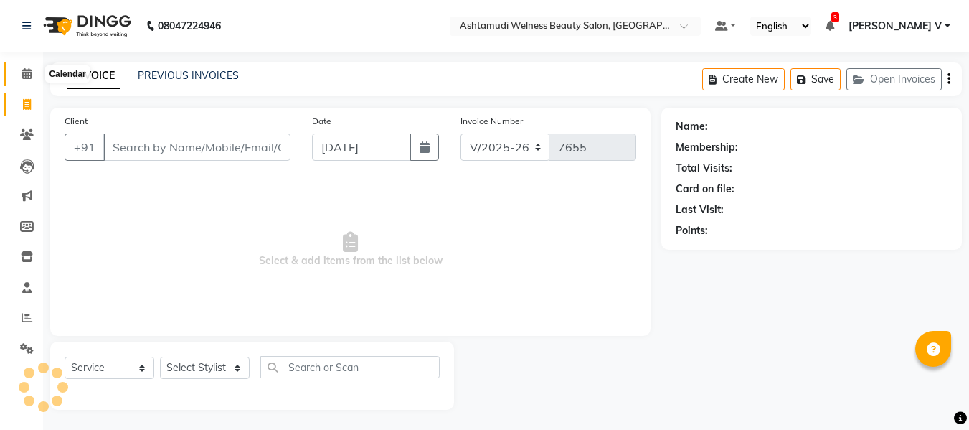
click at [22, 78] on icon at bounding box center [26, 73] width 9 height 11
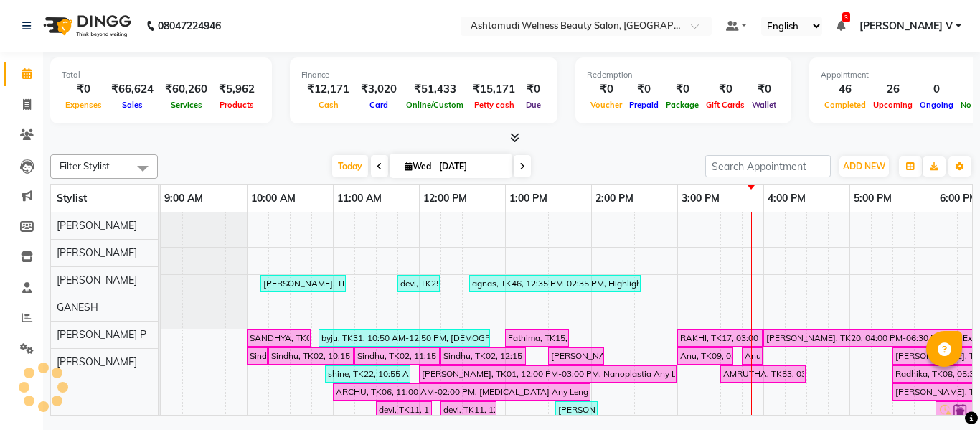
scroll to position [19, 0]
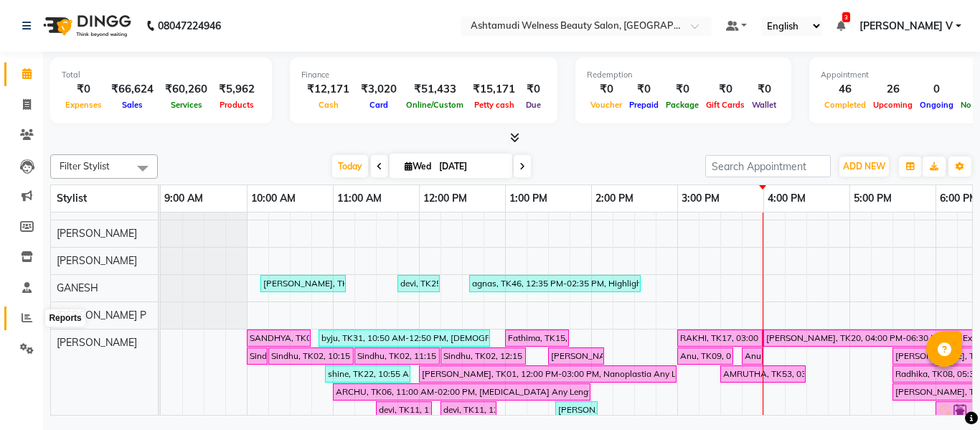
click at [32, 319] on span at bounding box center [26, 318] width 25 height 17
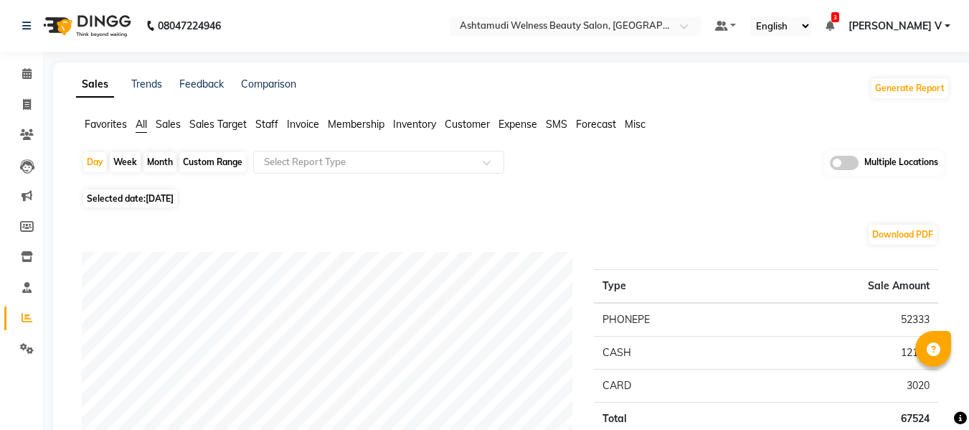
click at [845, 161] on span at bounding box center [844, 163] width 29 height 14
click at [830, 165] on input "checkbox" at bounding box center [830, 165] width 0 height 0
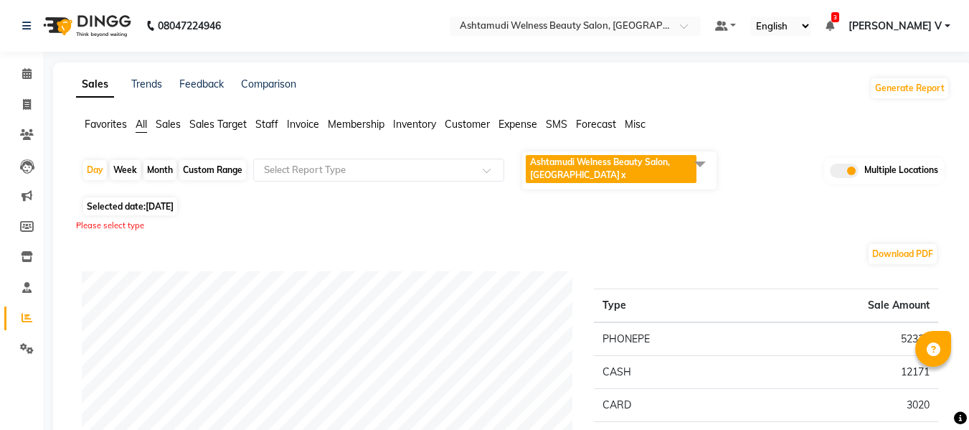
click at [658, 165] on span "Ashtamudi Welness Beauty Salon, [GEOGRAPHIC_DATA]" at bounding box center [600, 168] width 140 height 24
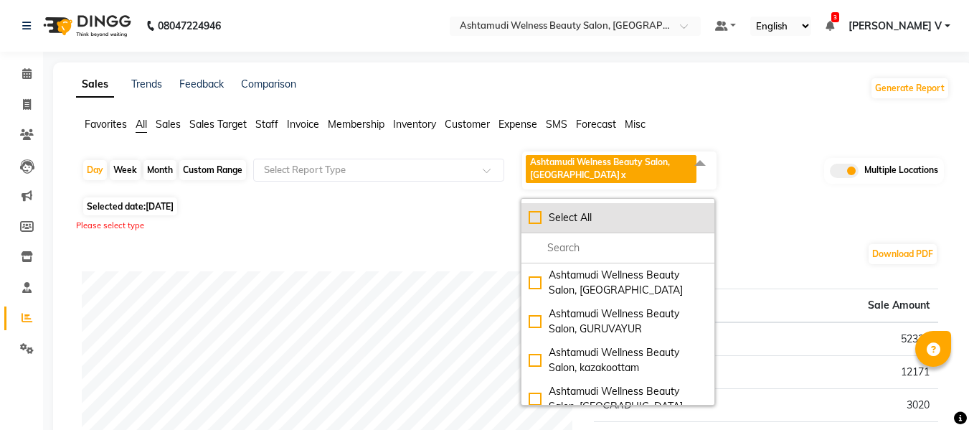
click at [629, 215] on div "Select All" at bounding box center [618, 217] width 179 height 15
checkbox input "true"
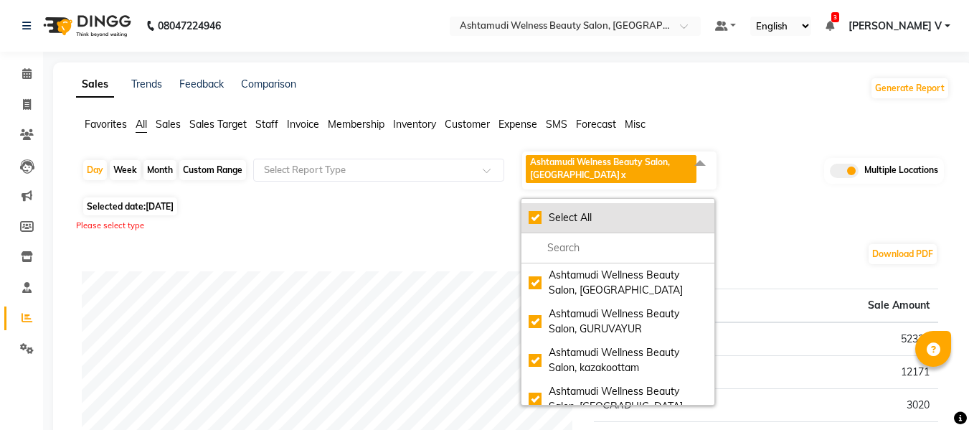
checkbox input "true"
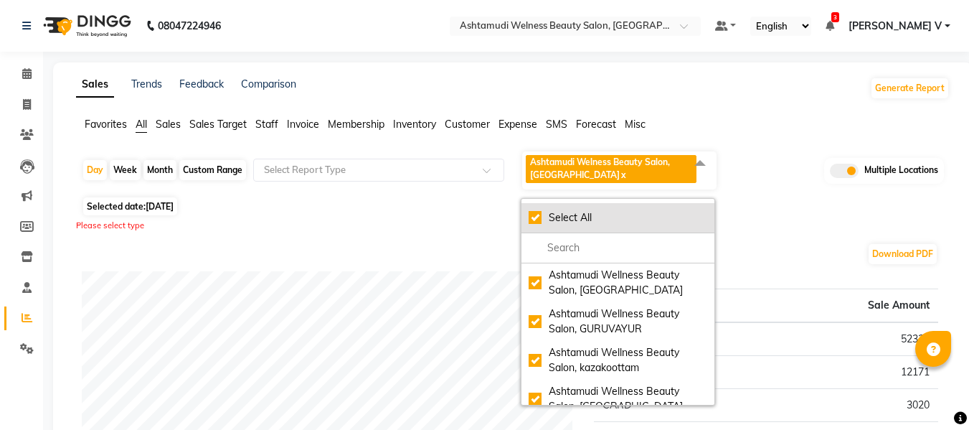
checkbox input "true"
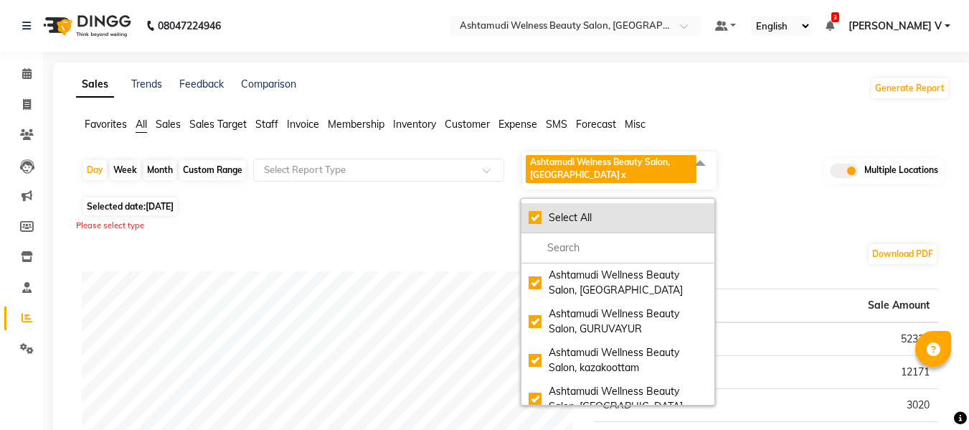
checkbox input "true"
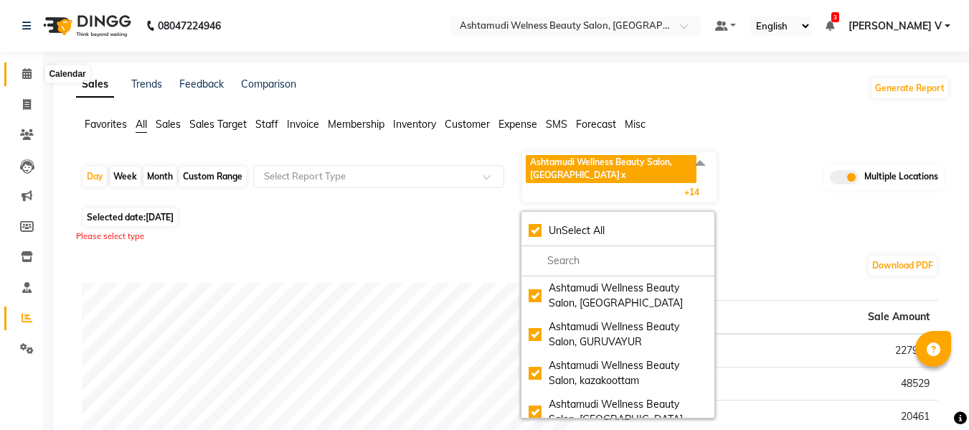
click at [24, 71] on icon at bounding box center [26, 73] width 9 height 11
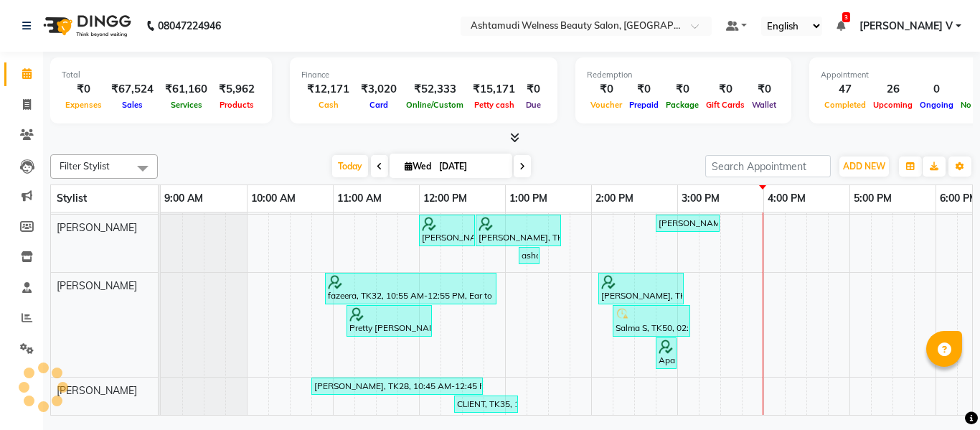
scroll to position [738, 0]
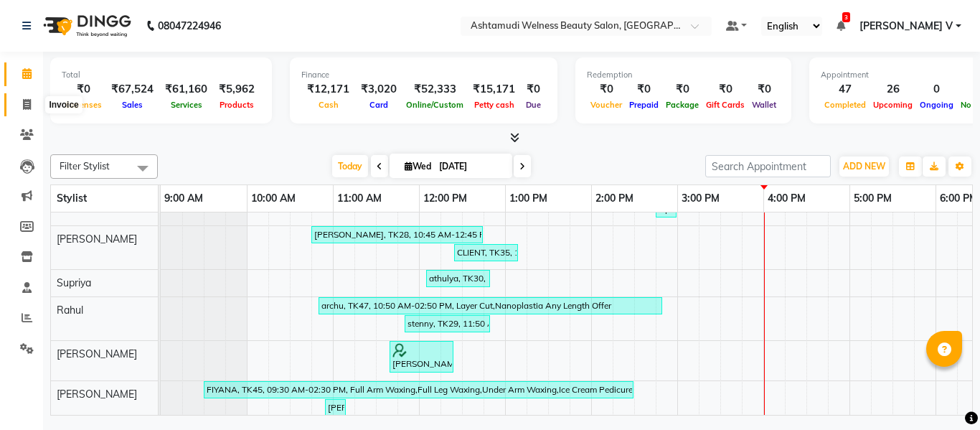
click at [18, 98] on span at bounding box center [26, 105] width 25 height 17
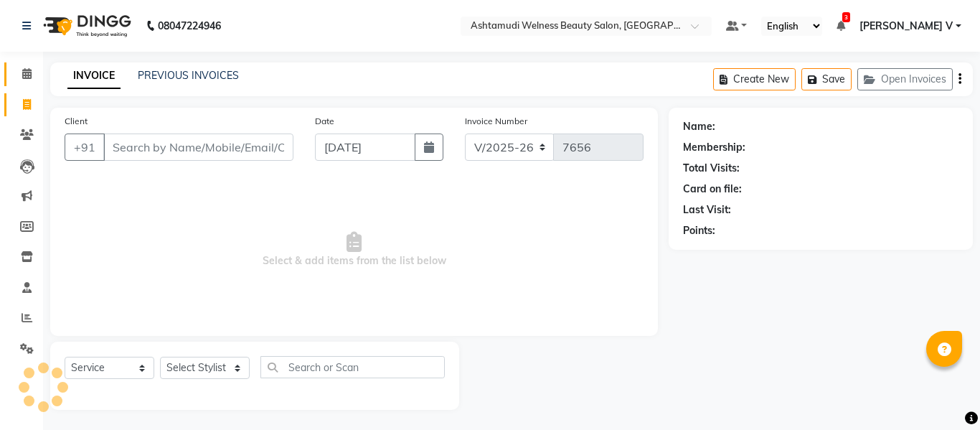
click at [27, 64] on link "Calendar" at bounding box center [21, 74] width 34 height 24
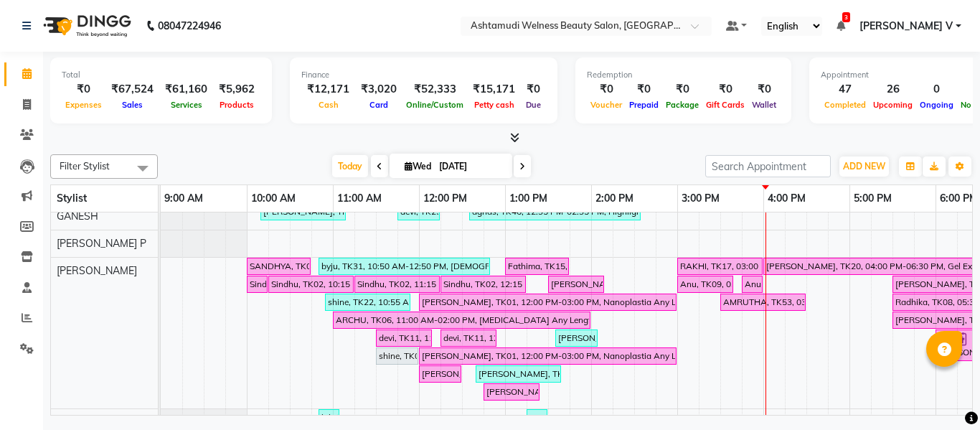
scroll to position [53, 0]
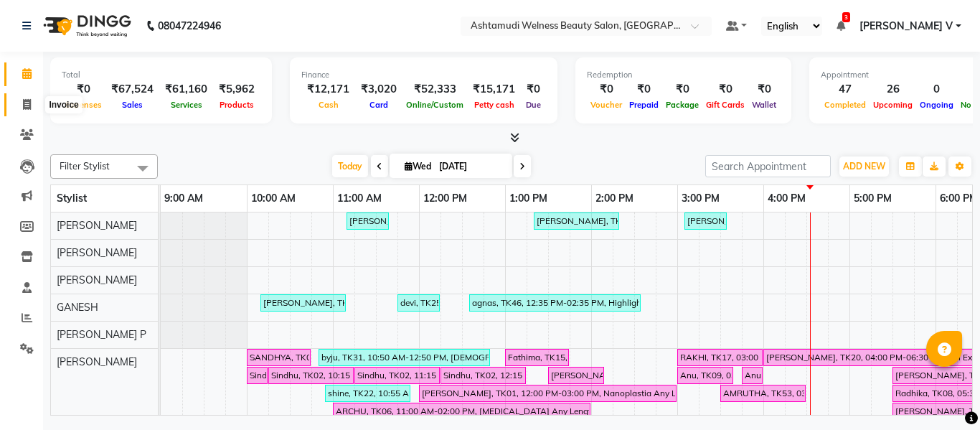
click at [34, 103] on span at bounding box center [26, 105] width 25 height 17
select select "service"
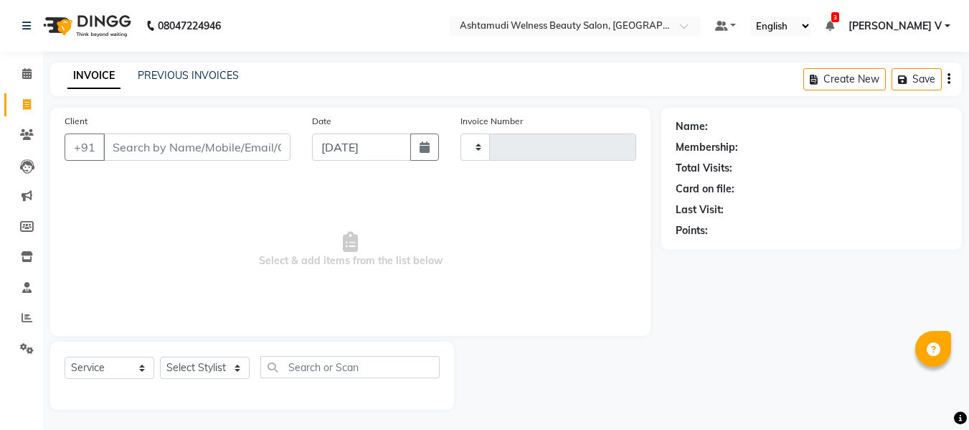
type input "7661"
select select "4529"
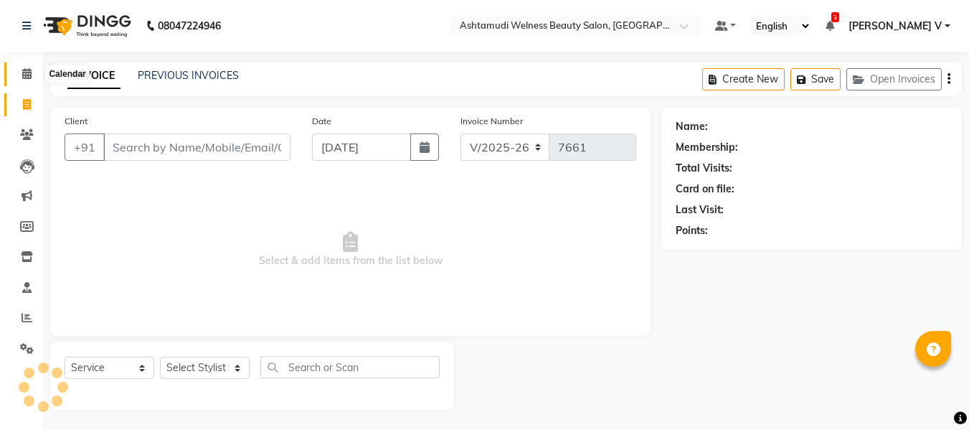
click at [34, 71] on span at bounding box center [26, 74] width 25 height 17
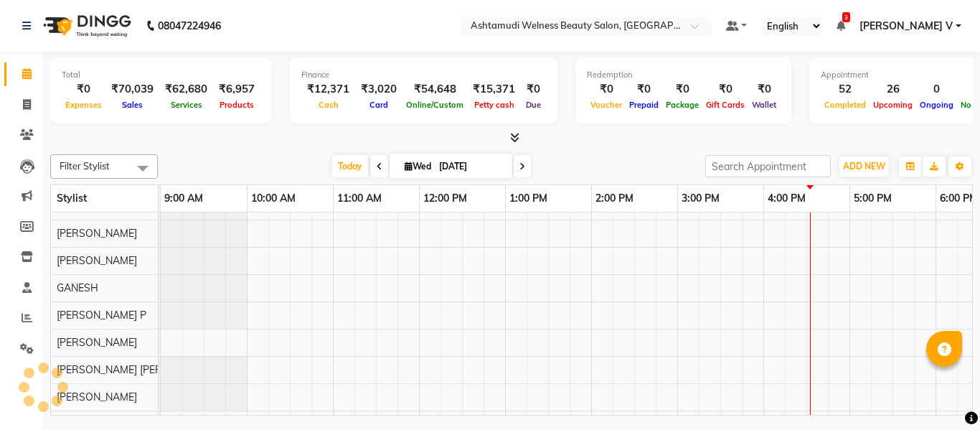
click at [215, 126] on div "Total ₹0 Expenses ₹70,039 Sales ₹62,680 Services ₹6,957 Products Finance ₹12,37…" at bounding box center [511, 92] width 923 height 70
click at [22, 318] on icon at bounding box center [27, 317] width 11 height 11
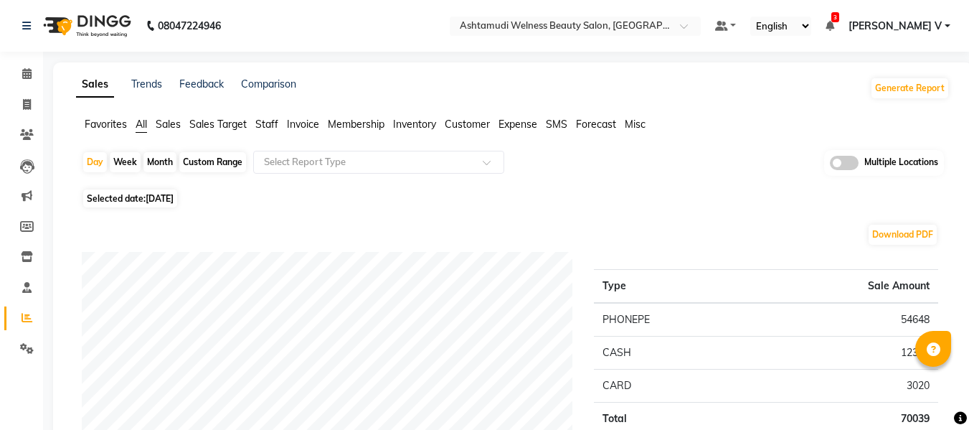
click at [859, 161] on div "Multiple Locations" at bounding box center [884, 163] width 120 height 26
click at [853, 161] on span at bounding box center [844, 163] width 29 height 14
click at [830, 165] on input "checkbox" at bounding box center [830, 165] width 0 height 0
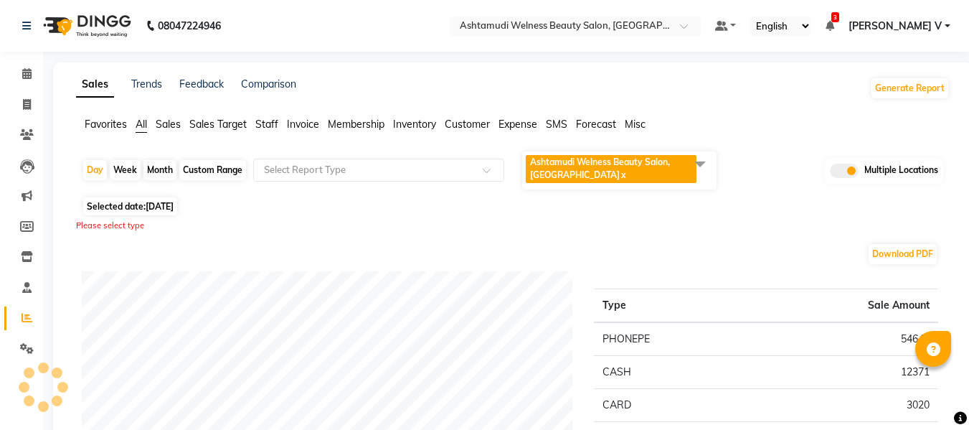
click at [639, 173] on span "Ashtamudi Welness Beauty Salon, [GEOGRAPHIC_DATA] x" at bounding box center [611, 169] width 171 height 28
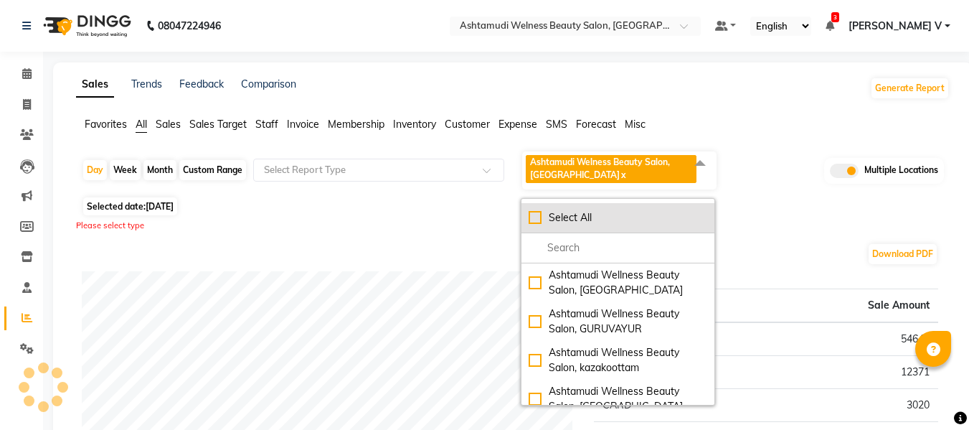
click at [609, 223] on div "Select All" at bounding box center [618, 217] width 179 height 15
checkbox input "true"
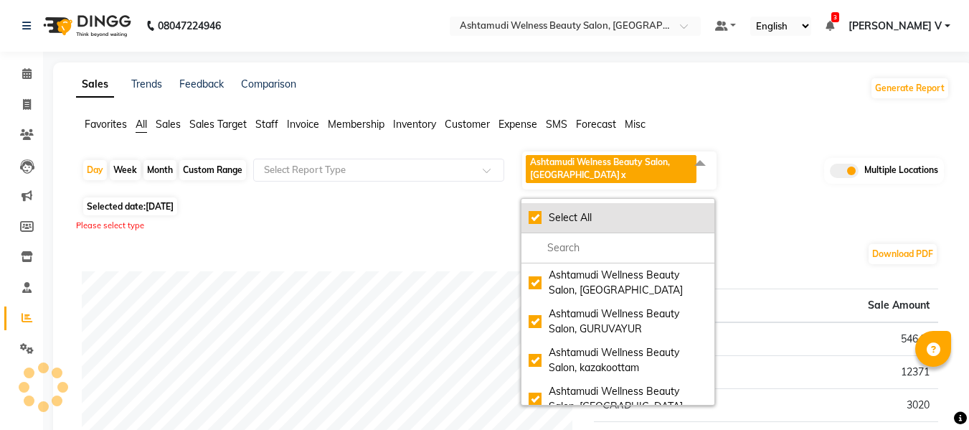
checkbox input "true"
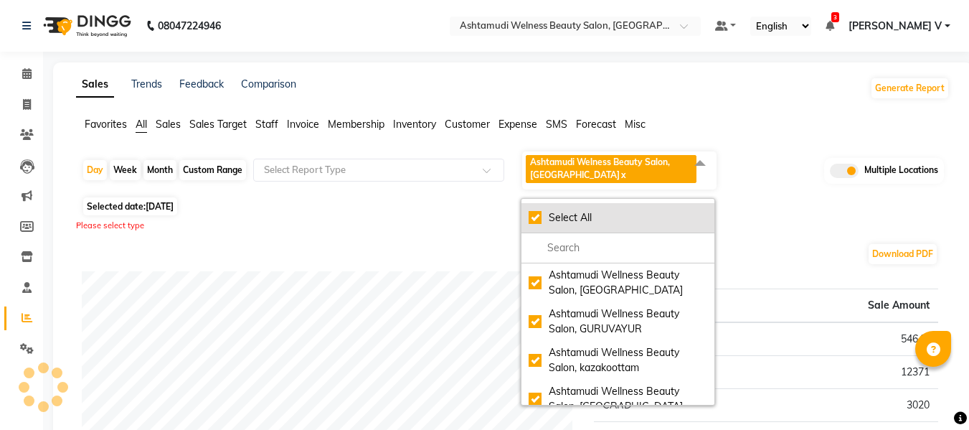
checkbox input "true"
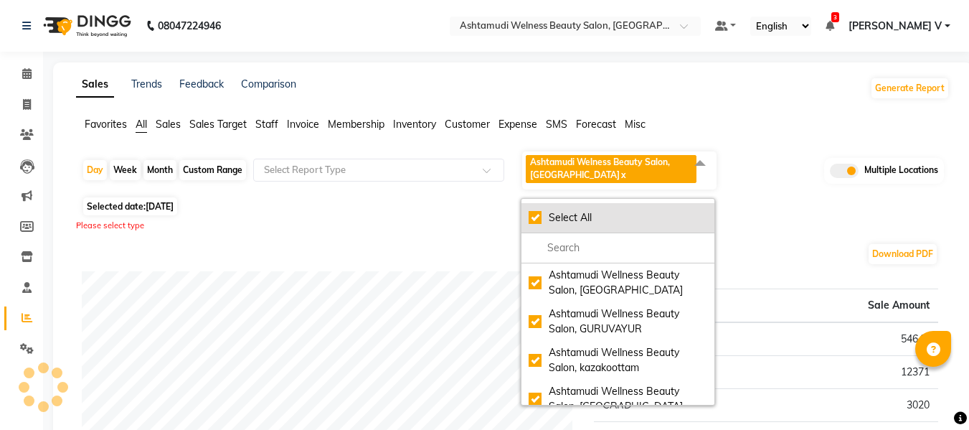
checkbox input "true"
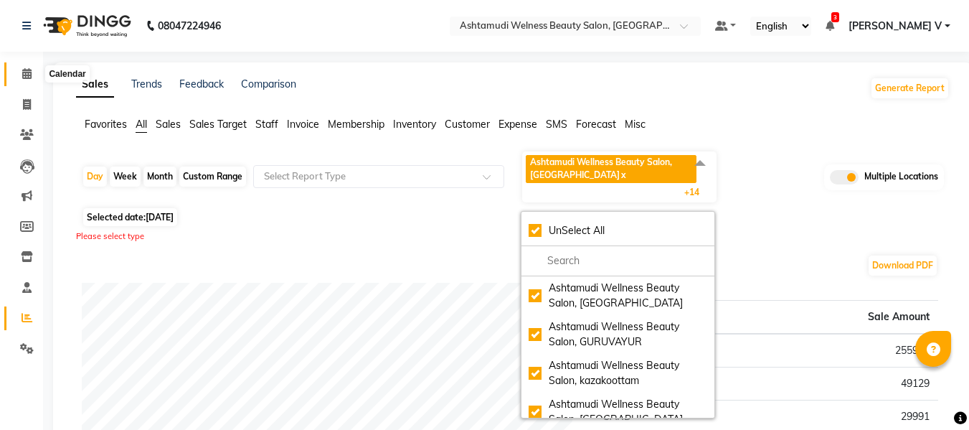
click at [29, 74] on icon at bounding box center [26, 73] width 9 height 11
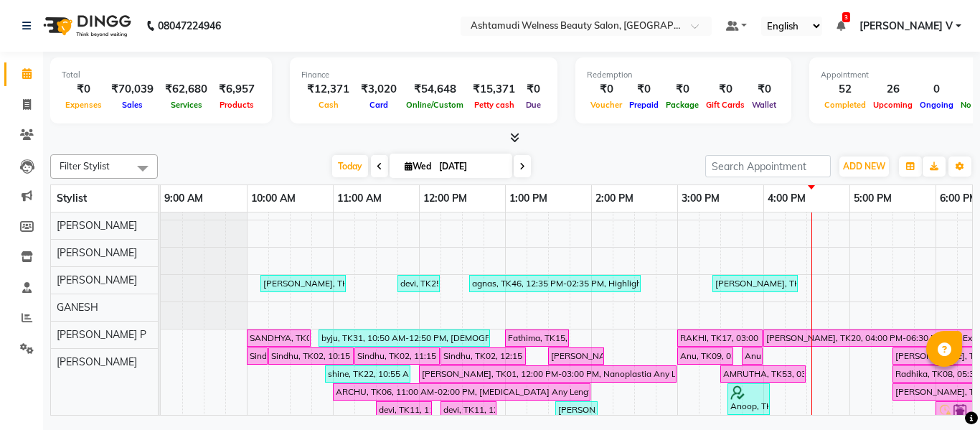
scroll to position [19, 0]
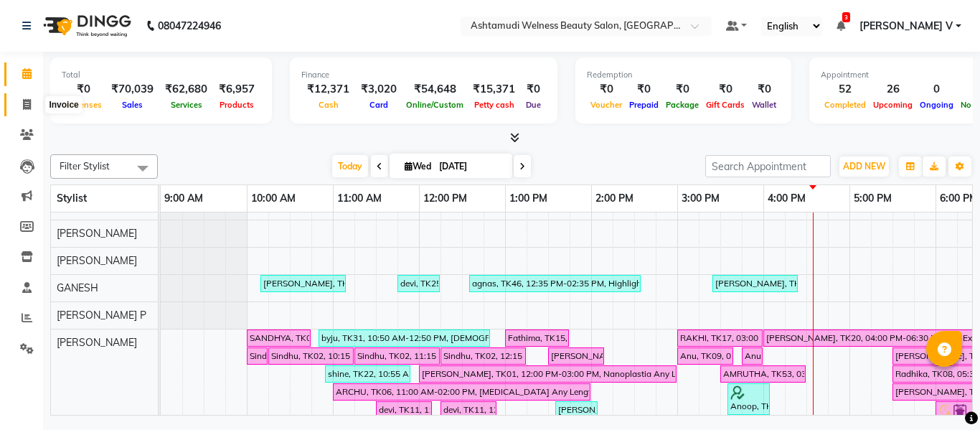
click at [24, 103] on icon at bounding box center [27, 104] width 8 height 11
select select "service"
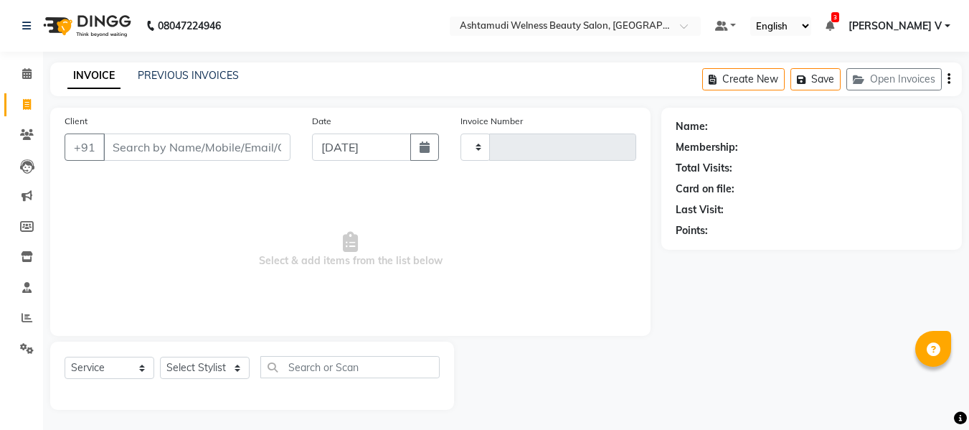
type input "7661"
click at [30, 60] on li "Calendar" at bounding box center [21, 74] width 43 height 31
select select "4529"
click at [26, 70] on icon at bounding box center [26, 73] width 9 height 11
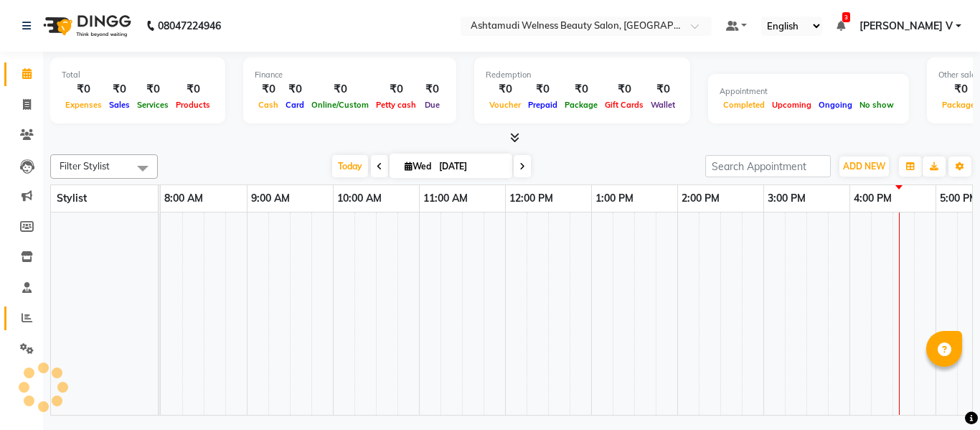
click at [24, 323] on span at bounding box center [26, 318] width 25 height 17
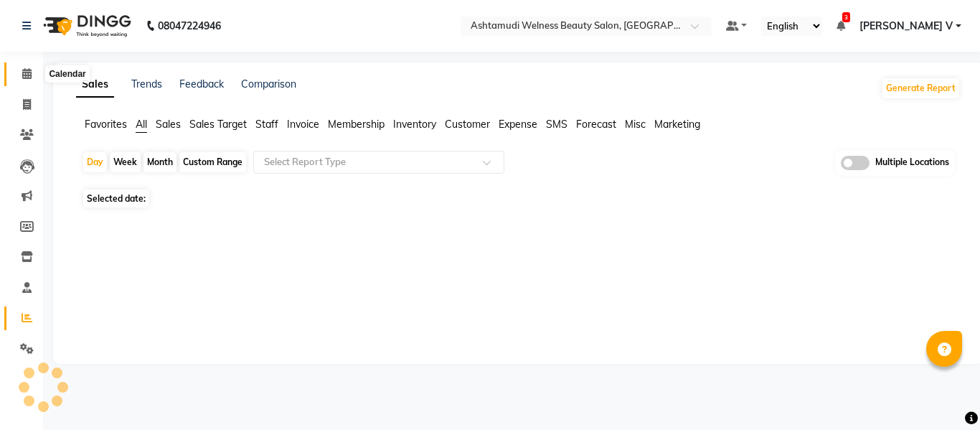
click at [32, 72] on icon at bounding box center [26, 73] width 9 height 11
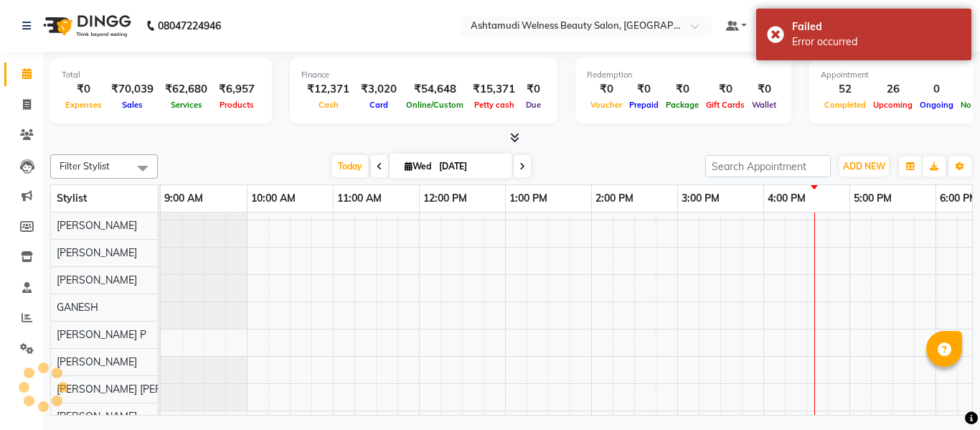
scroll to position [19, 0]
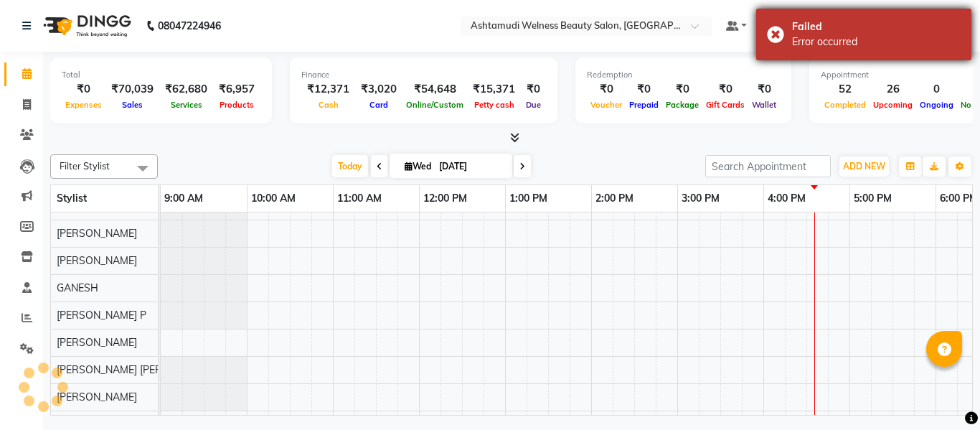
click at [777, 32] on div "Failed Error occurred" at bounding box center [863, 35] width 215 height 52
